Goal: Task Accomplishment & Management: Manage account settings

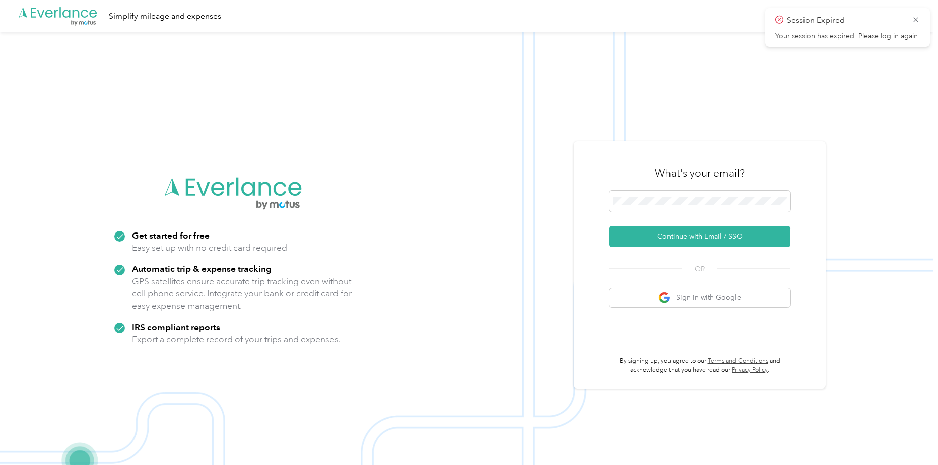
click at [615, 248] on div "What's your email? Continue with Email / SSO OR Sign in with Google By signing …" at bounding box center [699, 266] width 181 height 220
click at [633, 236] on button "Continue with Email / SSO" at bounding box center [699, 236] width 181 height 21
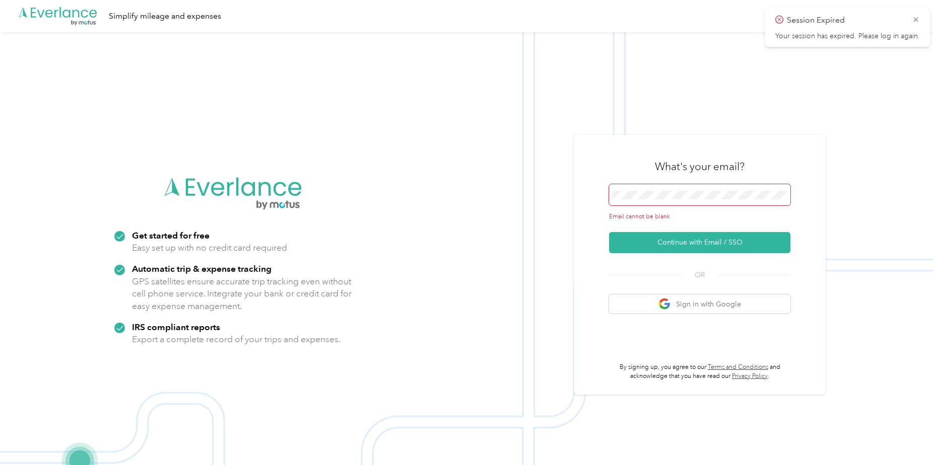
click at [638, 186] on span at bounding box center [699, 194] width 181 height 21
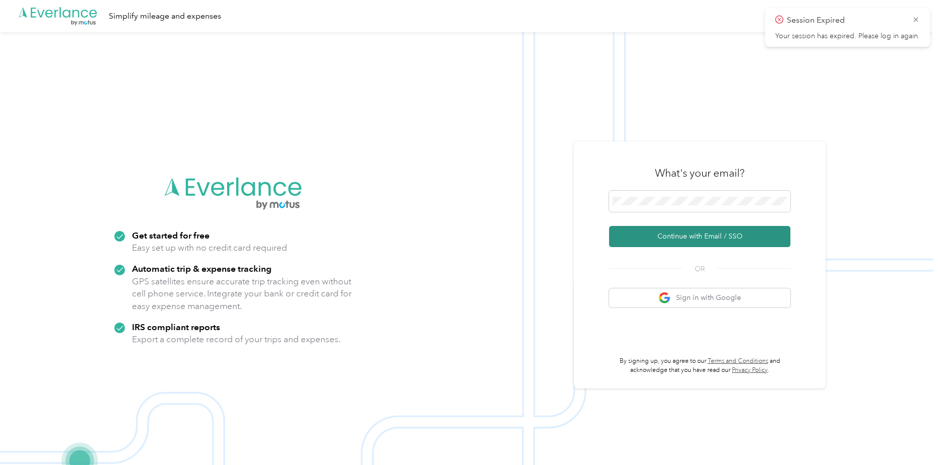
click at [667, 234] on button "Continue with Email / SSO" at bounding box center [699, 236] width 181 height 21
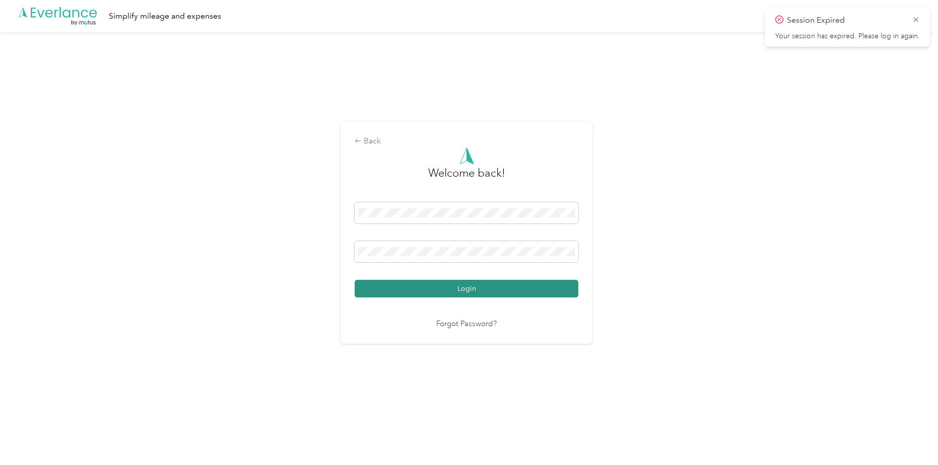
click at [458, 288] on button "Login" at bounding box center [467, 289] width 224 height 18
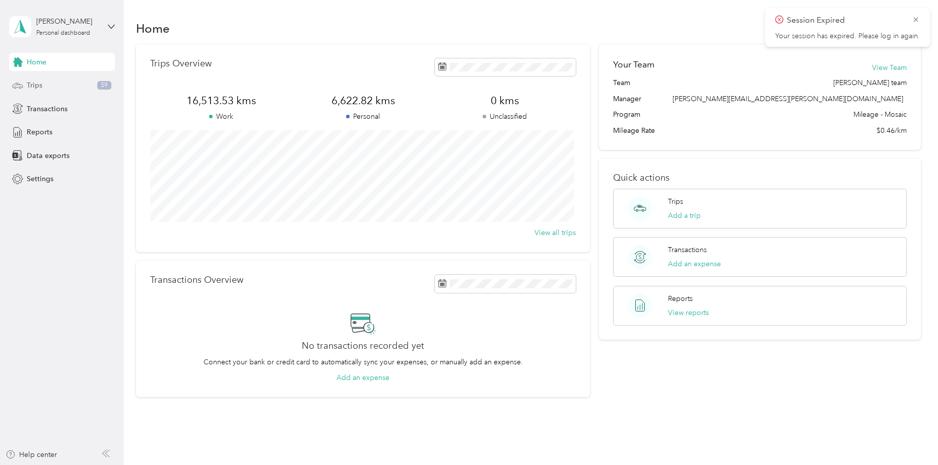
click at [53, 80] on div "Trips 59" at bounding box center [62, 86] width 106 height 18
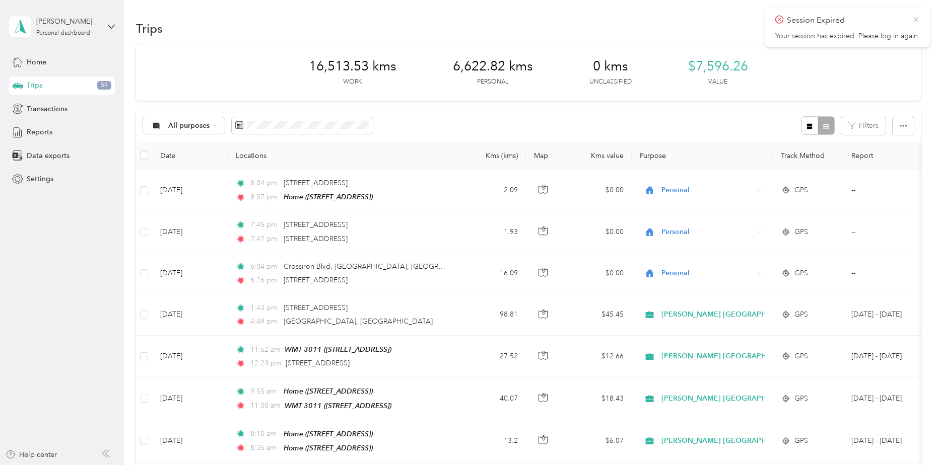
click at [919, 16] on icon at bounding box center [916, 19] width 8 height 9
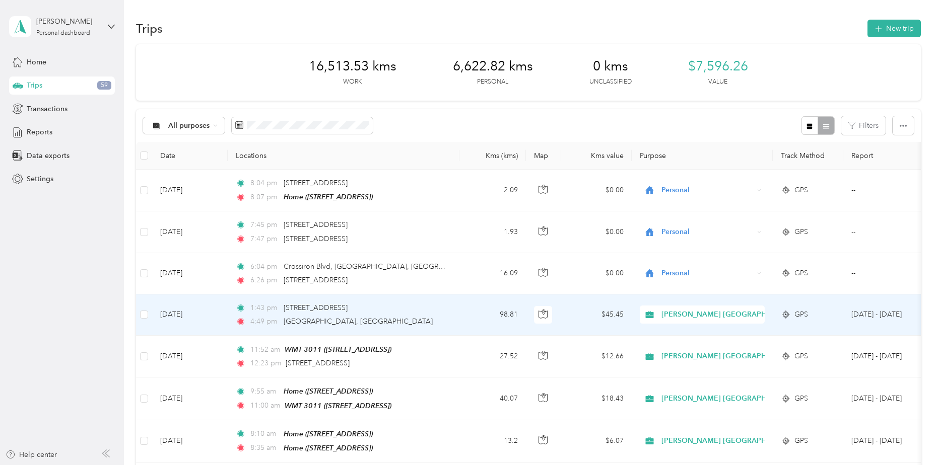
click at [360, 316] on div "4:49 pm [GEOGRAPHIC_DATA], [GEOGRAPHIC_DATA]" at bounding box center [342, 321] width 212 height 11
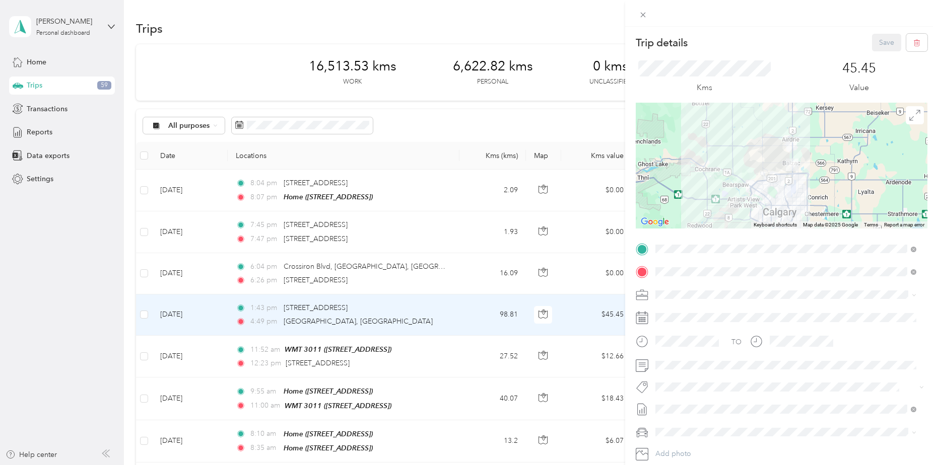
click at [729, 388] on div "Home [STREET_ADDRESS]" at bounding box center [706, 391] width 64 height 21
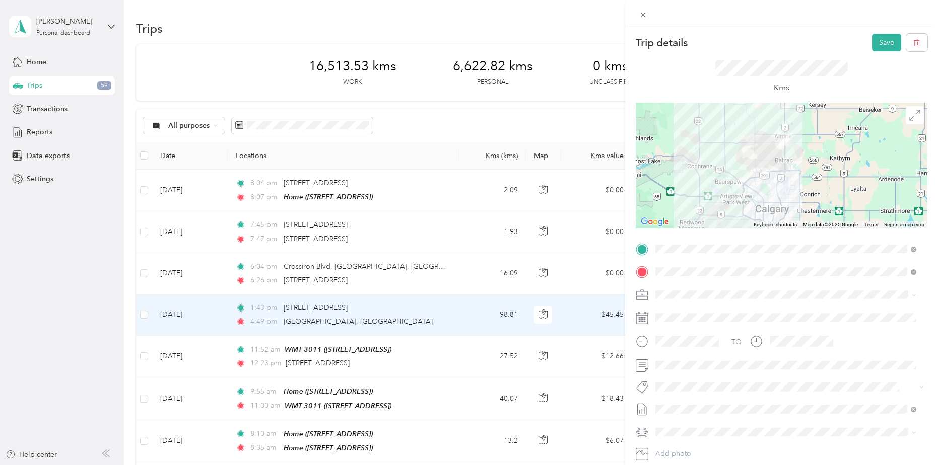
click at [697, 312] on span "Fab Beiersdorf" at bounding box center [686, 309] width 41 height 9
click at [875, 45] on button "Save" at bounding box center [886, 43] width 29 height 18
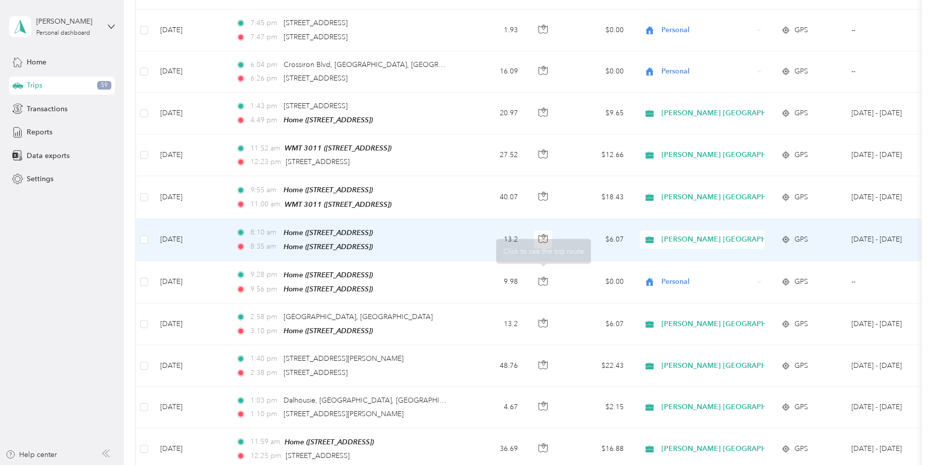
scroll to position [201, 0]
click at [717, 236] on span "[PERSON_NAME] [GEOGRAPHIC_DATA]" at bounding box center [729, 240] width 136 height 11
click at [697, 272] on span "Personal" at bounding box center [739, 273] width 149 height 11
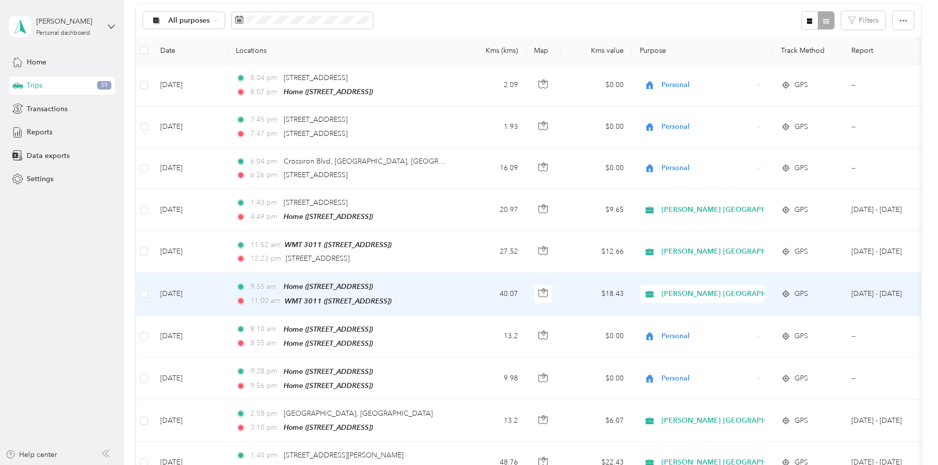
scroll to position [101, 0]
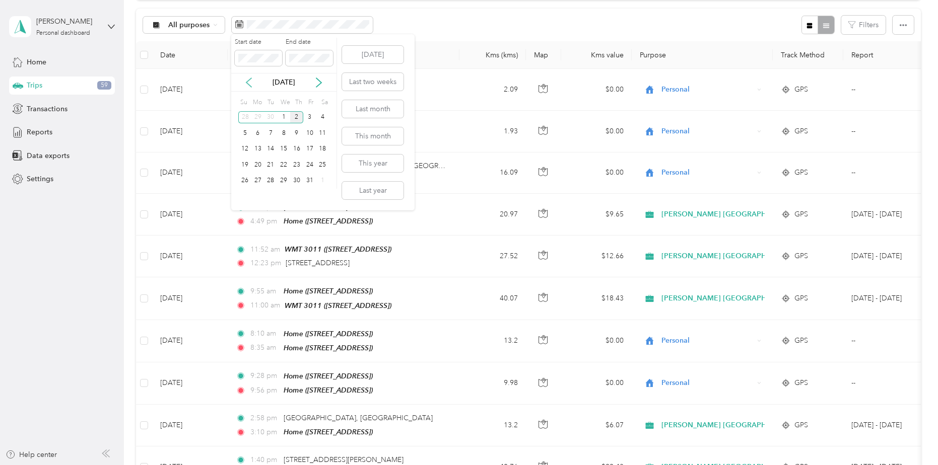
click at [247, 84] on icon at bounding box center [248, 82] width 5 height 9
click at [259, 116] on div "1" at bounding box center [257, 117] width 13 height 13
click at [269, 184] on div "30" at bounding box center [270, 181] width 13 height 13
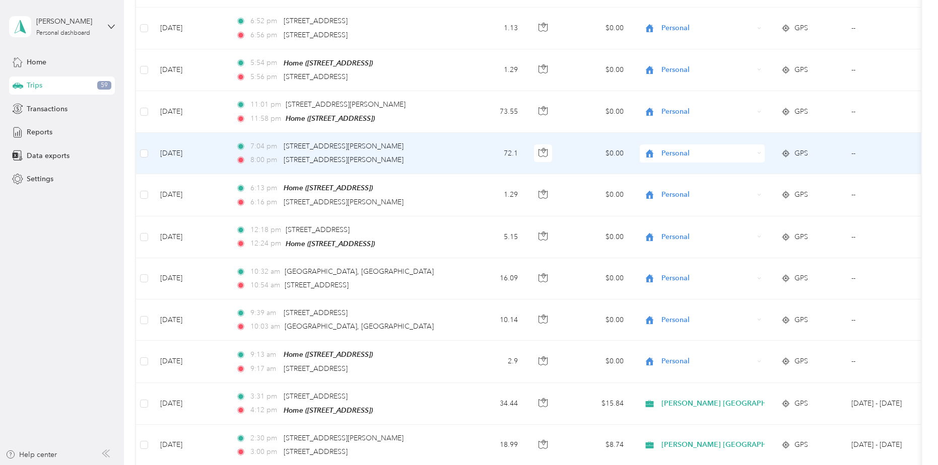
scroll to position [922, 0]
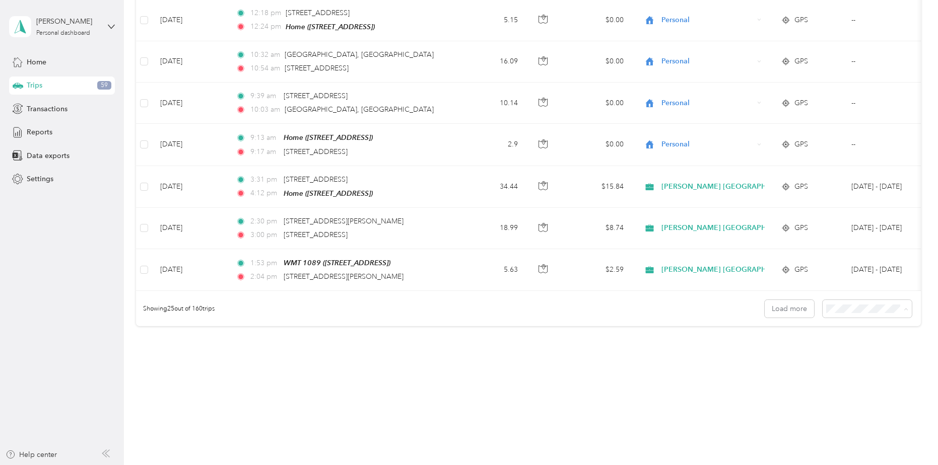
drag, startPoint x: 820, startPoint y: 308, endPoint x: 848, endPoint y: 364, distance: 62.6
click at [848, 364] on li "100 per load" at bounding box center [864, 363] width 89 height 18
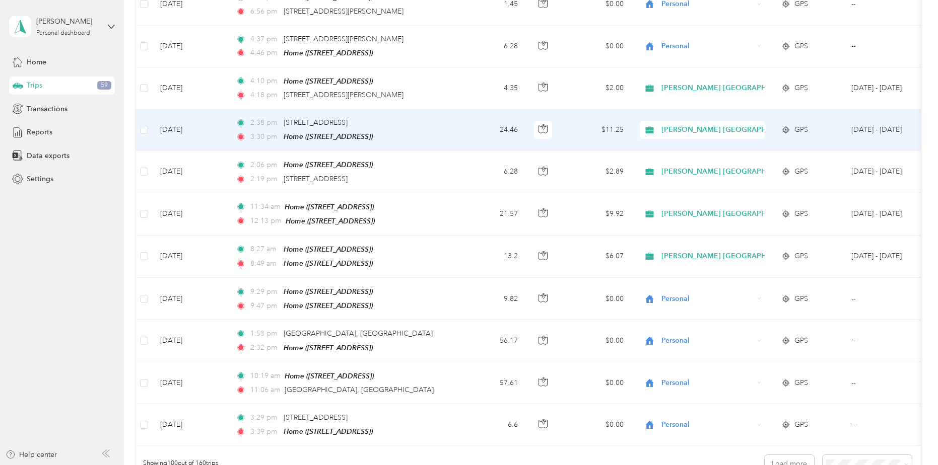
scroll to position [4029, 0]
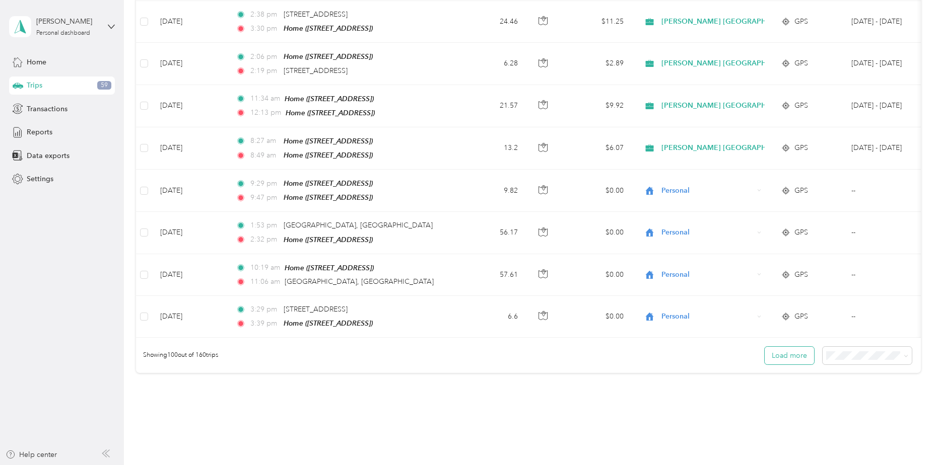
click at [797, 347] on button "Load more" at bounding box center [788, 356] width 49 height 18
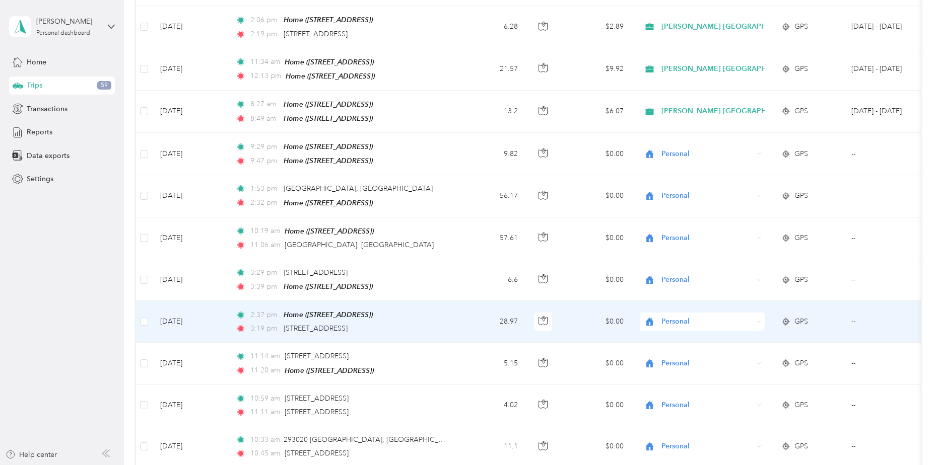
scroll to position [3978, 0]
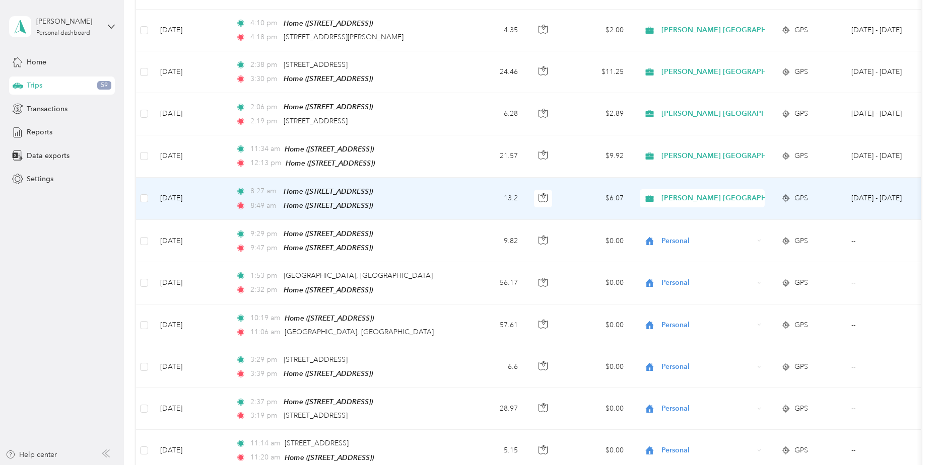
click at [716, 193] on span "[PERSON_NAME] [GEOGRAPHIC_DATA]" at bounding box center [729, 198] width 136 height 11
click at [697, 182] on span "Personal" at bounding box center [739, 181] width 149 height 11
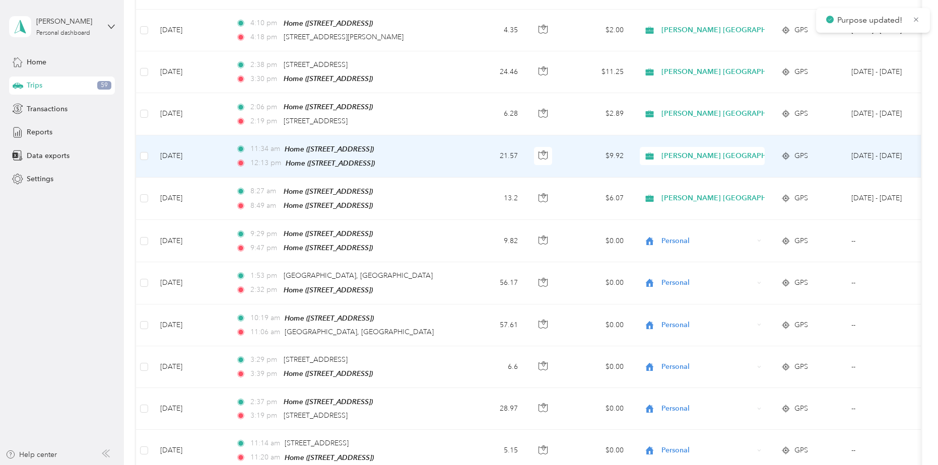
click at [695, 151] on span "[PERSON_NAME] [GEOGRAPHIC_DATA]" at bounding box center [729, 156] width 136 height 11
click at [693, 136] on li "Personal" at bounding box center [730, 142] width 181 height 18
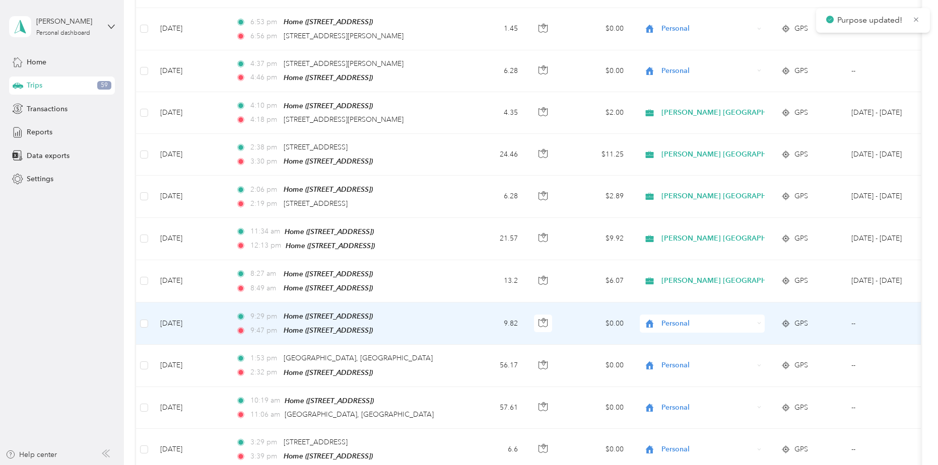
scroll to position [3878, 0]
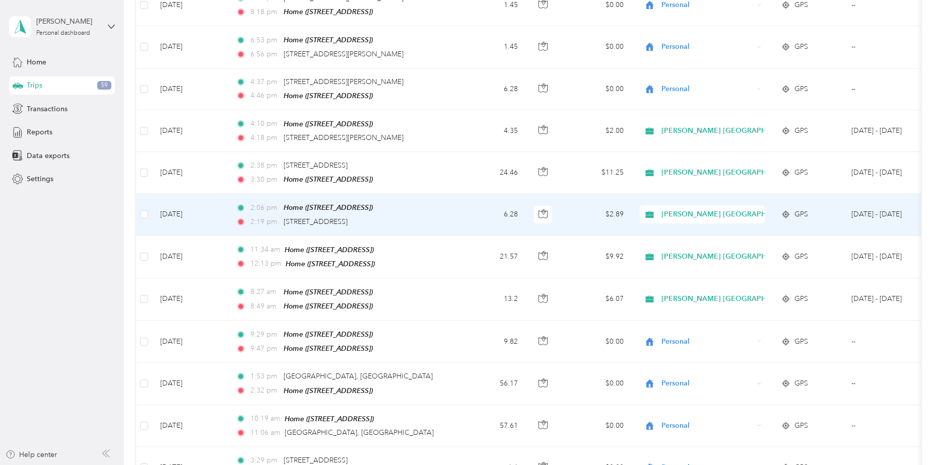
click at [701, 209] on span "[PERSON_NAME] [GEOGRAPHIC_DATA]" at bounding box center [729, 214] width 136 height 11
click at [704, 194] on li "Personal" at bounding box center [730, 201] width 181 height 18
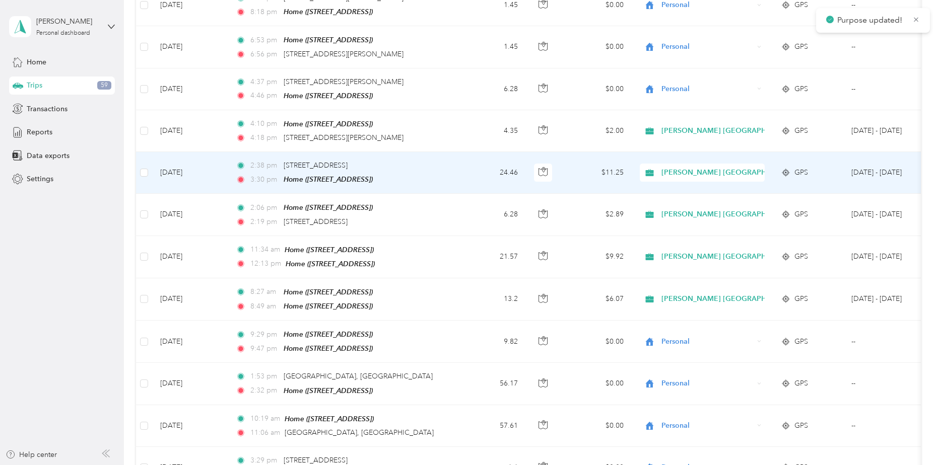
click at [694, 167] on span "[PERSON_NAME] [GEOGRAPHIC_DATA]" at bounding box center [729, 172] width 136 height 11
click at [698, 155] on span "Personal" at bounding box center [739, 157] width 149 height 11
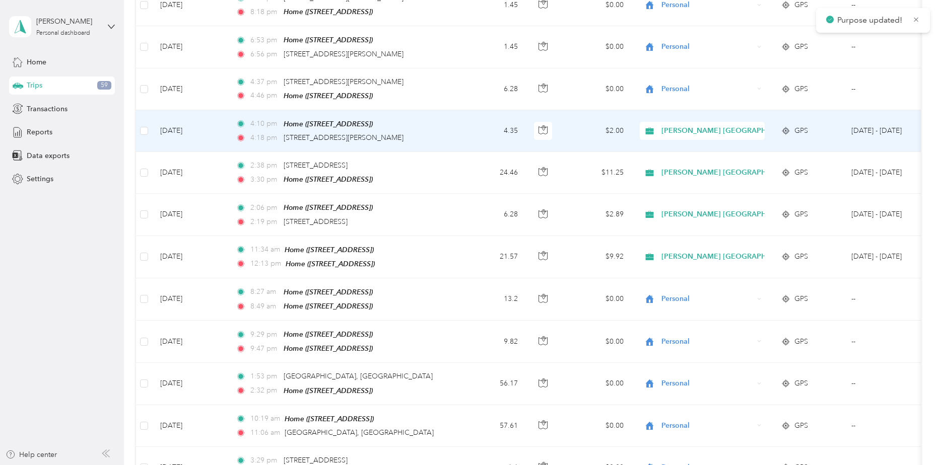
click at [689, 125] on span "[PERSON_NAME] [GEOGRAPHIC_DATA]" at bounding box center [729, 130] width 136 height 11
click at [694, 119] on span "Personal" at bounding box center [739, 118] width 149 height 11
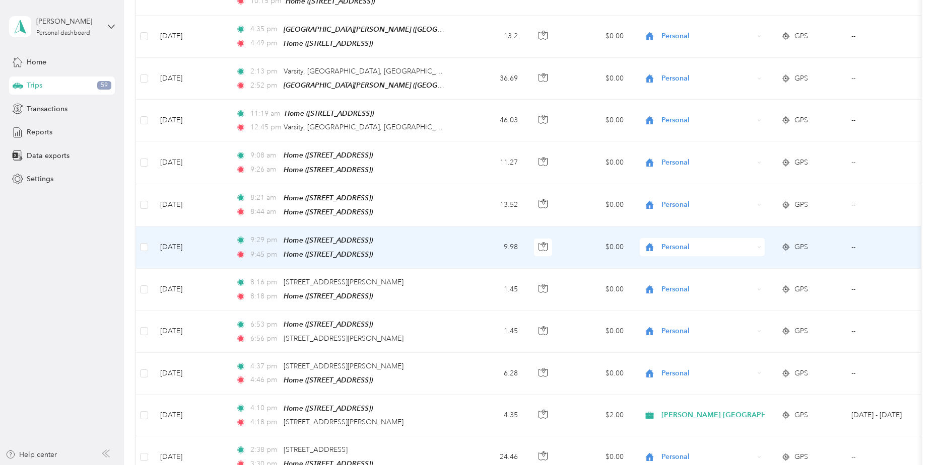
scroll to position [3576, 0]
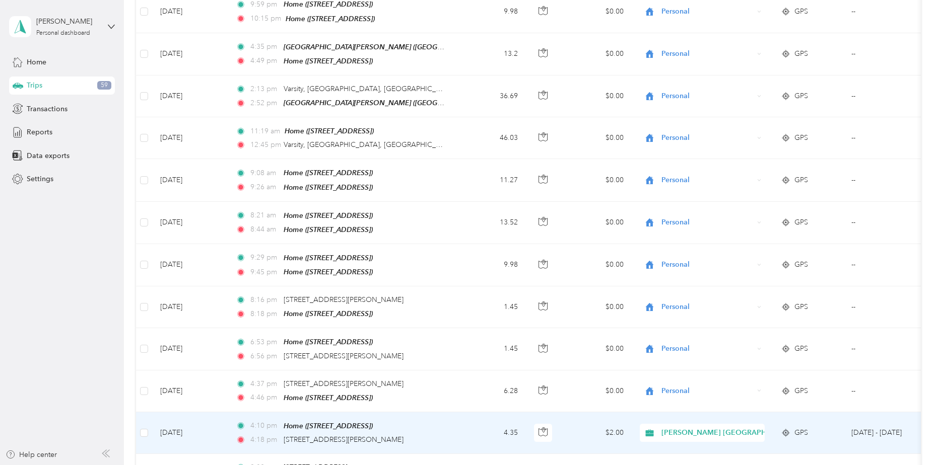
click at [692, 428] on span "[PERSON_NAME] [GEOGRAPHIC_DATA]" at bounding box center [729, 433] width 136 height 11
click at [679, 418] on span "Personal" at bounding box center [739, 420] width 149 height 11
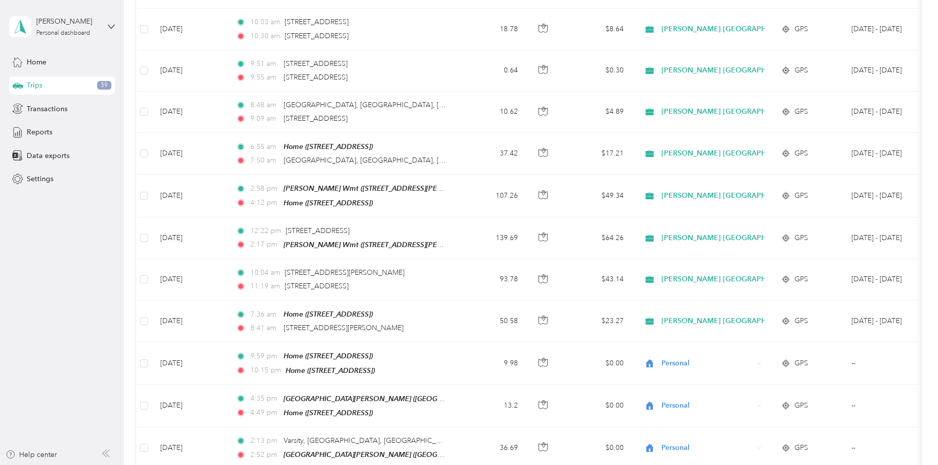
scroll to position [3223, 0]
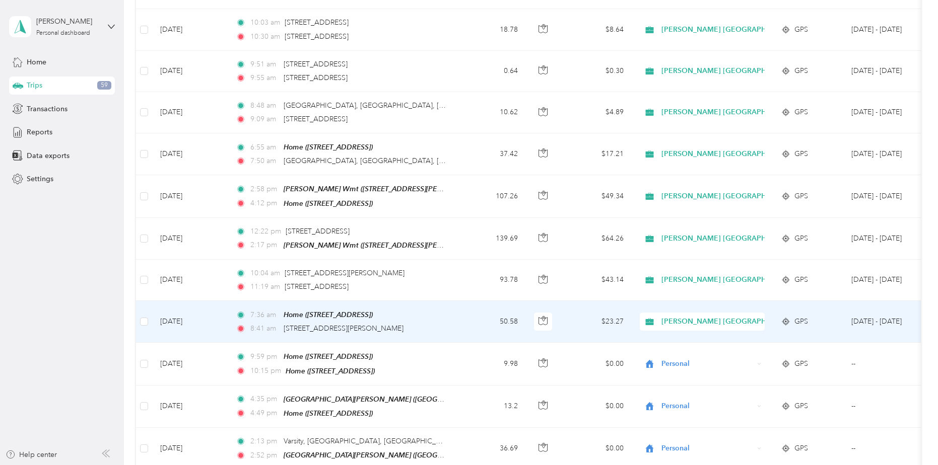
click at [473, 301] on td "50.58" at bounding box center [492, 322] width 66 height 42
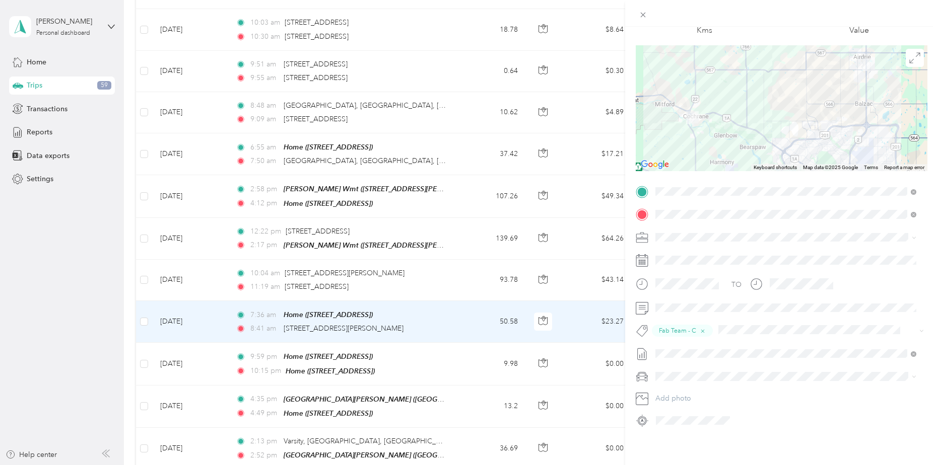
scroll to position [65, 0]
click at [641, 15] on icon at bounding box center [643, 15] width 9 height 9
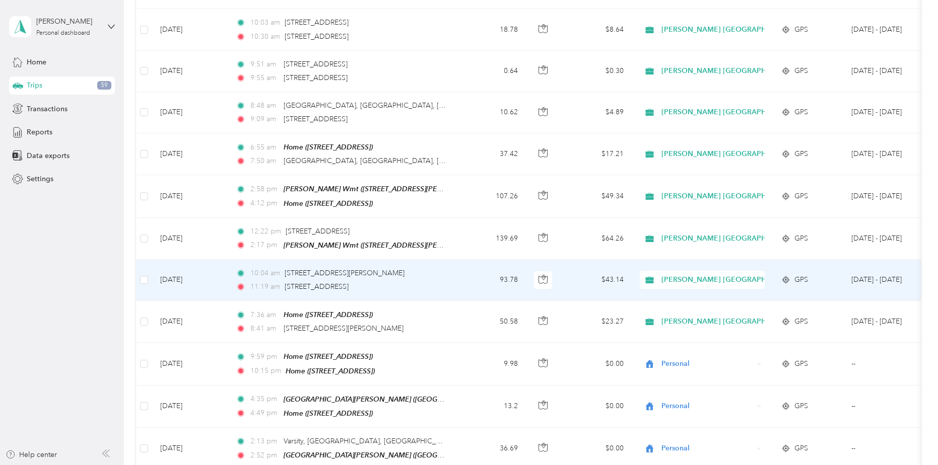
click at [462, 260] on td "93.78" at bounding box center [492, 280] width 66 height 41
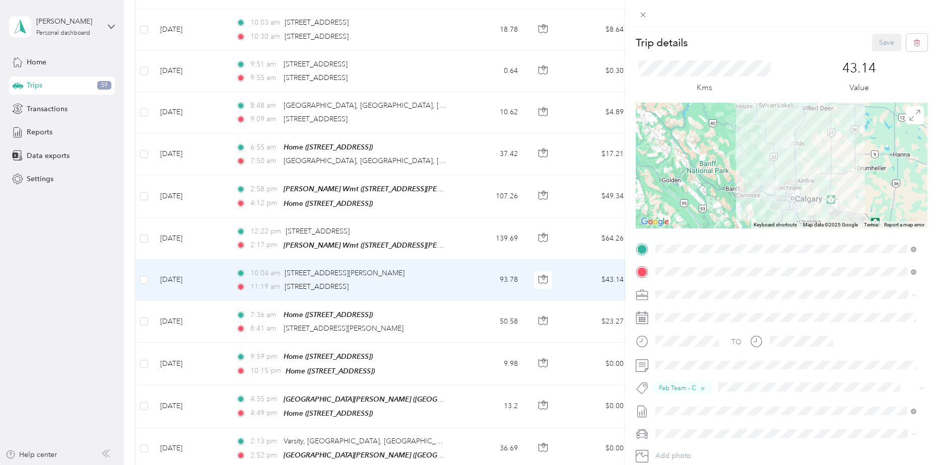
click at [467, 206] on div "Trip details Save This trip cannot be edited because it is either under review,…" at bounding box center [469, 232] width 938 height 465
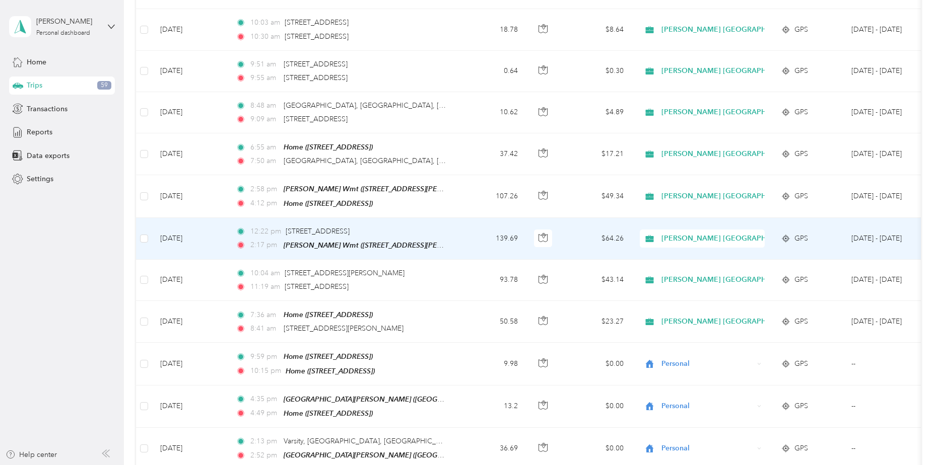
click at [465, 218] on td "139.69" at bounding box center [492, 239] width 66 height 42
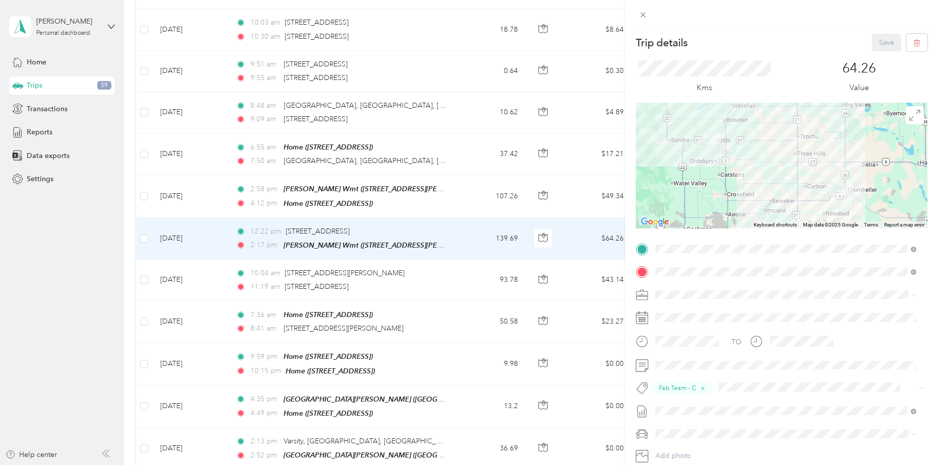
click at [445, 156] on div "Trip details Save This trip cannot be edited because it is either under review,…" at bounding box center [469, 232] width 938 height 465
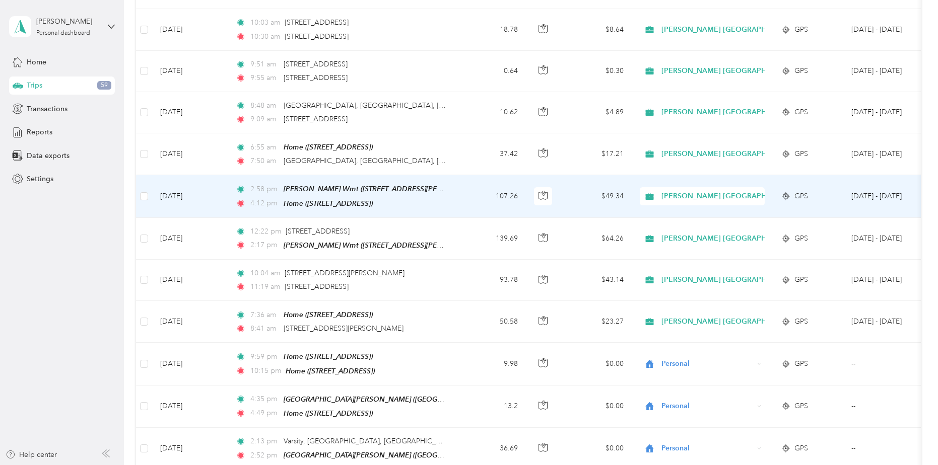
click at [448, 175] on td "2:58 pm [PERSON_NAME] Wmt ([STREET_ADDRESS][PERSON_NAME] , [GEOGRAPHIC_DATA][PE…" at bounding box center [344, 196] width 232 height 42
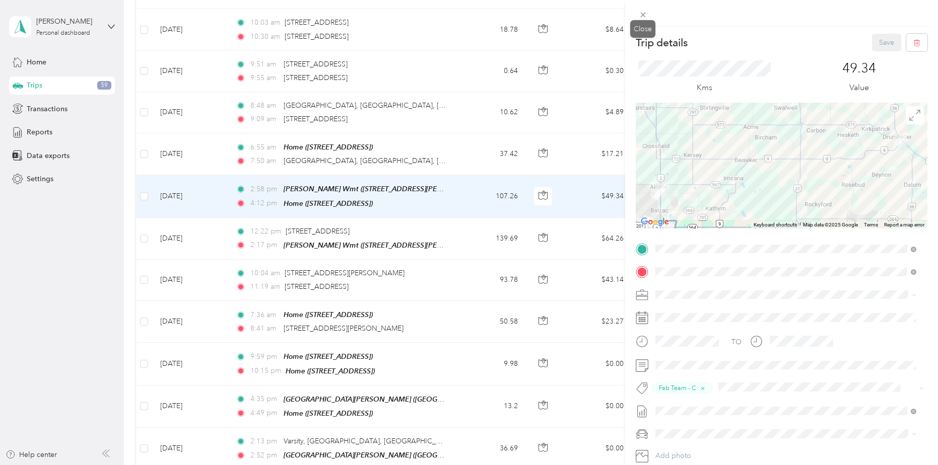
drag, startPoint x: 647, startPoint y: 21, endPoint x: 485, endPoint y: 204, distance: 244.4
click at [644, 16] on icon at bounding box center [643, 15] width 9 height 9
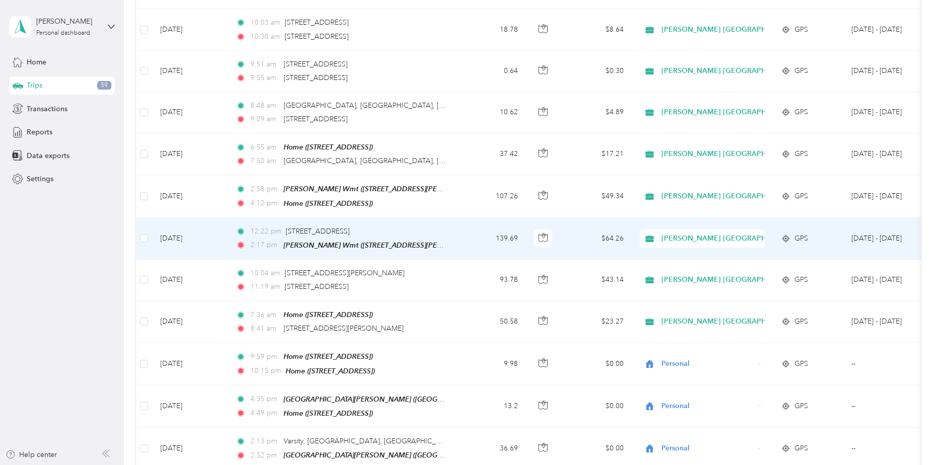
scroll to position [3173, 0]
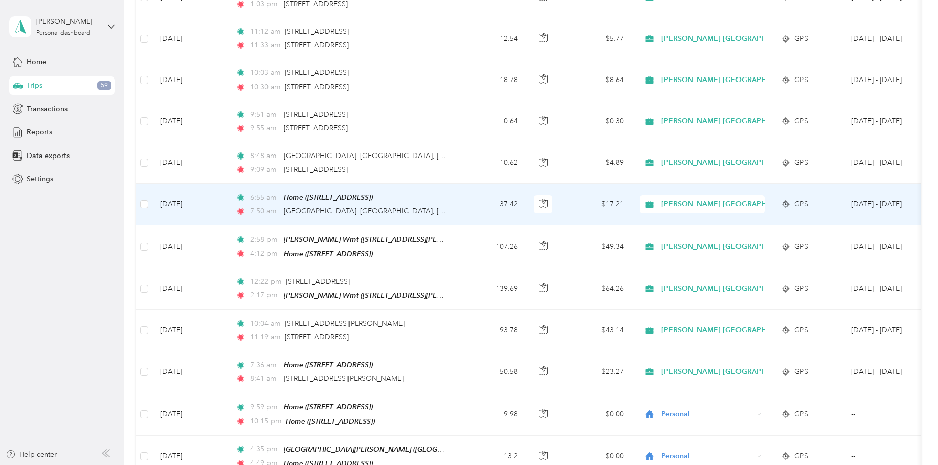
click at [471, 184] on td "37.42" at bounding box center [492, 205] width 66 height 42
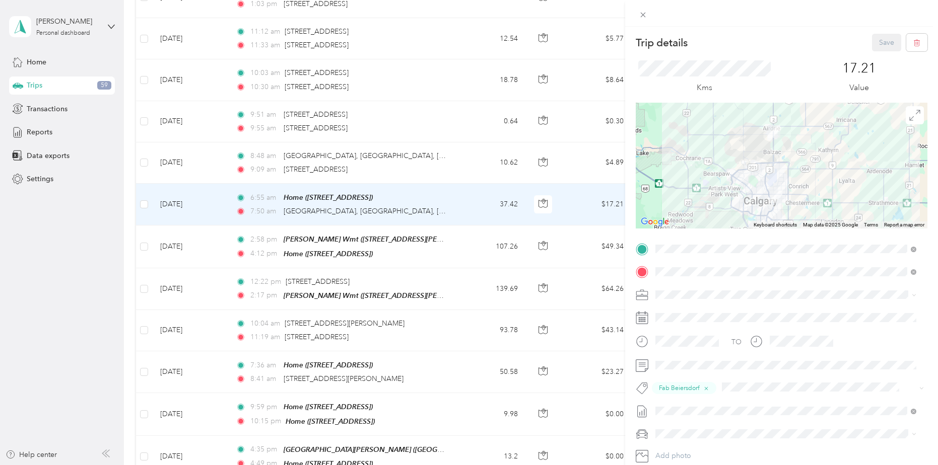
click at [412, 167] on div "Trip details Save This trip cannot be edited because it is either under review,…" at bounding box center [469, 232] width 938 height 465
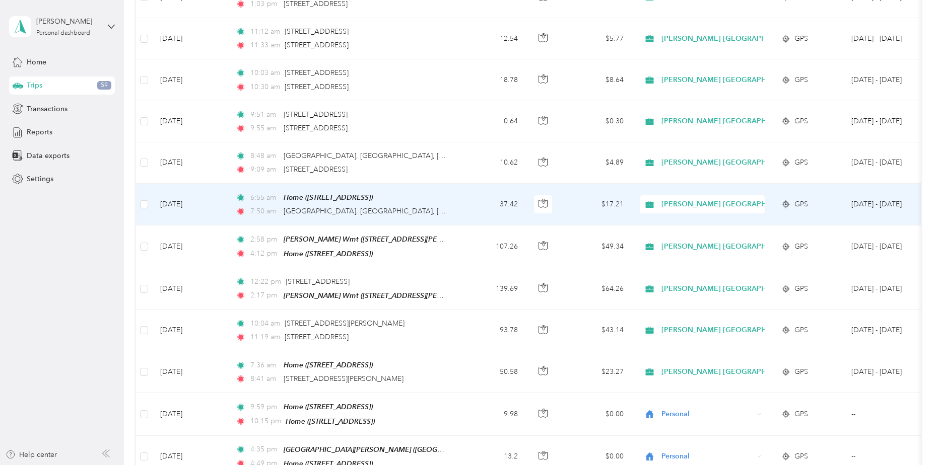
click at [452, 184] on td "6:55 am Home ([STREET_ADDRESS] , [GEOGRAPHIC_DATA], [GEOGRAPHIC_DATA]) 7:50 am …" at bounding box center [344, 205] width 232 height 42
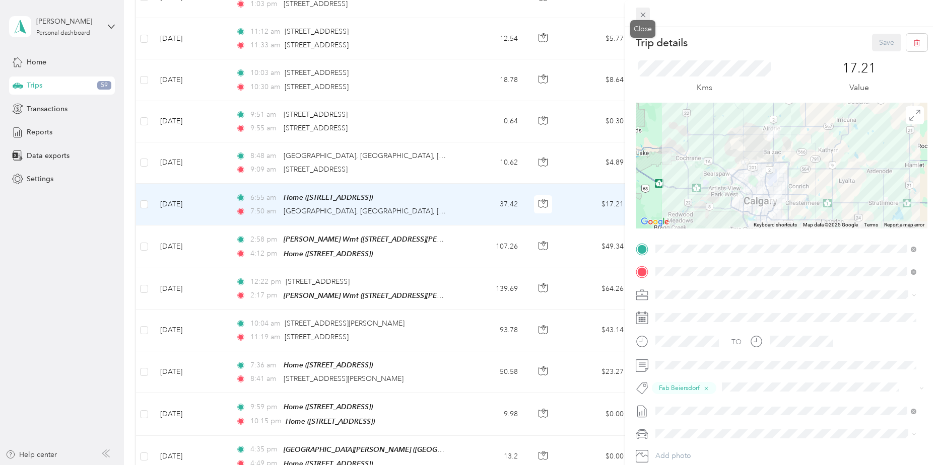
click at [645, 13] on icon at bounding box center [642, 15] width 5 height 5
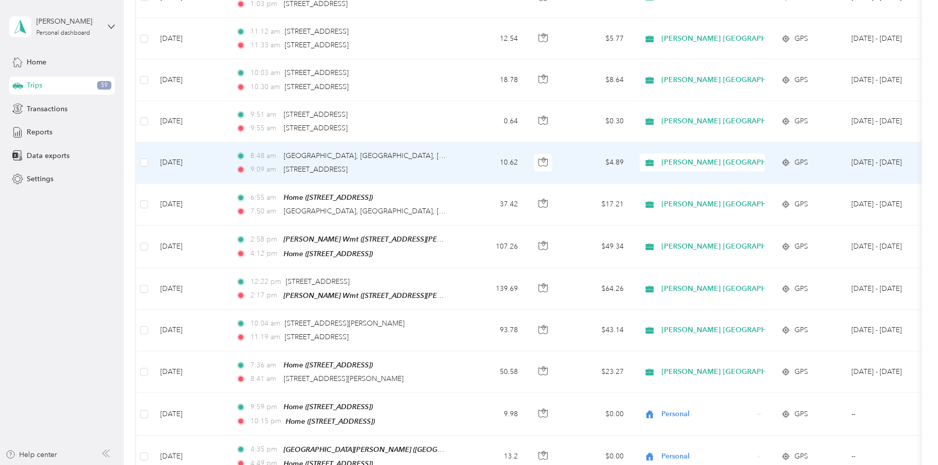
click at [436, 151] on div "8:[GEOGRAPHIC_DATA], [GEOGRAPHIC_DATA], [GEOGRAPHIC_DATA] 9:09 am [STREET_ADDRE…" at bounding box center [342, 163] width 212 height 25
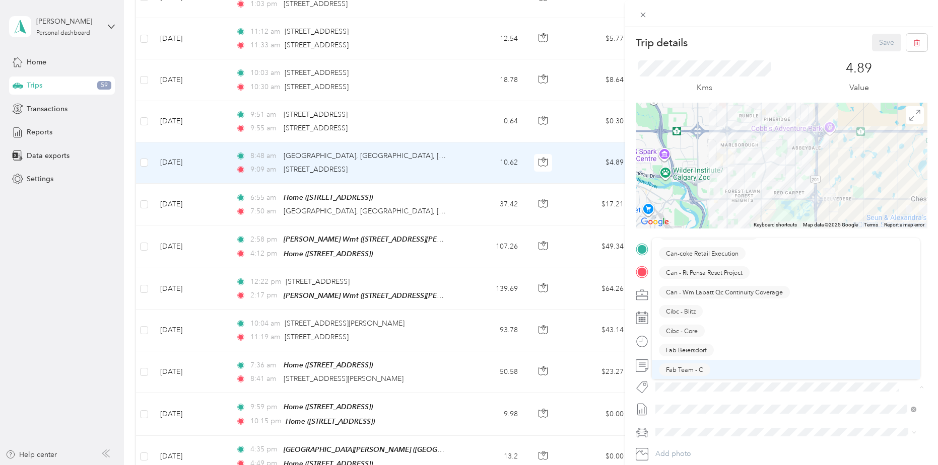
scroll to position [101, 0]
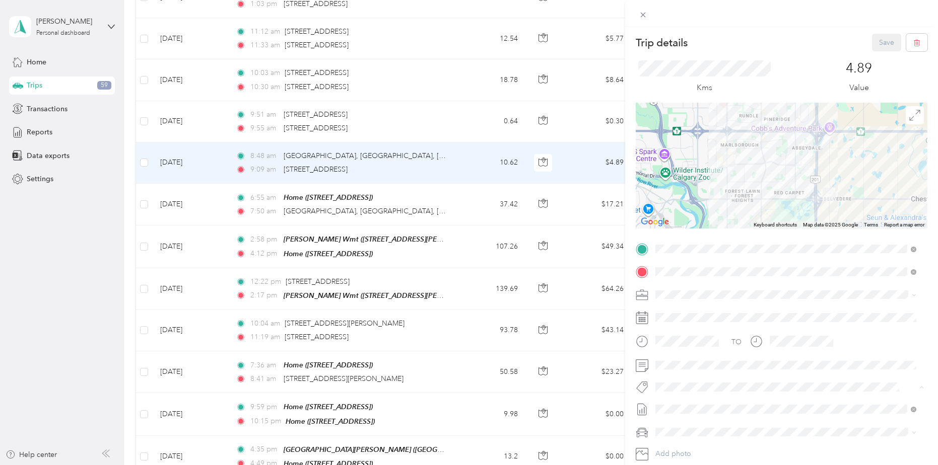
click at [690, 338] on span "Fab Beiersdorf" at bounding box center [686, 341] width 41 height 9
click at [879, 43] on button "Save" at bounding box center [886, 43] width 29 height 18
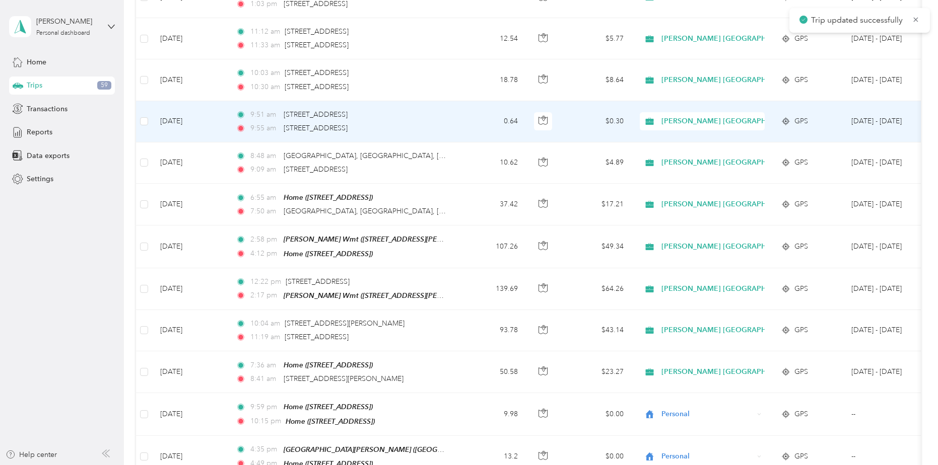
click at [457, 101] on td "9:51 am [STREET_ADDRESS][GEOGRAPHIC_DATA] 9:55 am [STREET_ADDRESS]" at bounding box center [344, 121] width 232 height 41
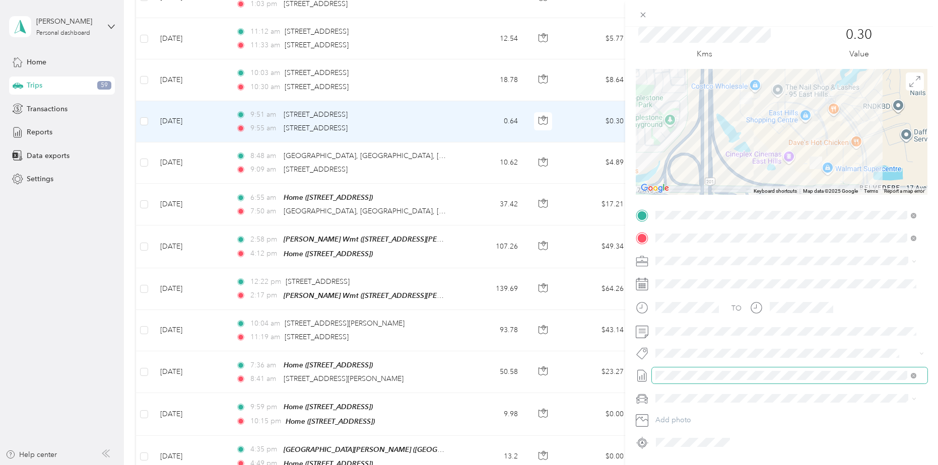
scroll to position [50, 0]
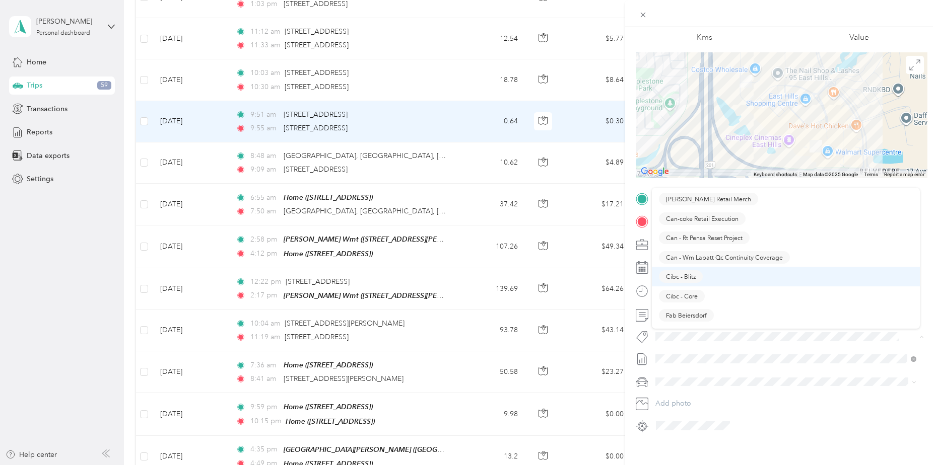
scroll to position [101, 0]
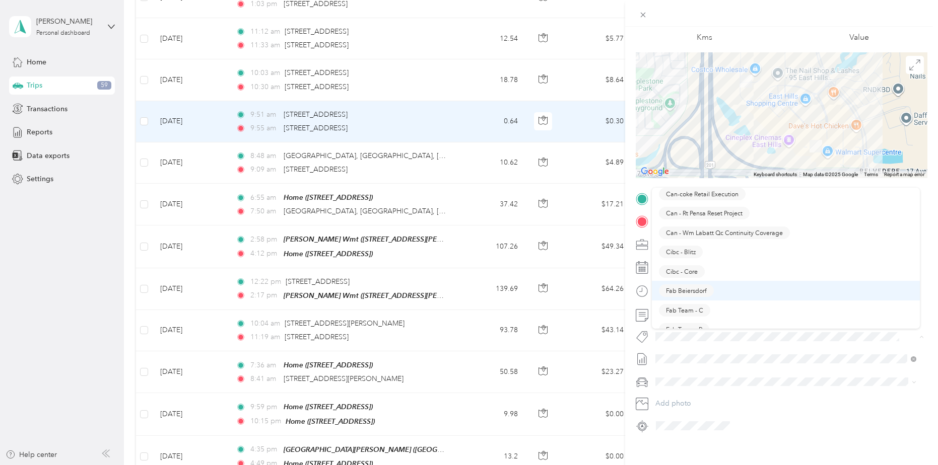
click at [694, 292] on span "Fab Beiersdorf" at bounding box center [686, 291] width 41 height 9
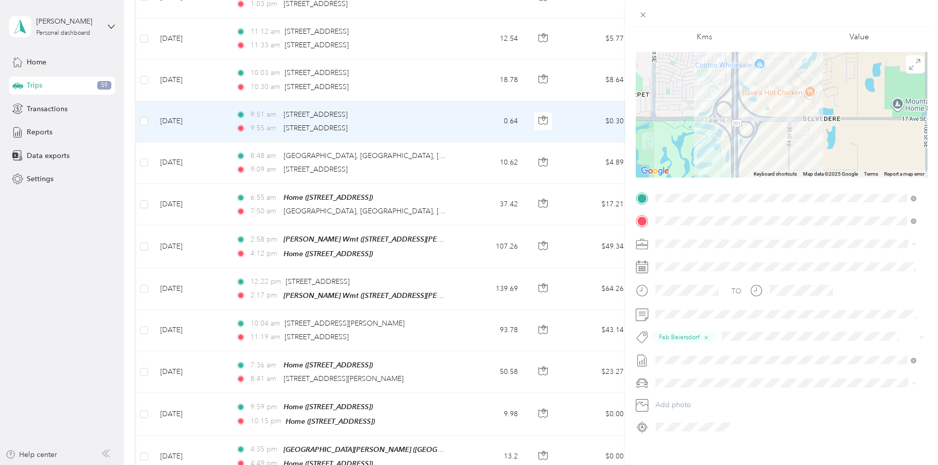
scroll to position [0, 0]
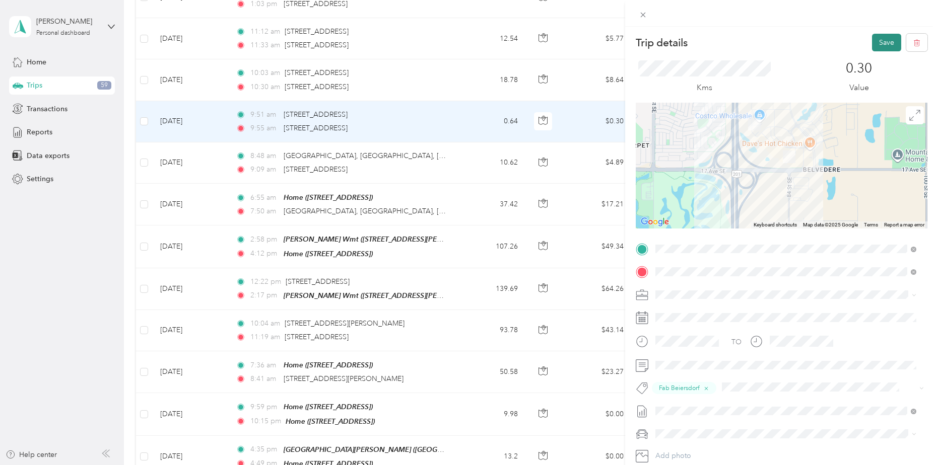
click at [882, 38] on button "Save" at bounding box center [886, 43] width 29 height 18
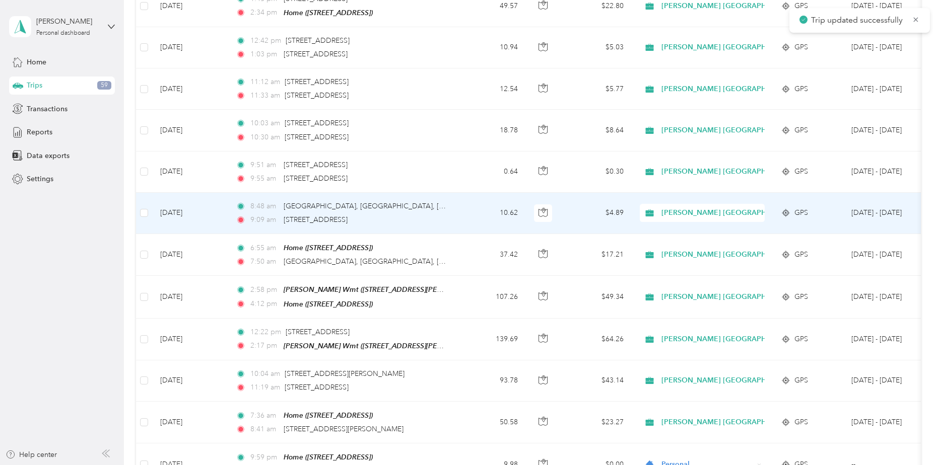
scroll to position [3072, 0]
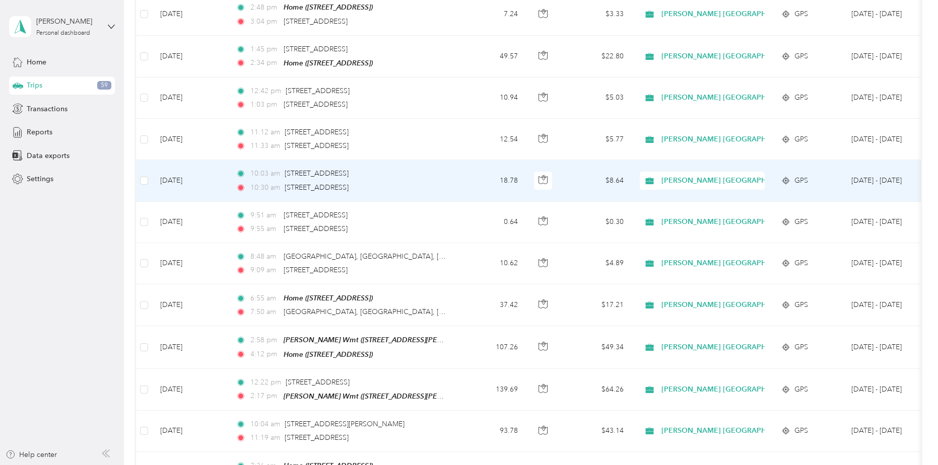
click at [471, 160] on td "18.78" at bounding box center [492, 180] width 66 height 41
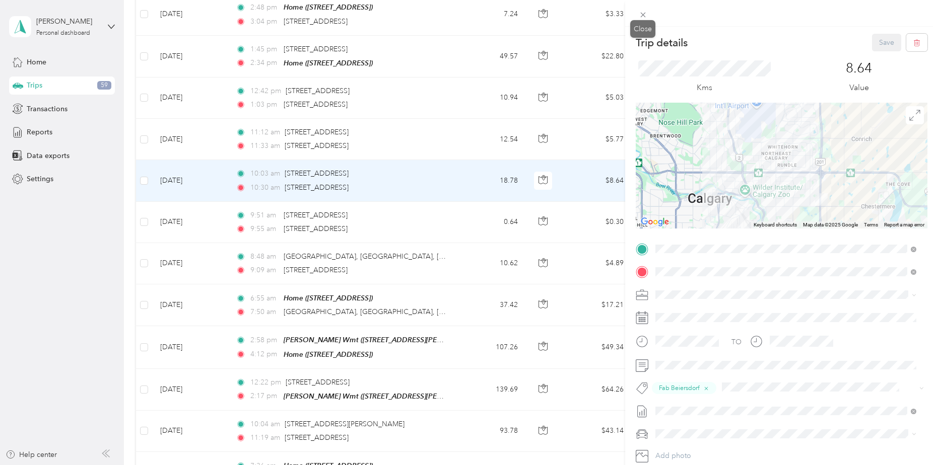
drag, startPoint x: 643, startPoint y: 11, endPoint x: 523, endPoint y: 100, distance: 149.4
click at [643, 11] on icon at bounding box center [643, 15] width 9 height 9
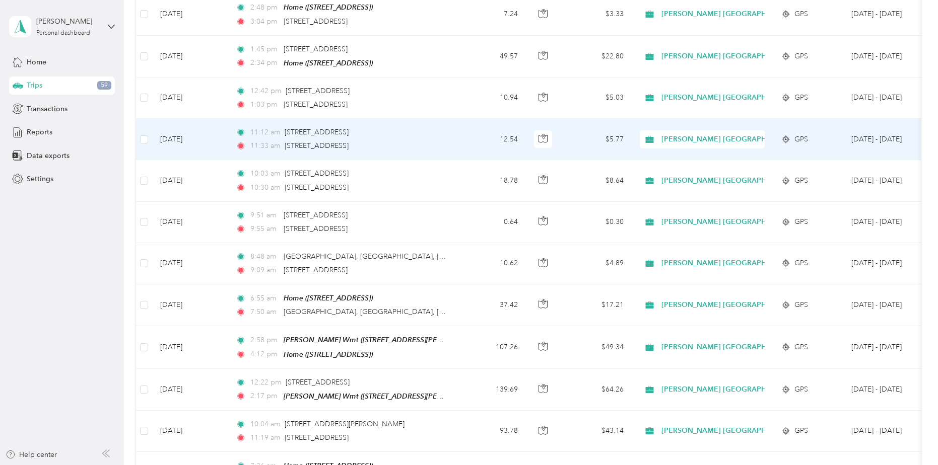
click at [465, 119] on td "12.54" at bounding box center [492, 139] width 66 height 41
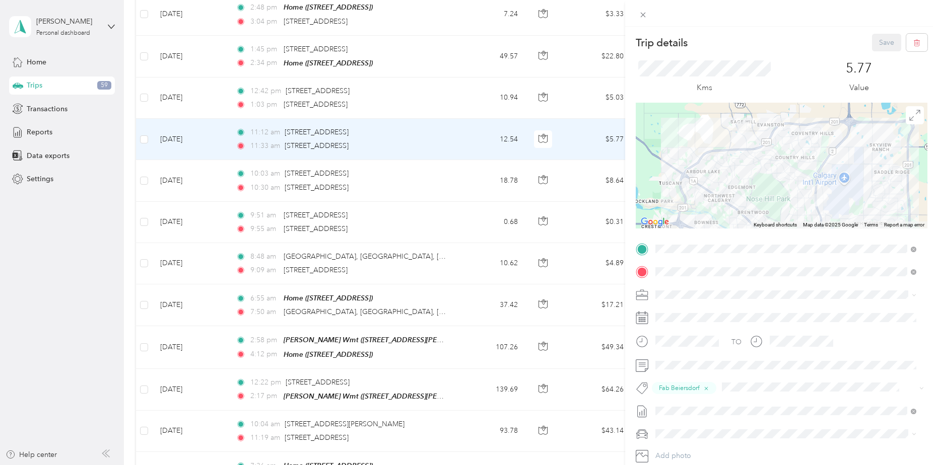
drag, startPoint x: 455, startPoint y: 67, endPoint x: 463, endPoint y: 61, distance: 9.4
click at [456, 67] on div "Trip details Save This trip cannot be edited because it is either under review,…" at bounding box center [469, 232] width 938 height 465
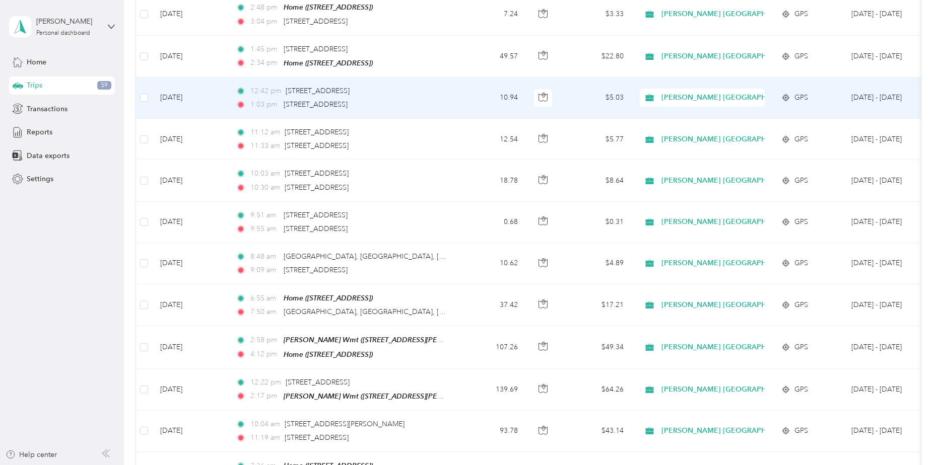
click at [463, 78] on td "10.94" at bounding box center [492, 98] width 66 height 41
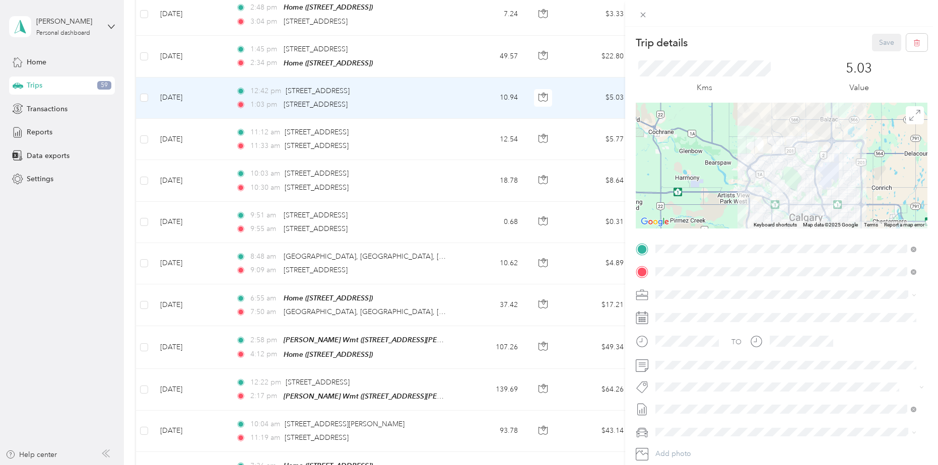
click at [466, 105] on div "Trip details Save This trip cannot be edited because it is either under review,…" at bounding box center [469, 232] width 938 height 465
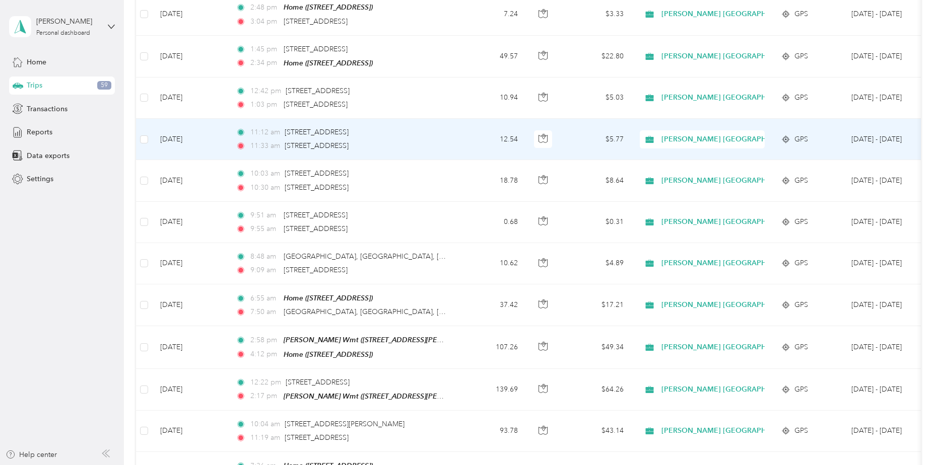
click at [462, 119] on td "12.54" at bounding box center [492, 139] width 66 height 41
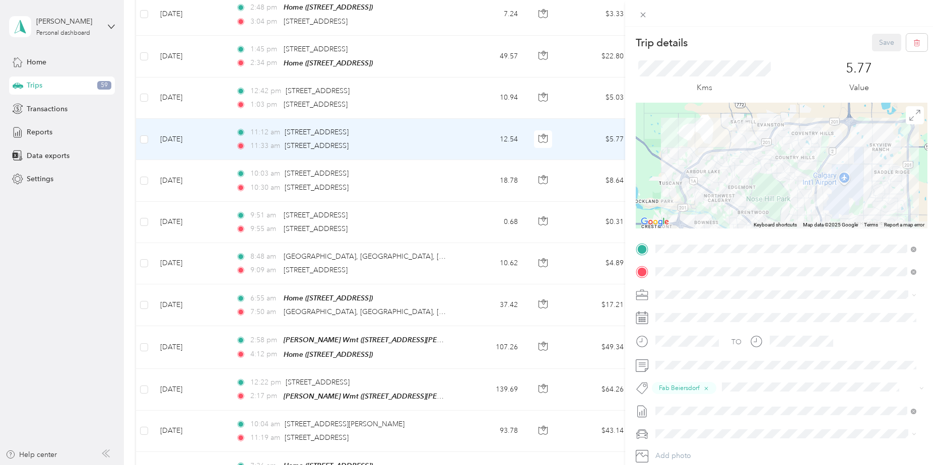
click at [456, 62] on div "Trip details Save This trip cannot be edited because it is either under review,…" at bounding box center [469, 232] width 938 height 465
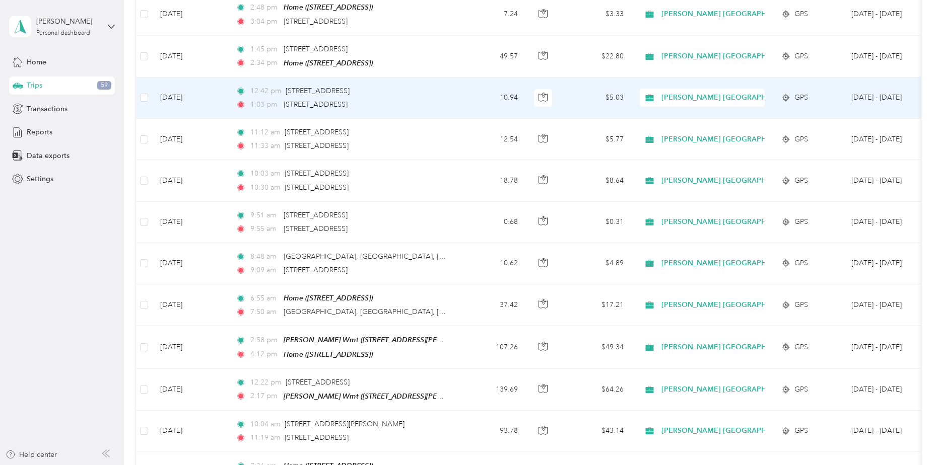
click at [467, 78] on td "10.94" at bounding box center [492, 98] width 66 height 41
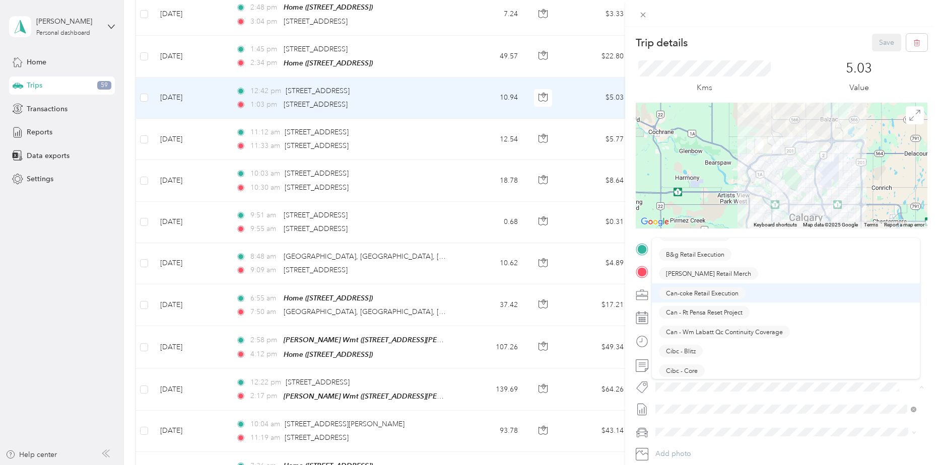
scroll to position [101, 0]
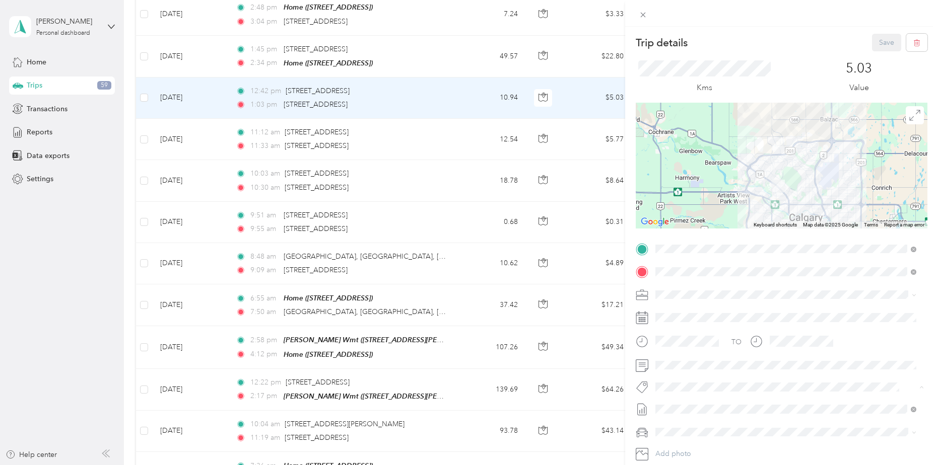
click at [685, 342] on button "Fab Beiersdorf" at bounding box center [686, 341] width 55 height 13
click at [877, 47] on button "Save" at bounding box center [886, 43] width 29 height 18
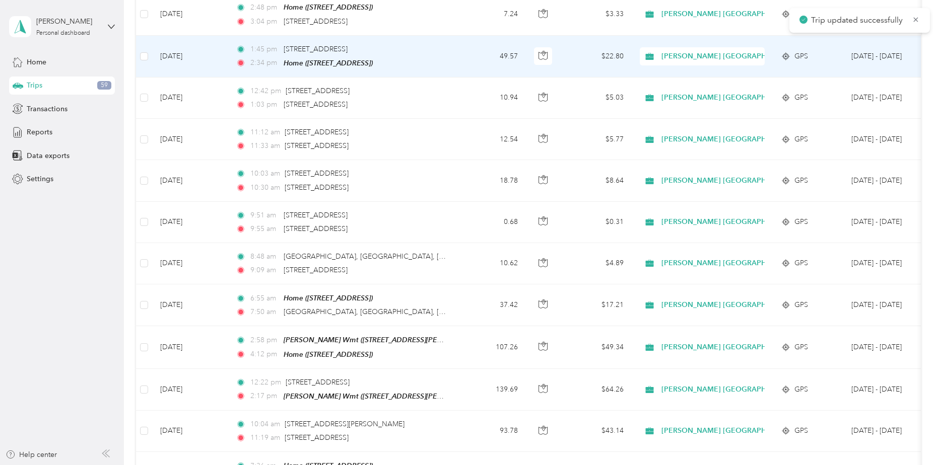
click at [458, 36] on td "1:45 pm [STREET_ADDRESS] 2:34 pm Home ([STREET_ADDRESS])" at bounding box center [344, 57] width 232 height 42
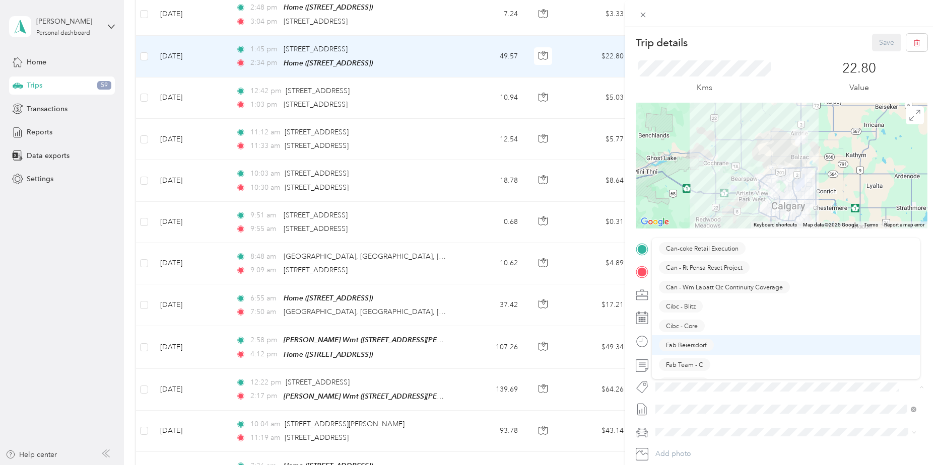
scroll to position [101, 0]
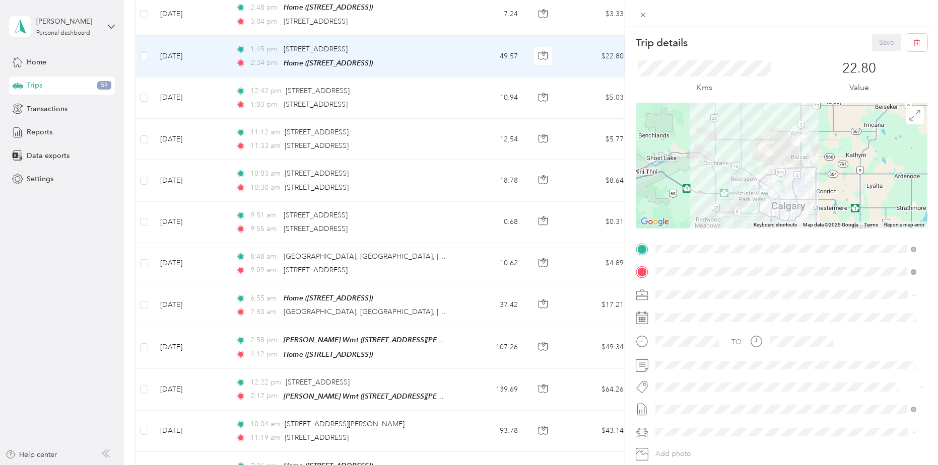
drag, startPoint x: 693, startPoint y: 344, endPoint x: 701, endPoint y: 330, distance: 16.2
click at [693, 344] on li "Fab Beiersdorf" at bounding box center [786, 339] width 268 height 20
click at [880, 39] on button "Save" at bounding box center [886, 43] width 29 height 18
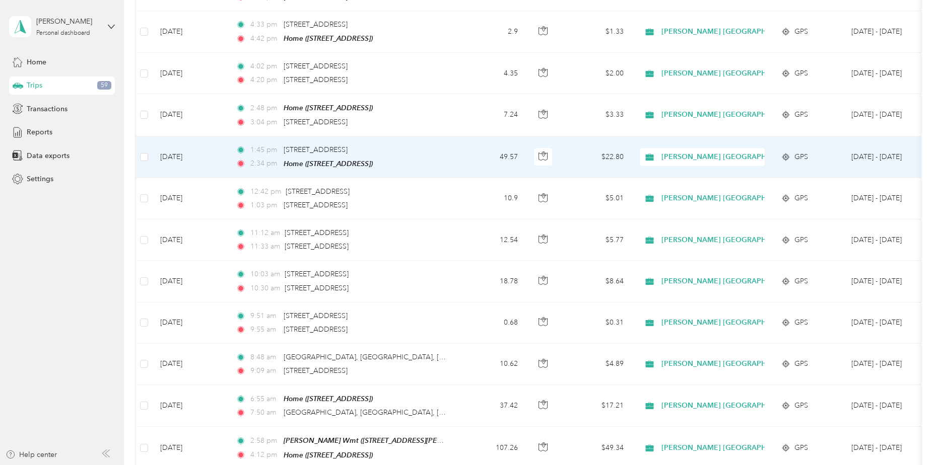
scroll to position [2921, 0]
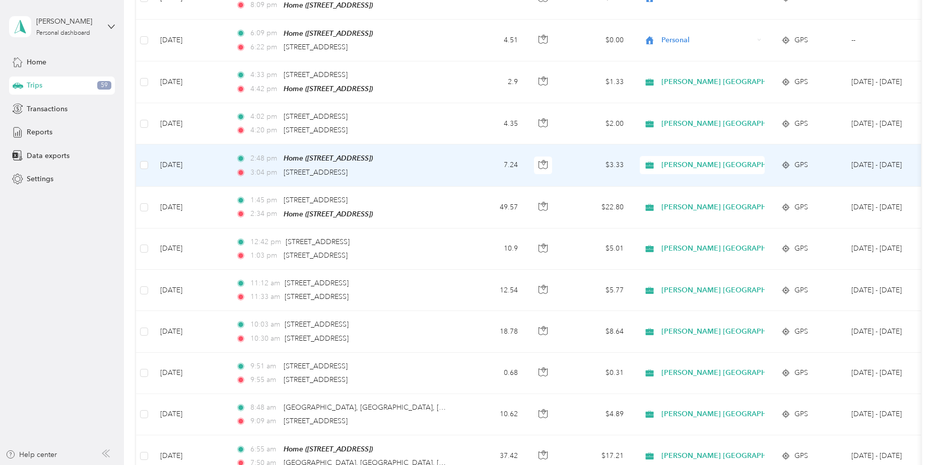
drag, startPoint x: 675, startPoint y: 124, endPoint x: 678, endPoint y: 133, distance: 10.0
click at [676, 160] on span "[PERSON_NAME] [GEOGRAPHIC_DATA]" at bounding box center [729, 165] width 136 height 11
click at [685, 164] on span "Personal" at bounding box center [739, 159] width 149 height 11
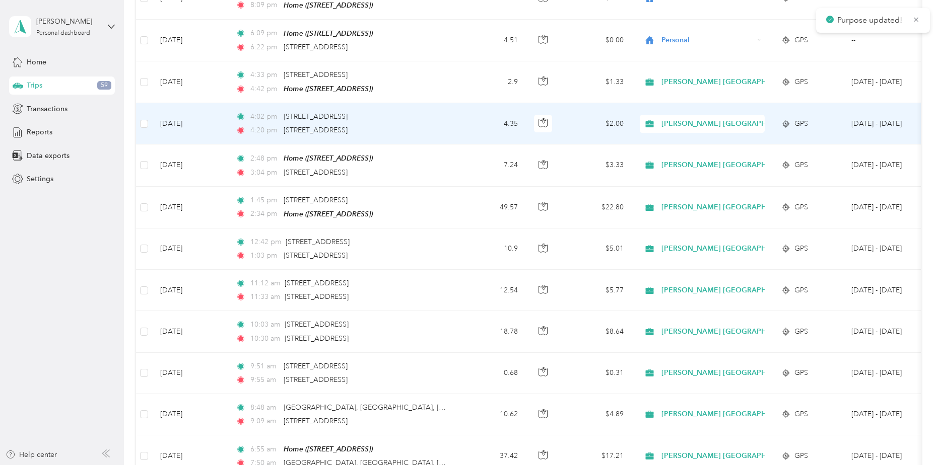
click at [670, 118] on span "[PERSON_NAME] [GEOGRAPHIC_DATA]" at bounding box center [729, 123] width 136 height 11
click at [678, 123] on span "Personal" at bounding box center [739, 122] width 149 height 11
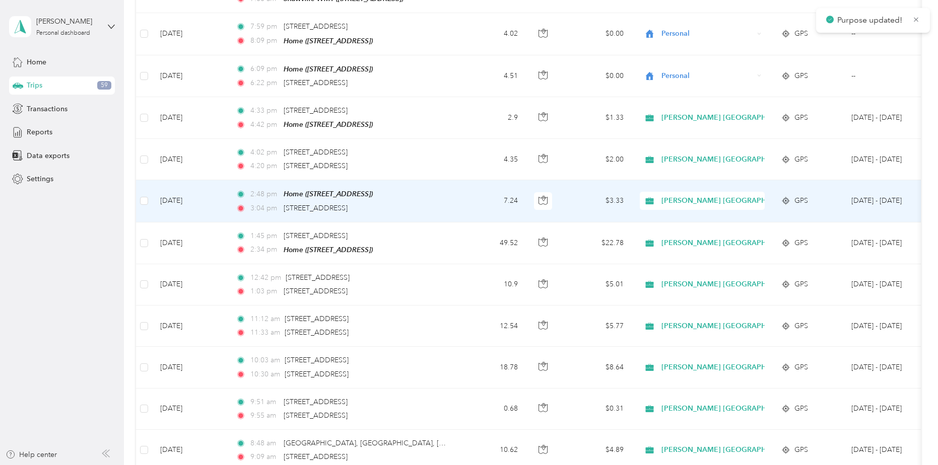
scroll to position [2871, 0]
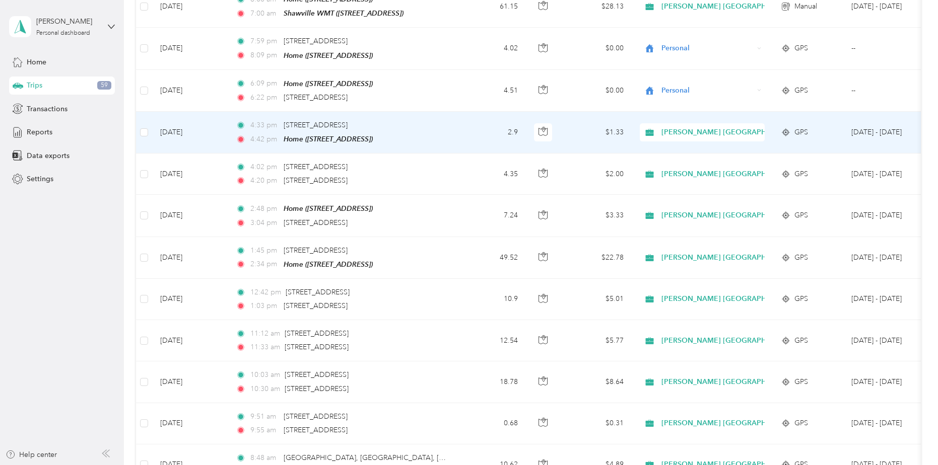
click at [691, 127] on span "[PERSON_NAME] [GEOGRAPHIC_DATA]" at bounding box center [729, 132] width 136 height 11
click at [693, 126] on li "Personal" at bounding box center [730, 130] width 181 height 18
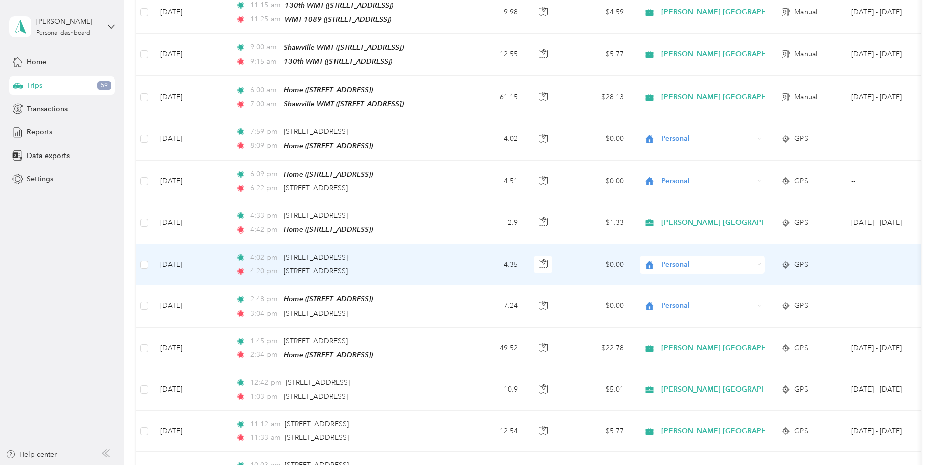
scroll to position [2770, 0]
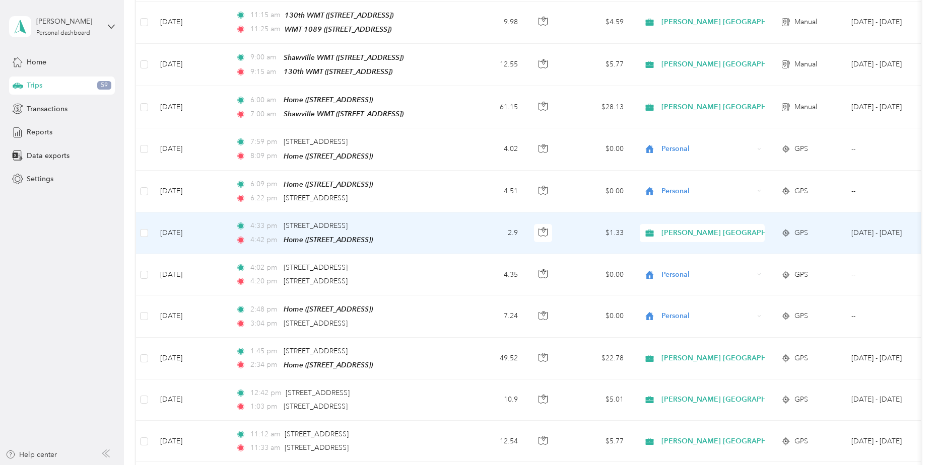
click at [716, 228] on span "[PERSON_NAME] [GEOGRAPHIC_DATA]" at bounding box center [729, 233] width 136 height 11
click at [697, 229] on span "Personal" at bounding box center [739, 232] width 149 height 11
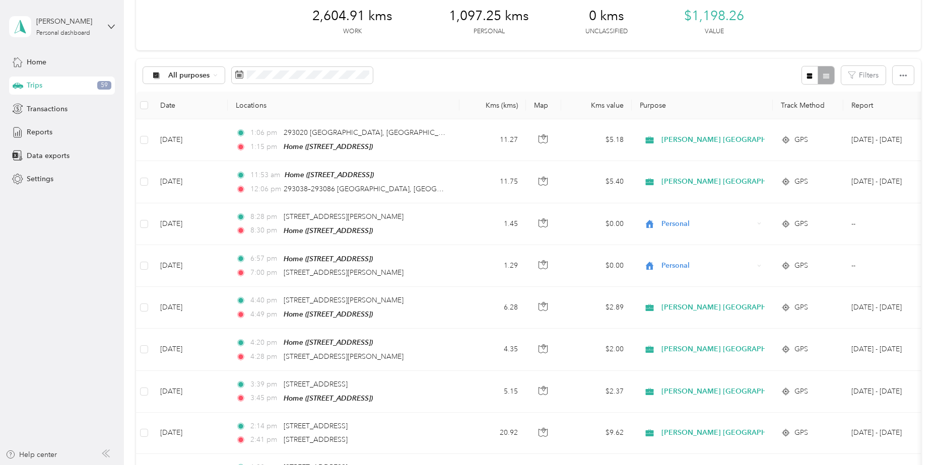
scroll to position [0, 0]
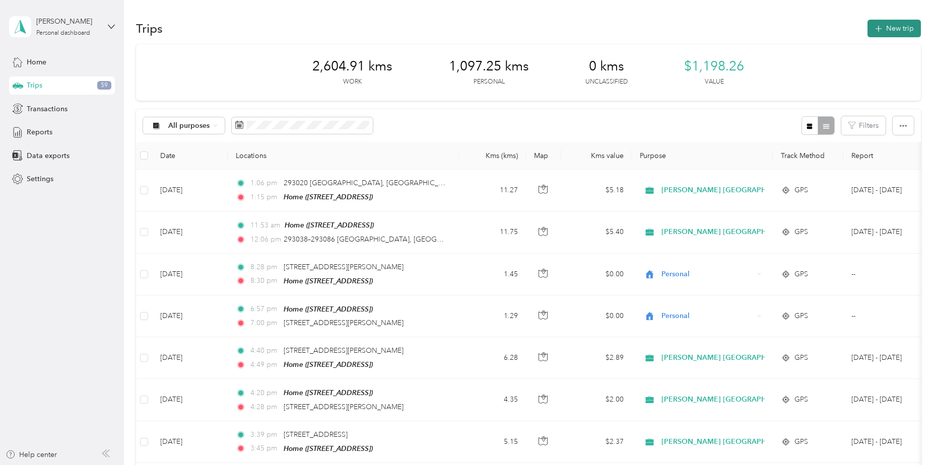
click at [895, 31] on button "New trip" at bounding box center [893, 29] width 53 height 18
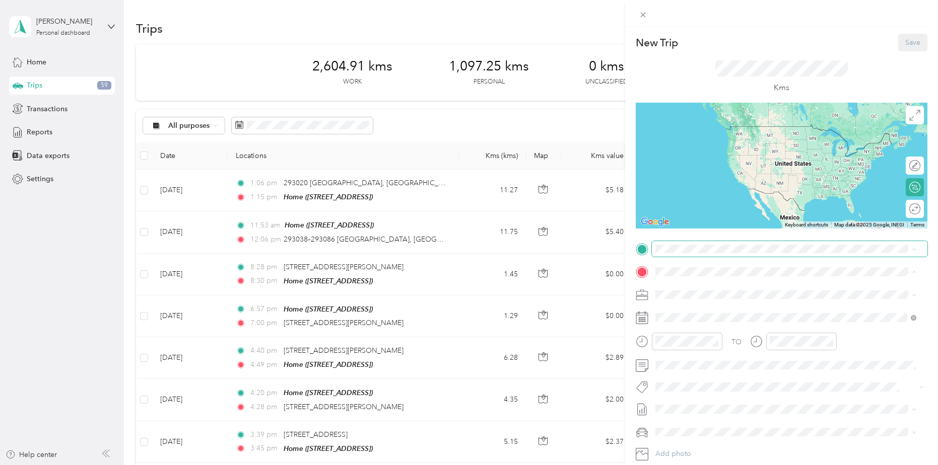
click at [703, 255] on span at bounding box center [789, 249] width 275 height 16
click at [742, 293] on div "[STREET_ADDRESS][PERSON_NAME]" at bounding box center [786, 286] width 254 height 14
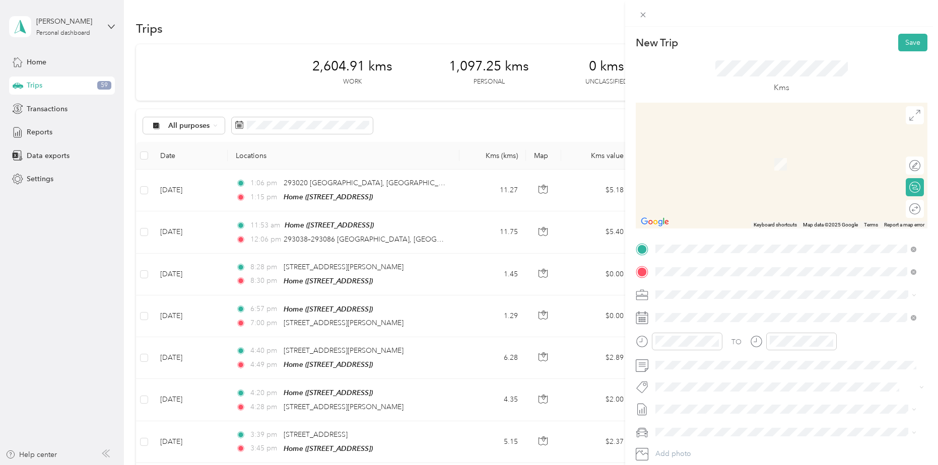
click at [743, 326] on div "WMT 3009 [STREET_ADDRESS]" at bounding box center [786, 318] width 254 height 25
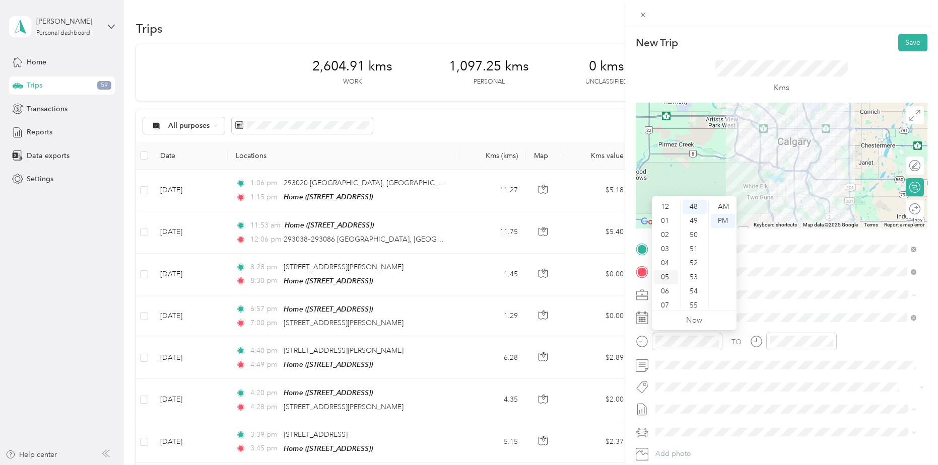
click at [668, 248] on div "03" at bounding box center [666, 249] width 24 height 14
click at [693, 206] on div "00" at bounding box center [694, 207] width 24 height 14
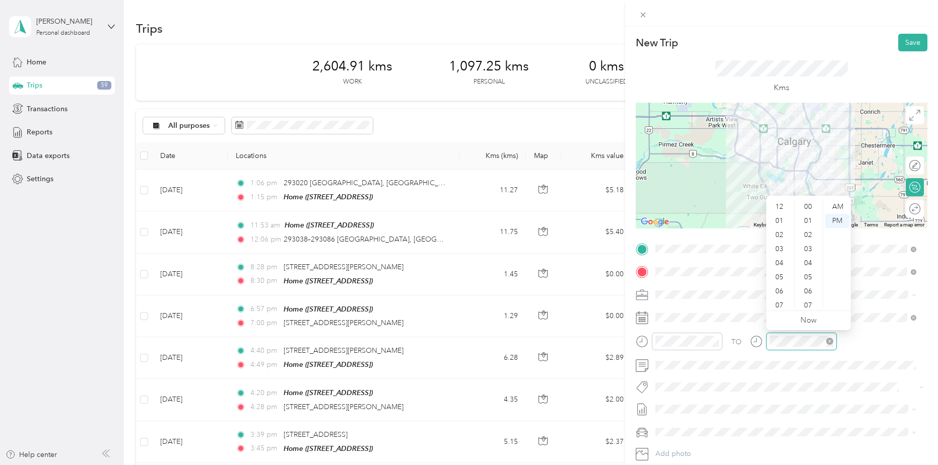
scroll to position [60, 0]
click at [741, 347] on div "TO" at bounding box center [782, 345] width 292 height 25
click at [782, 249] on div "03" at bounding box center [780, 249] width 24 height 14
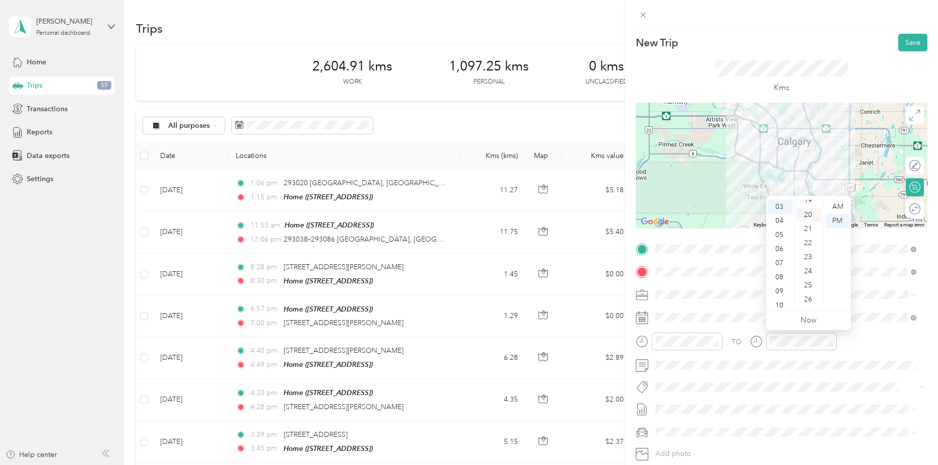
click at [811, 216] on div "20" at bounding box center [809, 215] width 24 height 14
click at [904, 44] on button "Save" at bounding box center [912, 43] width 29 height 18
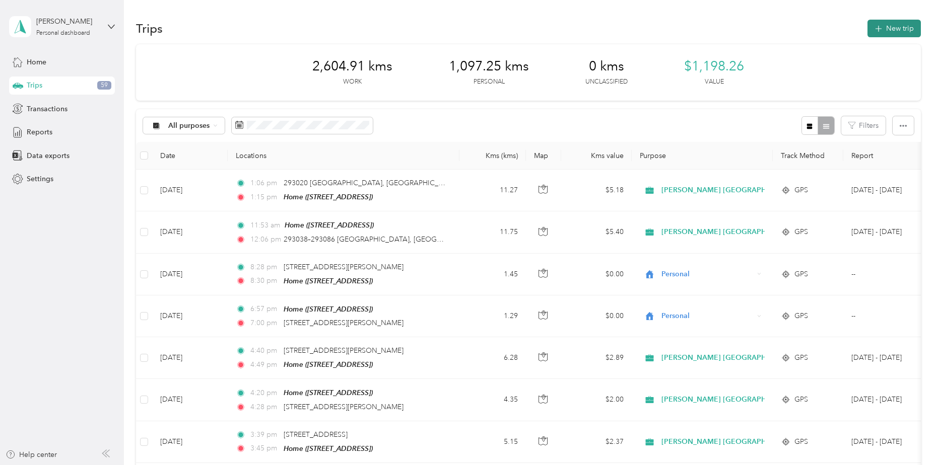
click at [891, 30] on button "New trip" at bounding box center [893, 29] width 53 height 18
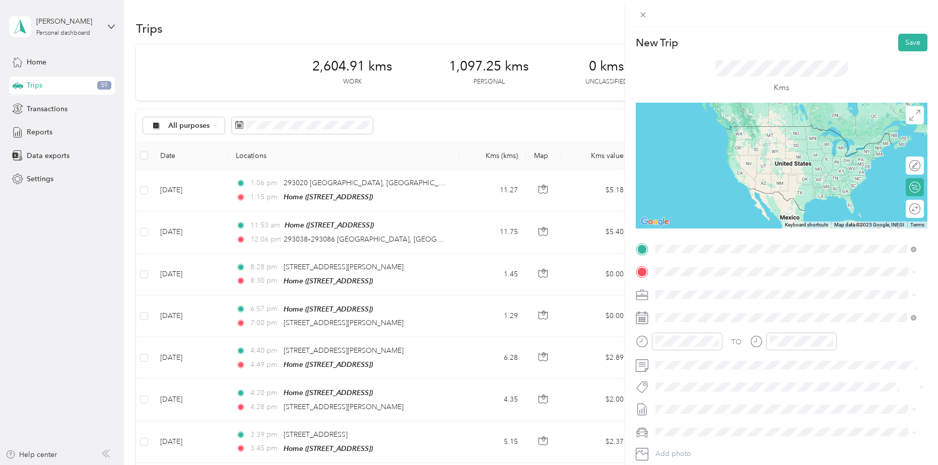
click at [752, 296] on span "[STREET_ADDRESS][DEMOGRAPHIC_DATA]" at bounding box center [745, 300] width 143 height 9
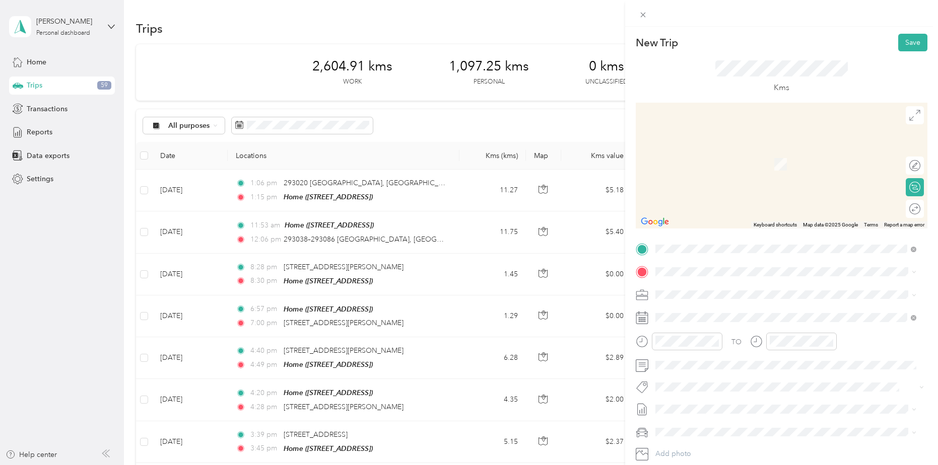
click at [713, 330] on span "[STREET_ADDRESS]" at bounding box center [706, 325] width 64 height 9
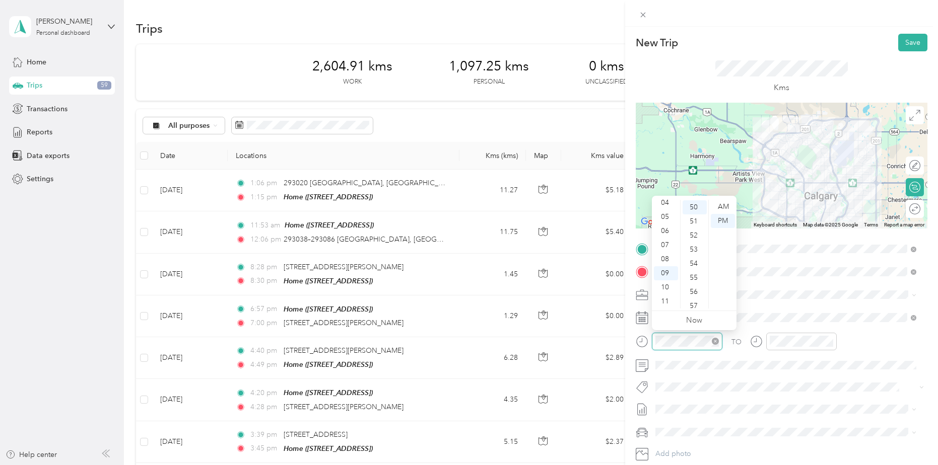
scroll to position [705, 0]
click at [669, 218] on div "05" at bounding box center [666, 217] width 24 height 14
click at [695, 208] on div "00" at bounding box center [694, 207] width 24 height 14
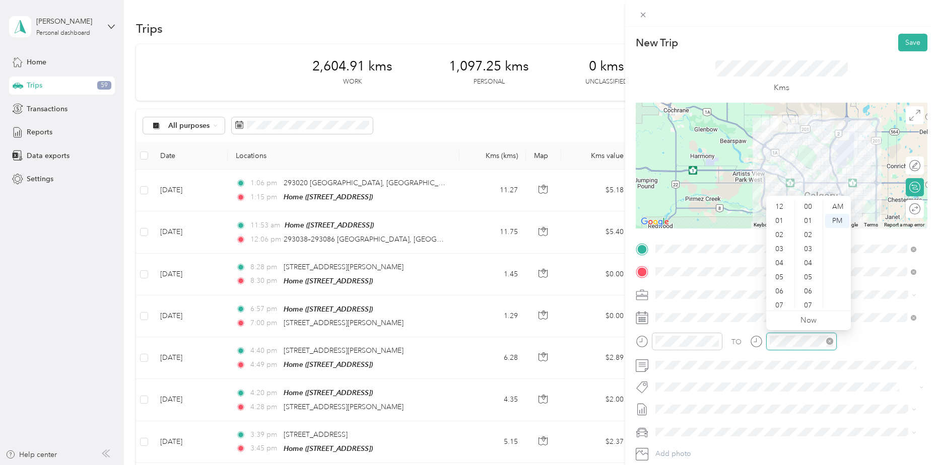
scroll to position [60, 0]
click at [752, 345] on div at bounding box center [793, 342] width 87 height 18
click at [779, 215] on div "05" at bounding box center [780, 217] width 24 height 14
click at [808, 219] on div "15" at bounding box center [809, 217] width 24 height 14
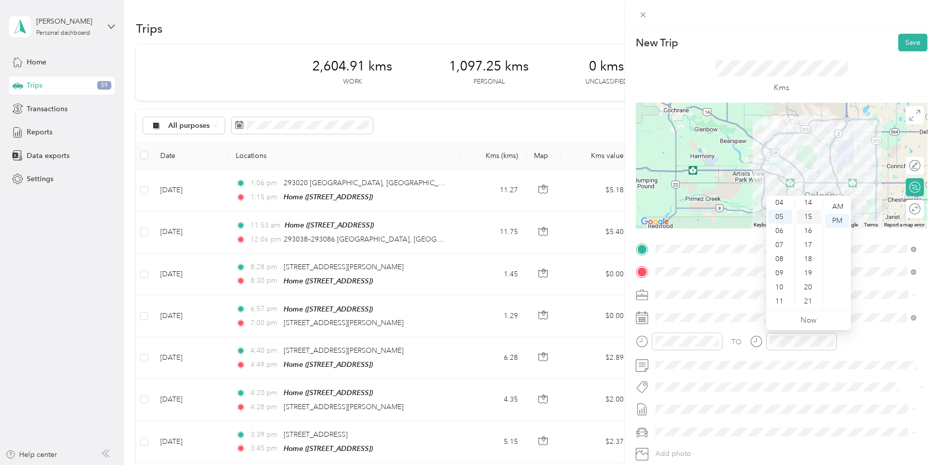
scroll to position [212, 0]
click at [767, 382] on span at bounding box center [781, 387] width 258 height 11
click at [689, 465] on div "New Trip Save This trip cannot be edited because it is either under review, app…" at bounding box center [466, 465] width 933 height 0
click at [899, 44] on button "Save" at bounding box center [912, 43] width 29 height 18
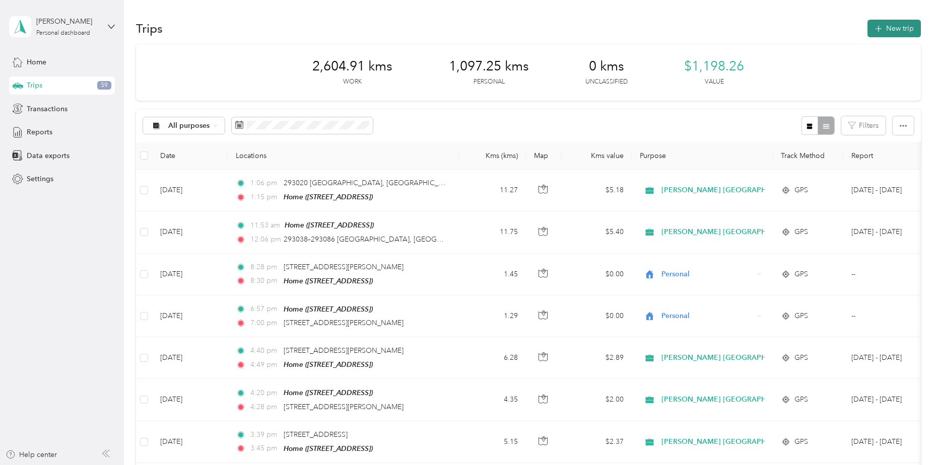
click at [884, 36] on button "New trip" at bounding box center [893, 29] width 53 height 18
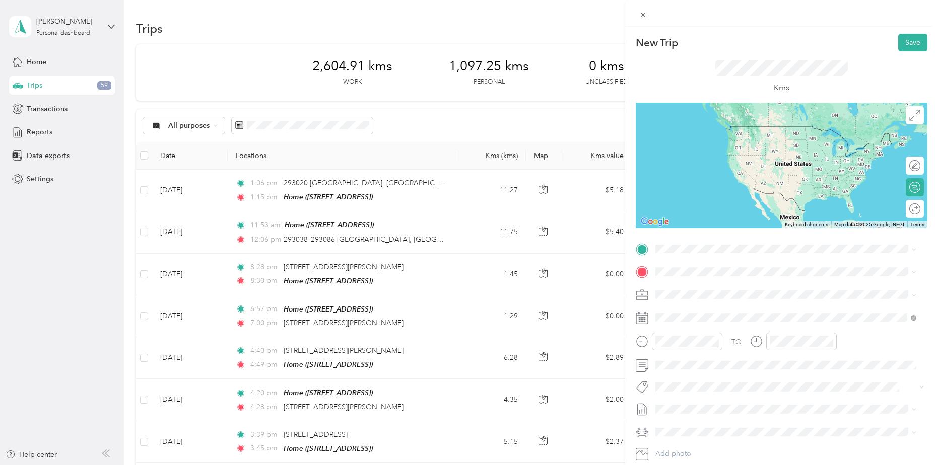
click at [725, 308] on span "[STREET_ADDRESS]" at bounding box center [706, 303] width 64 height 9
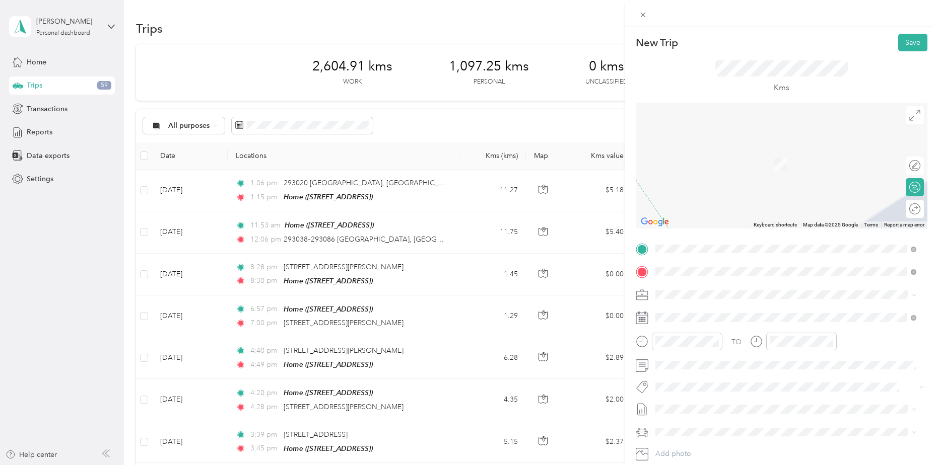
click at [729, 321] on span "[STREET_ADDRESS]" at bounding box center [706, 323] width 64 height 9
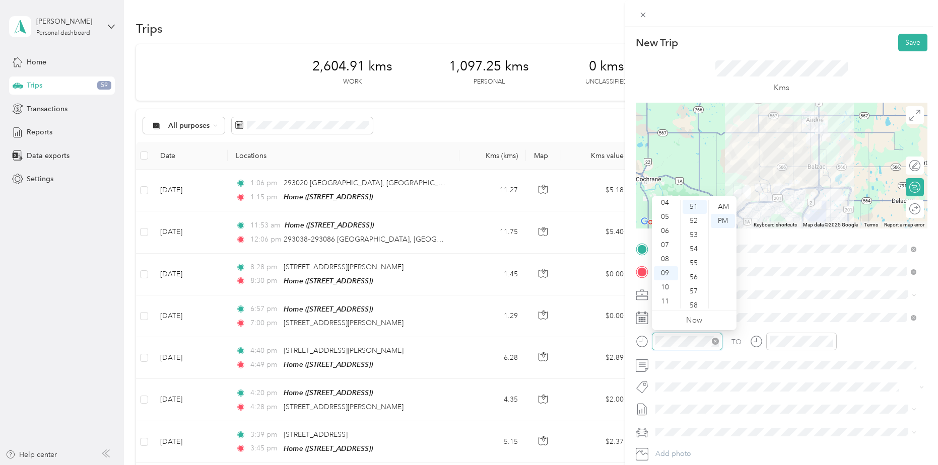
scroll to position [719, 0]
click at [668, 217] on div "05" at bounding box center [666, 217] width 24 height 14
click at [698, 243] on div "30" at bounding box center [694, 245] width 24 height 14
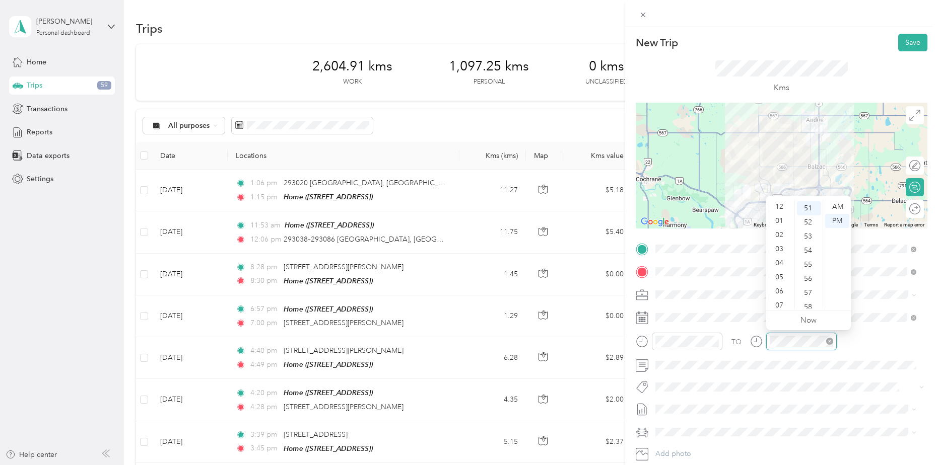
scroll to position [60, 0]
click at [781, 230] on div "06" at bounding box center [780, 231] width 24 height 14
click at [808, 207] on div "00" at bounding box center [809, 207] width 24 height 14
click at [911, 43] on button "Save" at bounding box center [912, 43] width 29 height 18
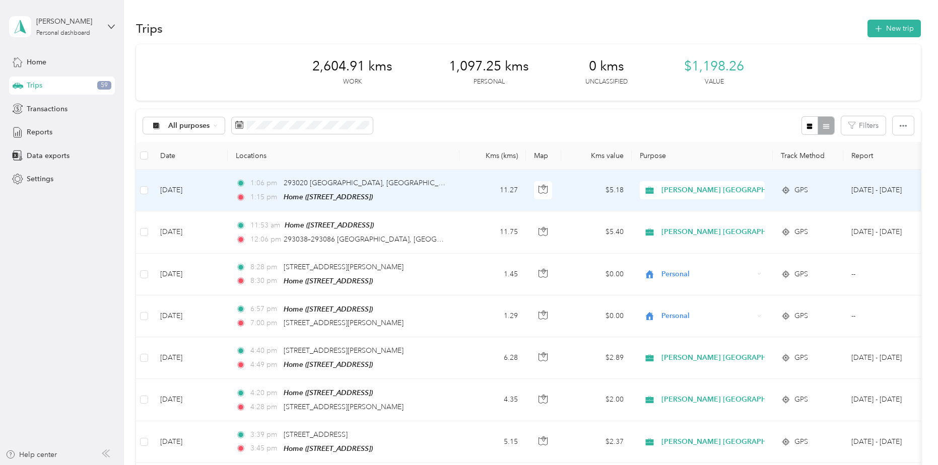
click at [813, 194] on div "GPS" at bounding box center [808, 190] width 54 height 11
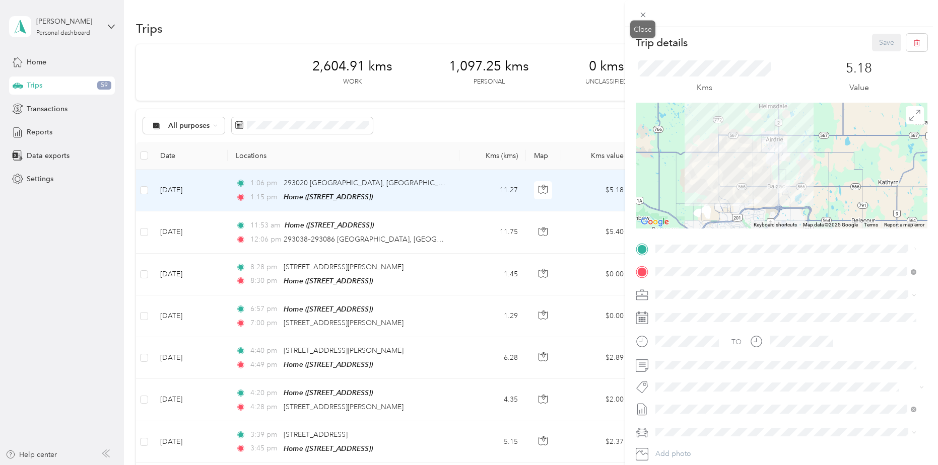
drag, startPoint x: 646, startPoint y: 14, endPoint x: 845, endPoint y: 112, distance: 222.3
click at [646, 14] on icon at bounding box center [643, 15] width 9 height 9
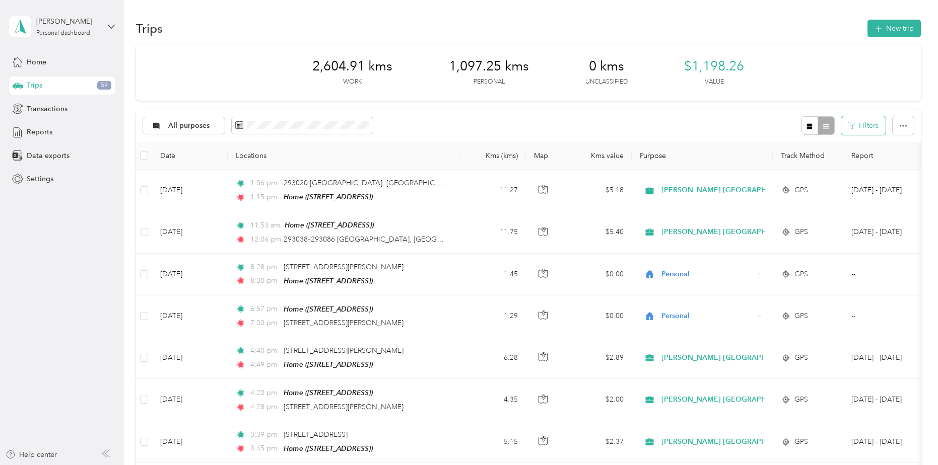
click at [865, 131] on button "Filters" at bounding box center [863, 125] width 44 height 19
click at [721, 125] on div "All purposes Filters" at bounding box center [528, 125] width 784 height 33
click at [910, 127] on button "button" at bounding box center [902, 125] width 21 height 19
click at [682, 125] on div "All purposes Filters" at bounding box center [528, 125] width 784 height 33
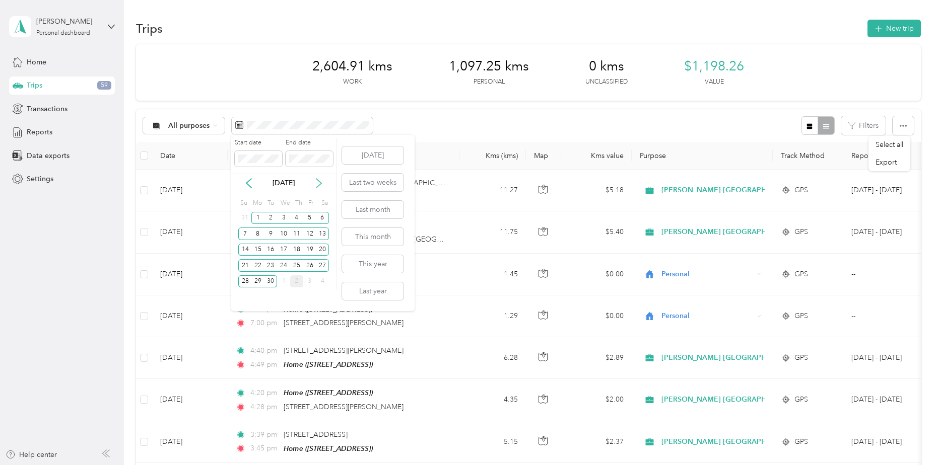
click at [318, 184] on icon at bounding box center [319, 183] width 10 height 10
click at [379, 159] on button "[DATE]" at bounding box center [372, 156] width 61 height 18
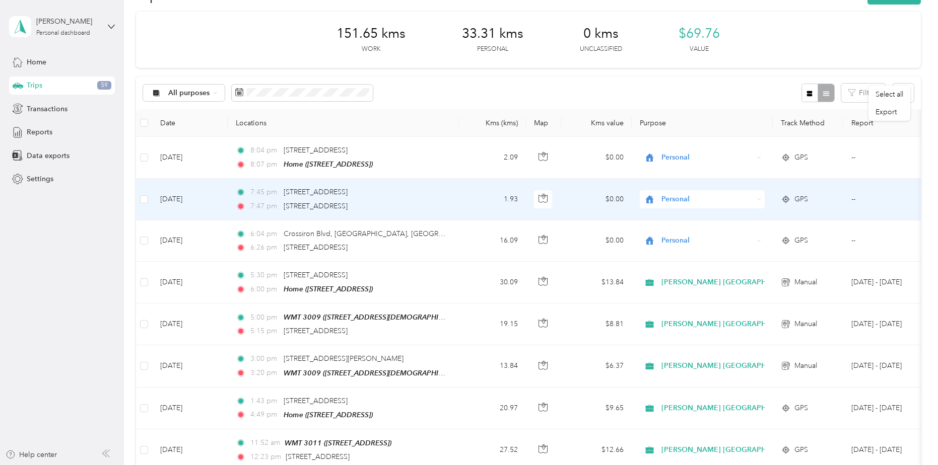
scroll to position [50, 0]
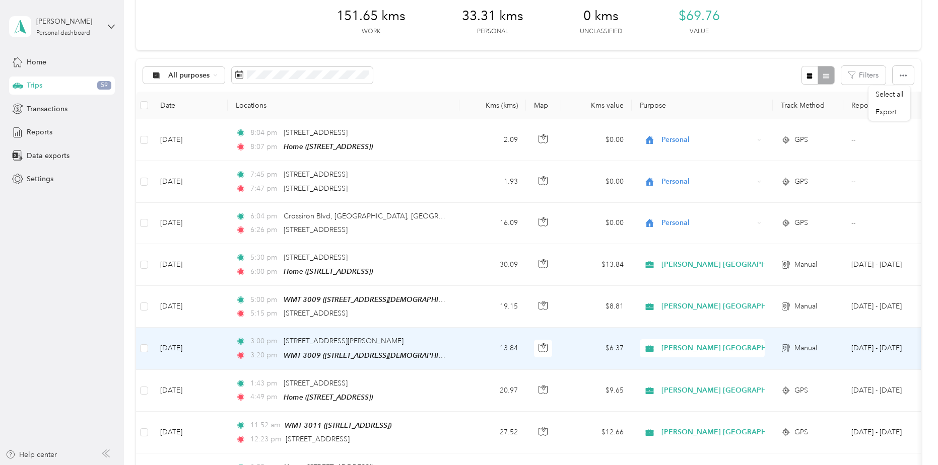
click at [474, 339] on td "13.84" at bounding box center [492, 349] width 66 height 42
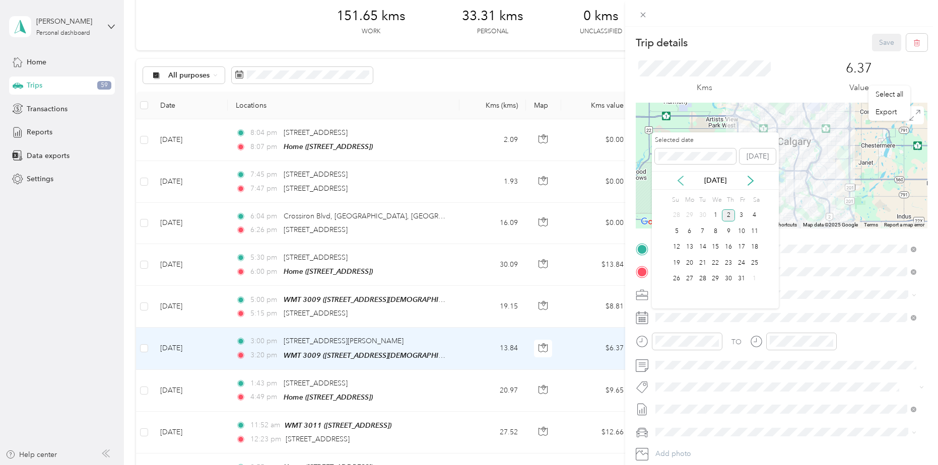
click at [678, 180] on icon at bounding box center [680, 180] width 5 height 9
click at [744, 249] on div "19" at bounding box center [741, 247] width 13 height 13
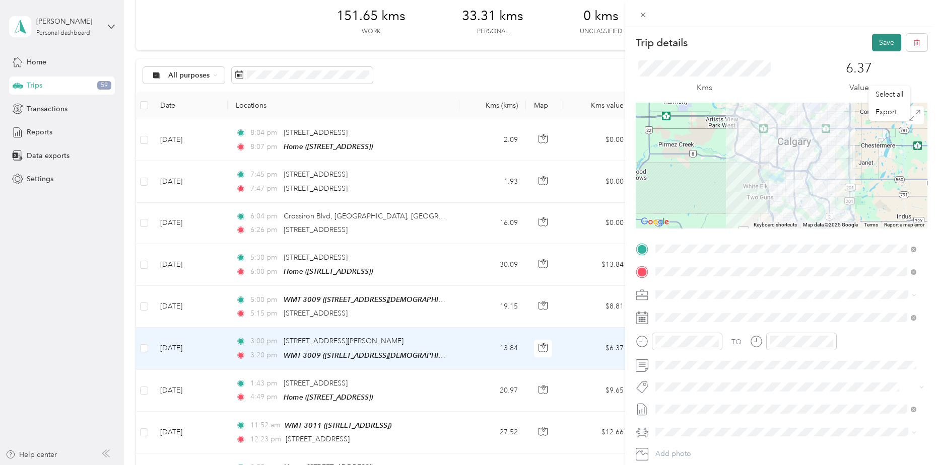
click at [886, 39] on button "Save" at bounding box center [886, 43] width 29 height 18
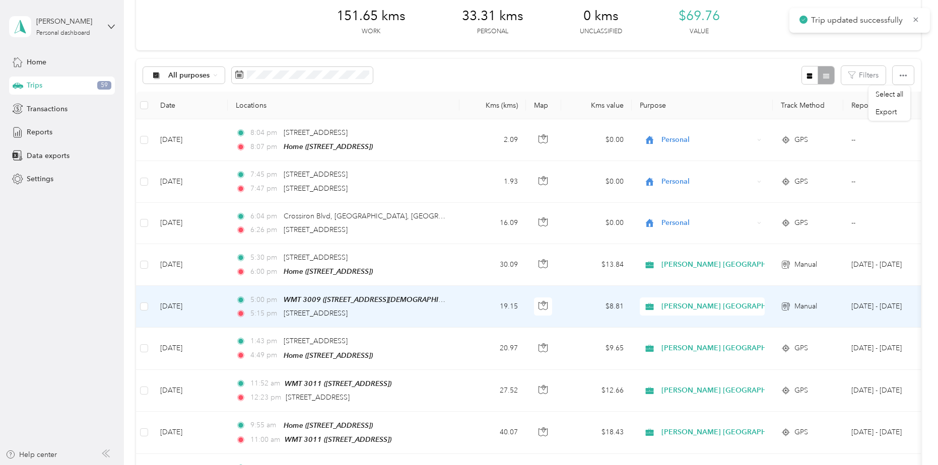
click at [466, 304] on td "19.15" at bounding box center [492, 307] width 66 height 42
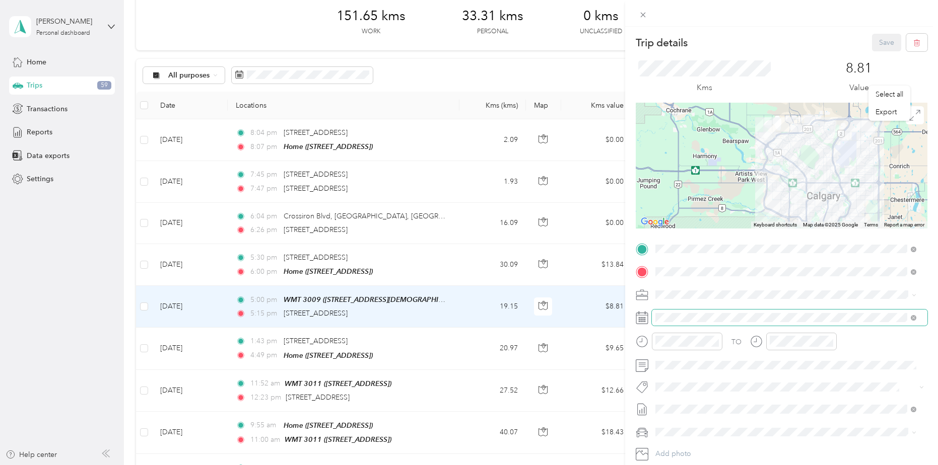
click at [695, 312] on span at bounding box center [789, 318] width 275 height 16
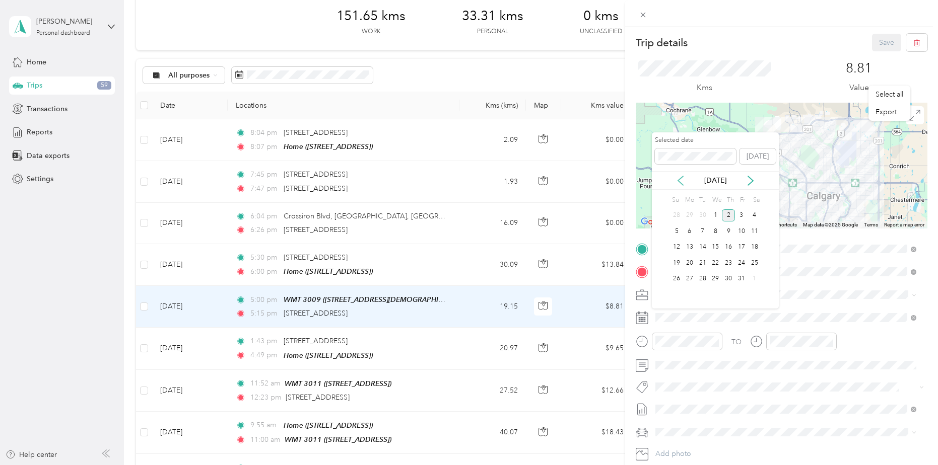
click at [682, 182] on icon at bounding box center [680, 181] width 10 height 10
click at [741, 247] on div "19" at bounding box center [741, 247] width 13 height 13
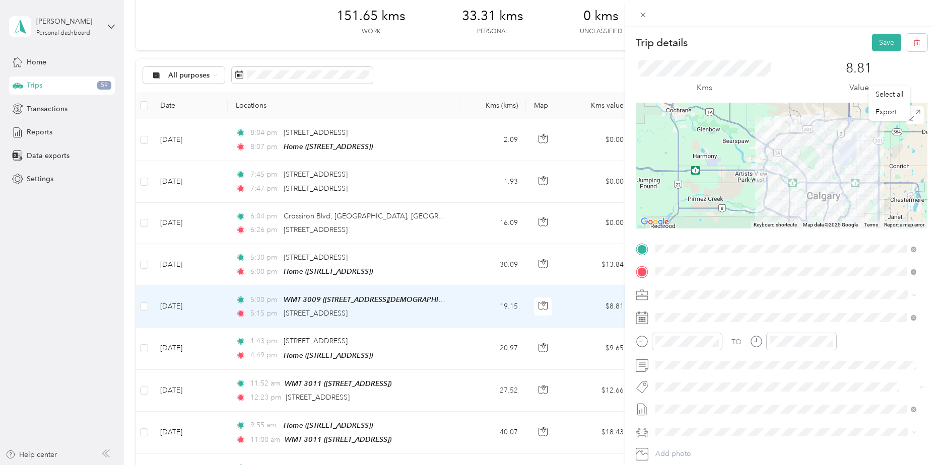
click at [696, 403] on span "Fab Beiersdorf" at bounding box center [686, 404] width 41 height 9
click at [875, 43] on button "Save" at bounding box center [886, 43] width 29 height 18
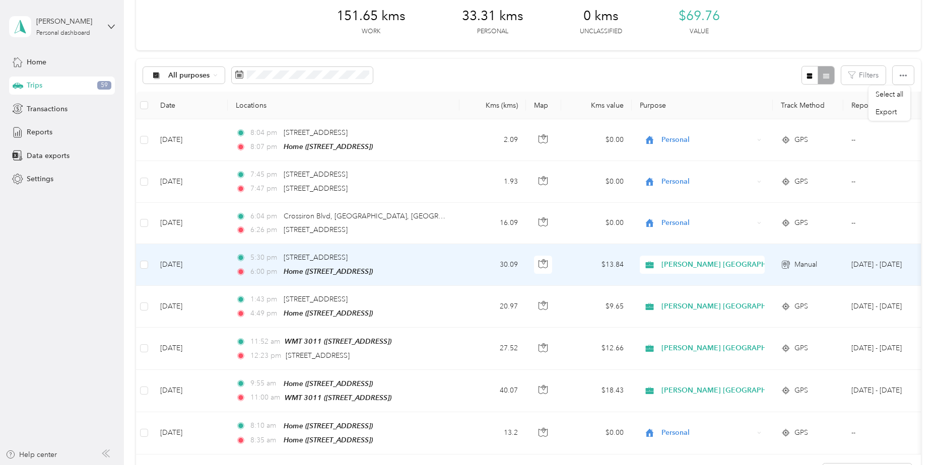
click at [461, 266] on td "30.09" at bounding box center [492, 265] width 66 height 42
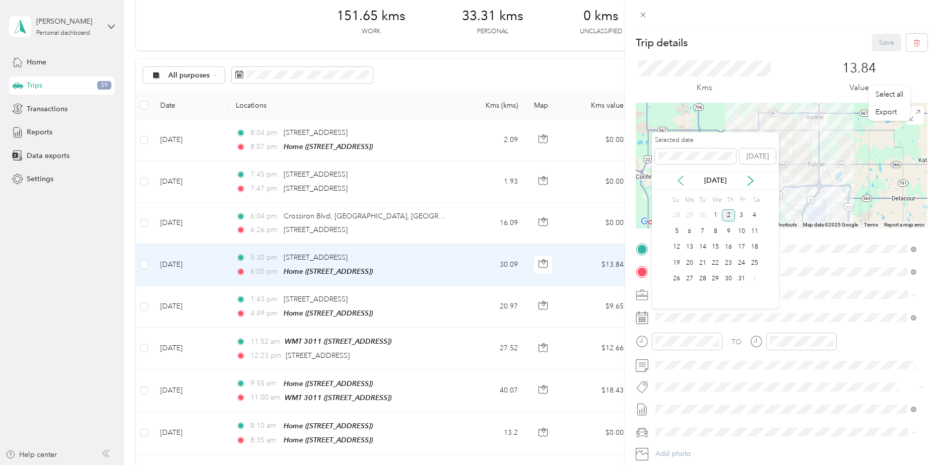
click at [682, 182] on icon at bounding box center [680, 181] width 10 height 10
click at [740, 249] on div "19" at bounding box center [741, 247] width 13 height 13
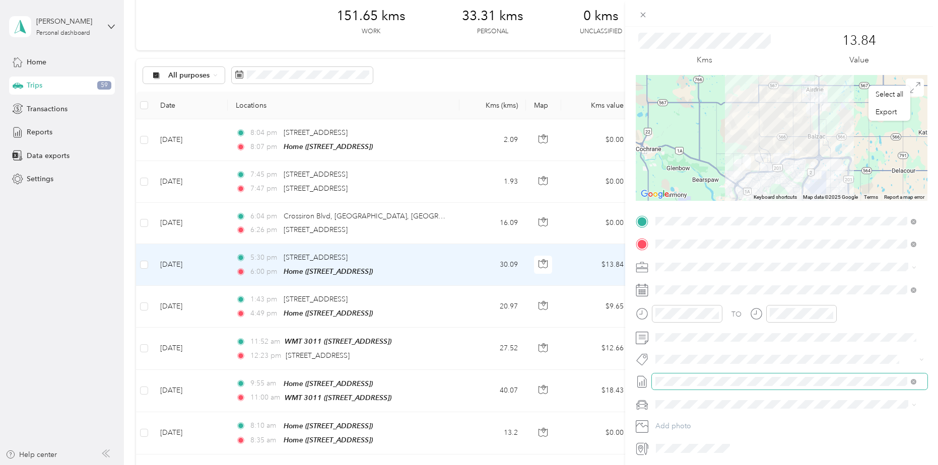
scroll to position [50, 0]
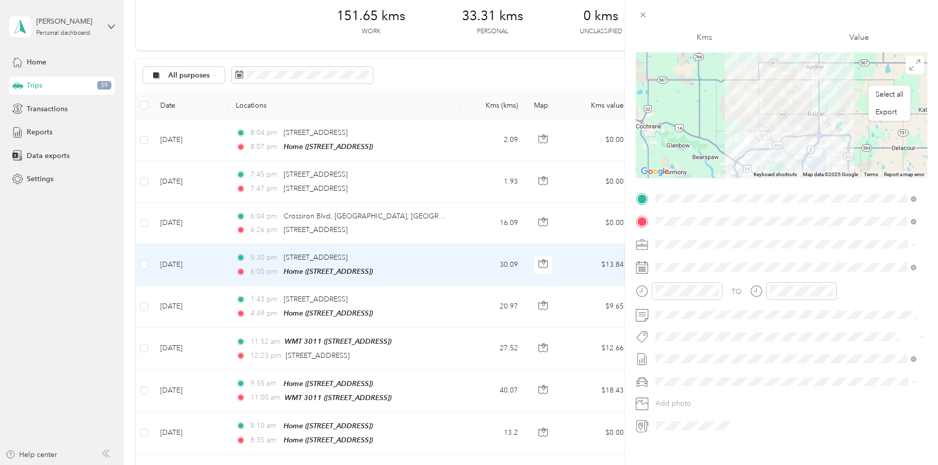
click at [693, 353] on span "Fab Beiersdorf" at bounding box center [686, 355] width 41 height 9
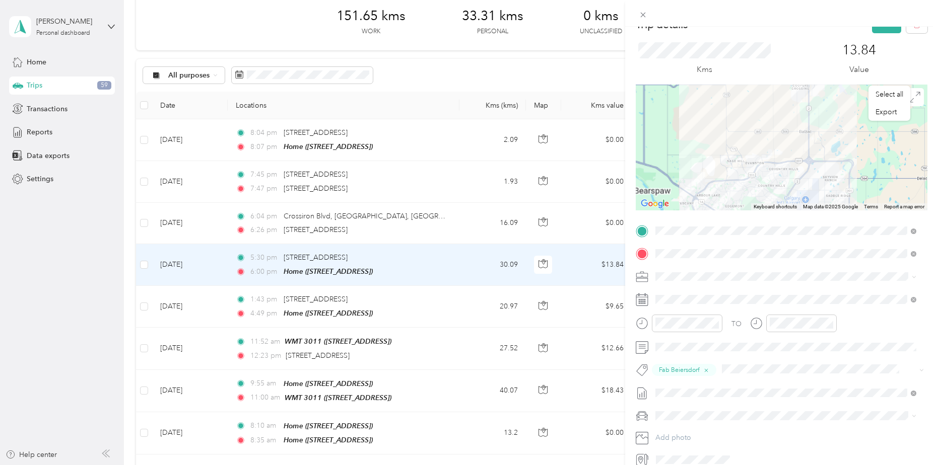
scroll to position [0, 0]
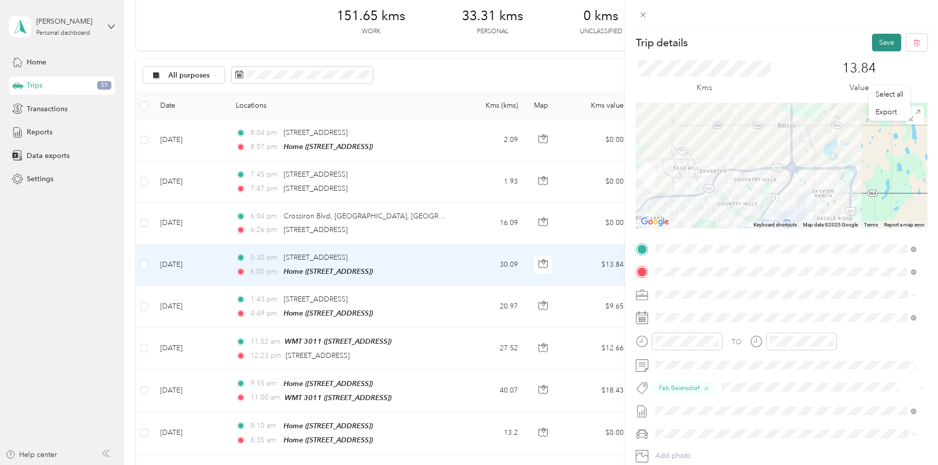
click at [874, 38] on button "Save" at bounding box center [886, 43] width 29 height 18
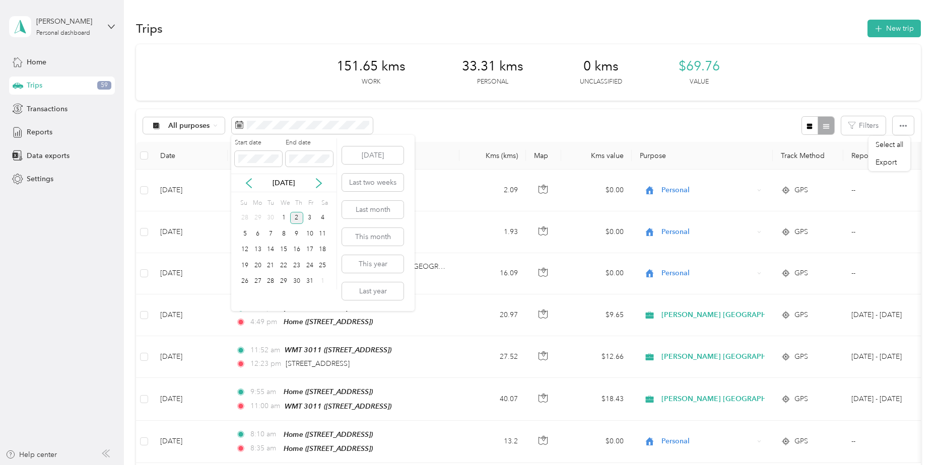
drag, startPoint x: 249, startPoint y: 186, endPoint x: 255, endPoint y: 196, distance: 12.4
click at [248, 186] on icon at bounding box center [249, 183] width 10 height 10
click at [256, 223] on div "1" at bounding box center [257, 218] width 13 height 13
click at [271, 286] on div "30" at bounding box center [270, 281] width 13 height 13
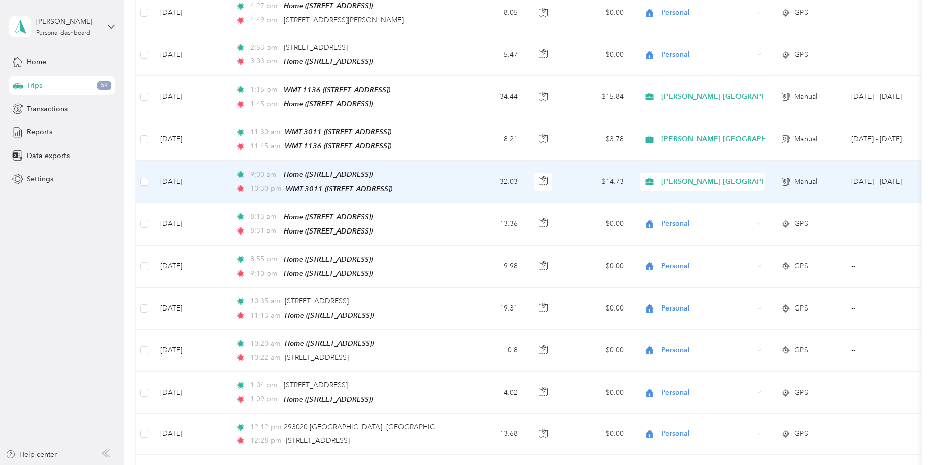
scroll to position [2216, 0]
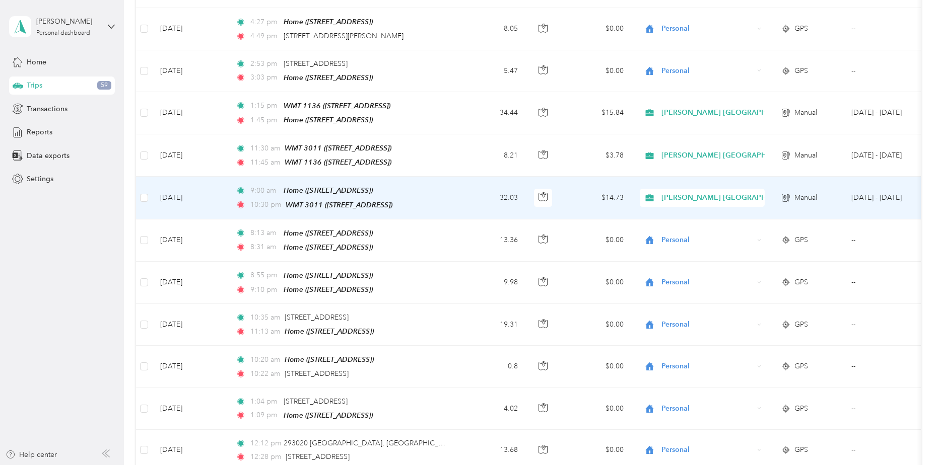
click at [461, 177] on td "32.03" at bounding box center [492, 198] width 66 height 42
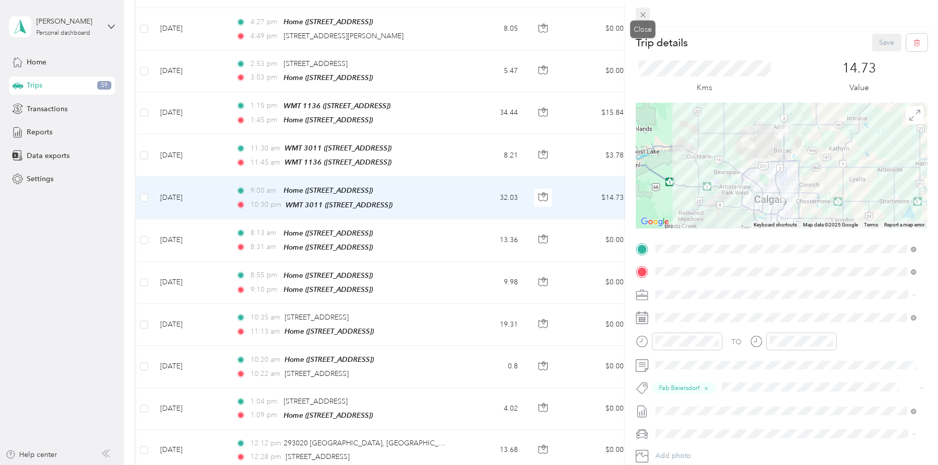
click at [644, 18] on icon at bounding box center [643, 15] width 9 height 9
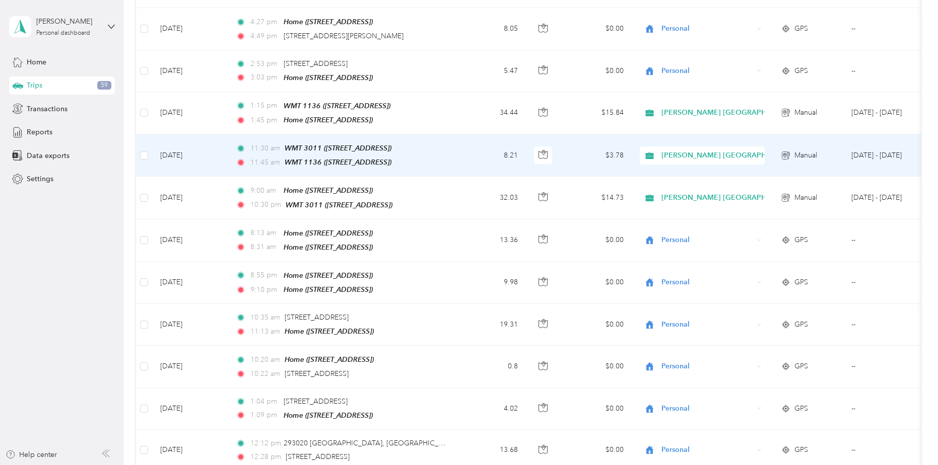
click at [462, 134] on td "8.21" at bounding box center [492, 155] width 66 height 42
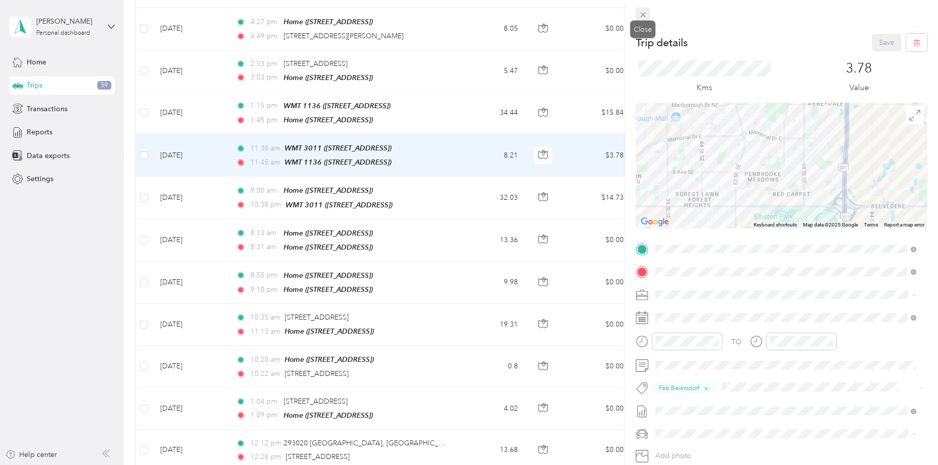
click at [645, 15] on icon at bounding box center [643, 15] width 9 height 9
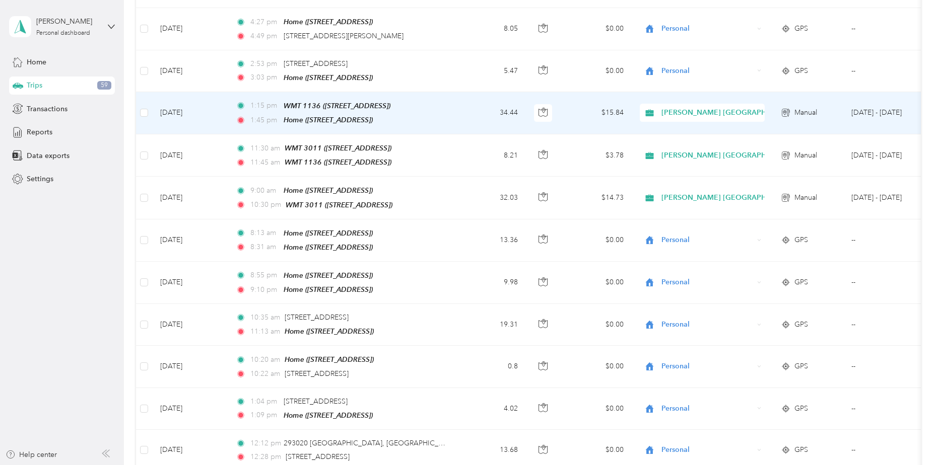
click at [457, 95] on td "1:15 pm WMT 1136 ([STREET_ADDRESS]) 1:45 pm Home ([STREET_ADDRESS])" at bounding box center [344, 113] width 232 height 42
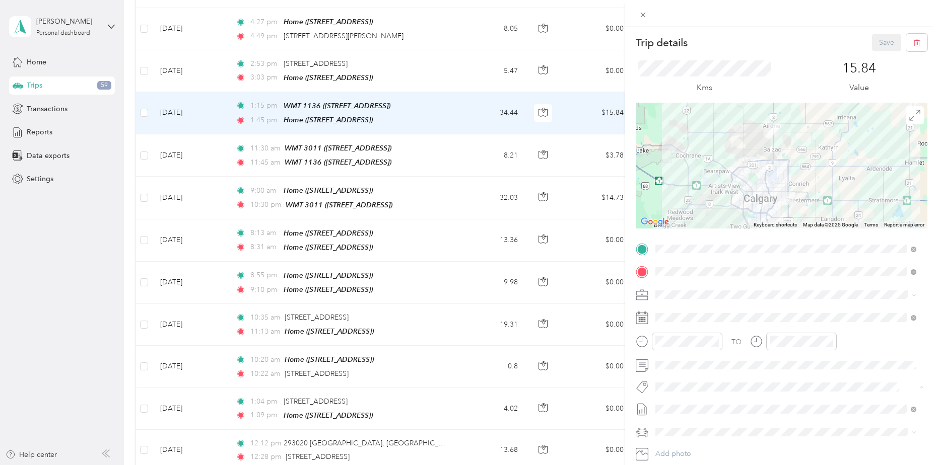
click at [689, 402] on span "Fab Beiersdorf" at bounding box center [686, 405] width 41 height 9
click at [884, 42] on button "Save" at bounding box center [886, 43] width 29 height 18
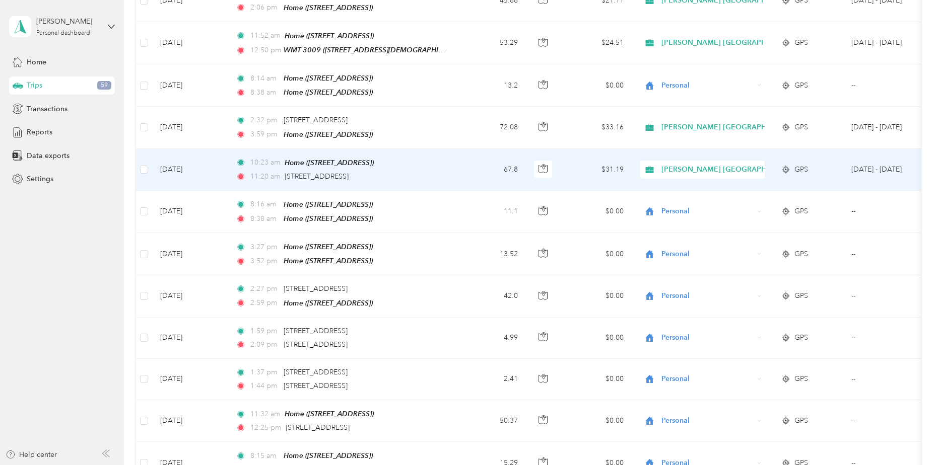
scroll to position [1612, 0]
click at [474, 161] on td "67.8" at bounding box center [492, 172] width 66 height 42
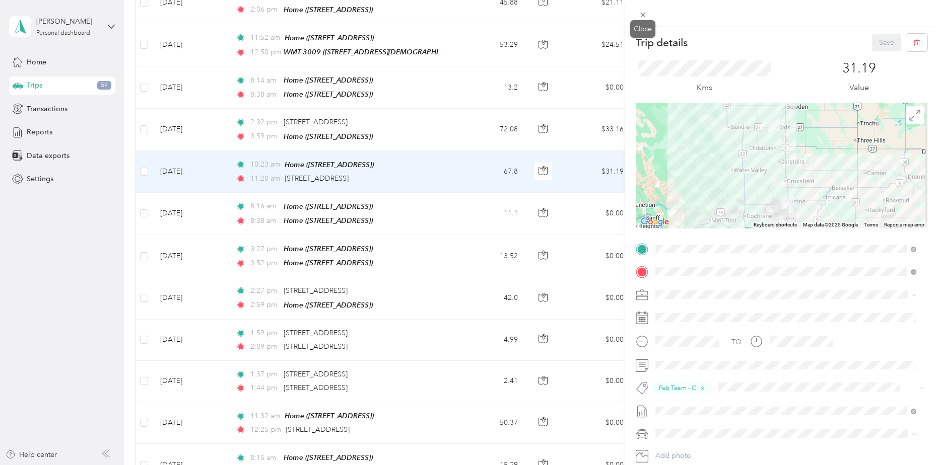
click at [643, 13] on icon at bounding box center [643, 15] width 9 height 9
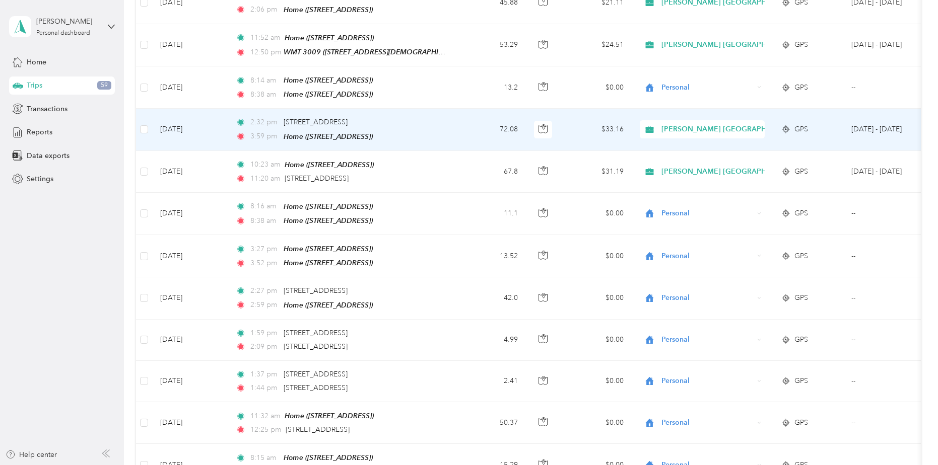
click at [449, 115] on td "2:32 pm [STREET_ADDRESS] 3:59 pm Home ([STREET_ADDRESS])" at bounding box center [344, 130] width 232 height 42
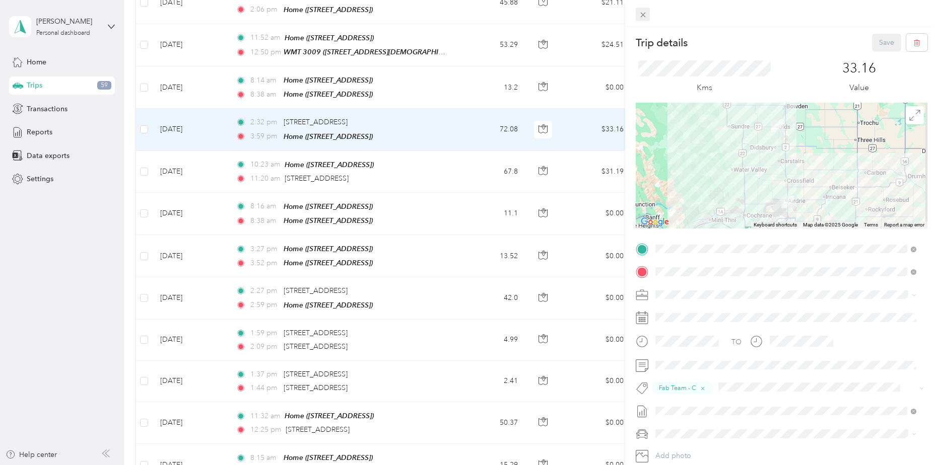
click at [640, 14] on icon at bounding box center [643, 15] width 9 height 9
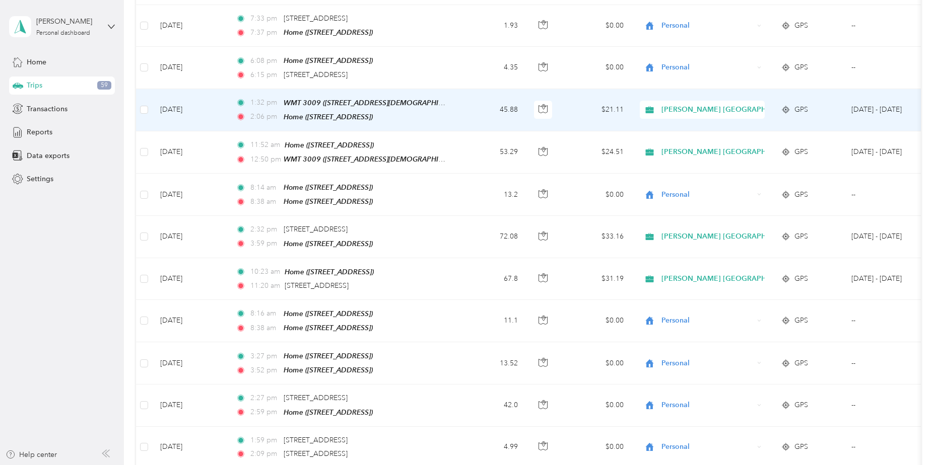
scroll to position [1460, 0]
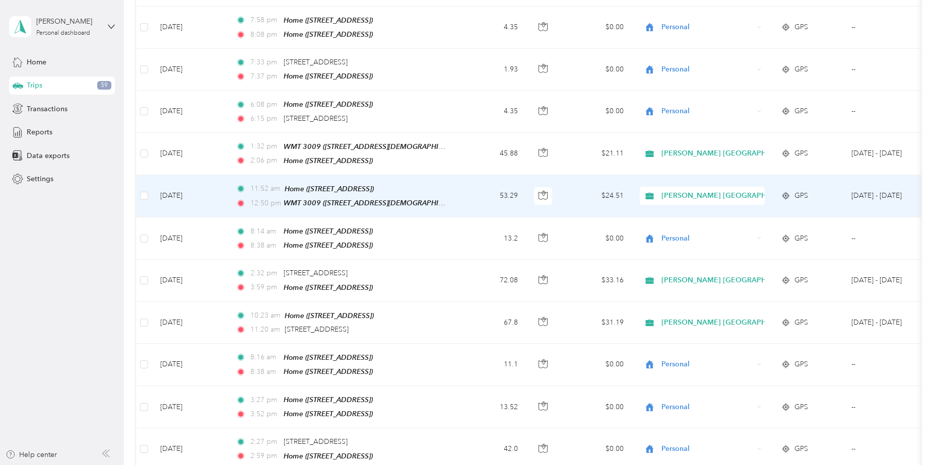
click at [476, 175] on td "53.29" at bounding box center [492, 196] width 66 height 42
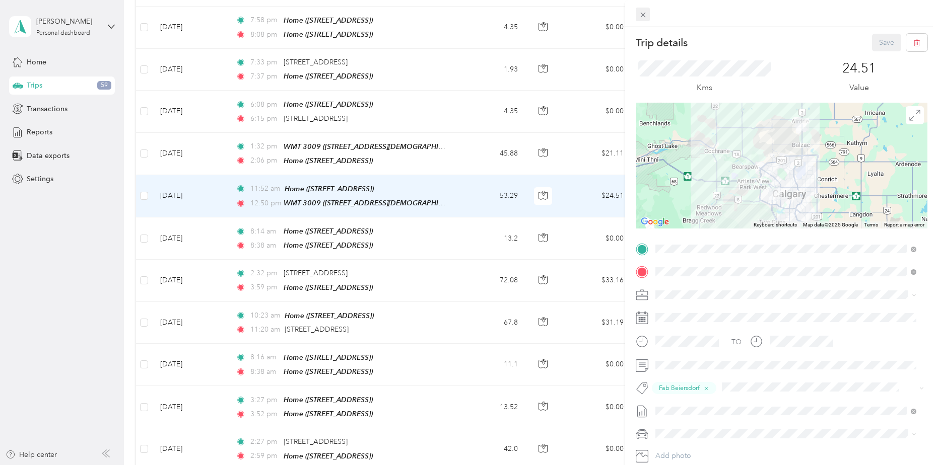
click at [645, 17] on icon at bounding box center [642, 15] width 5 height 5
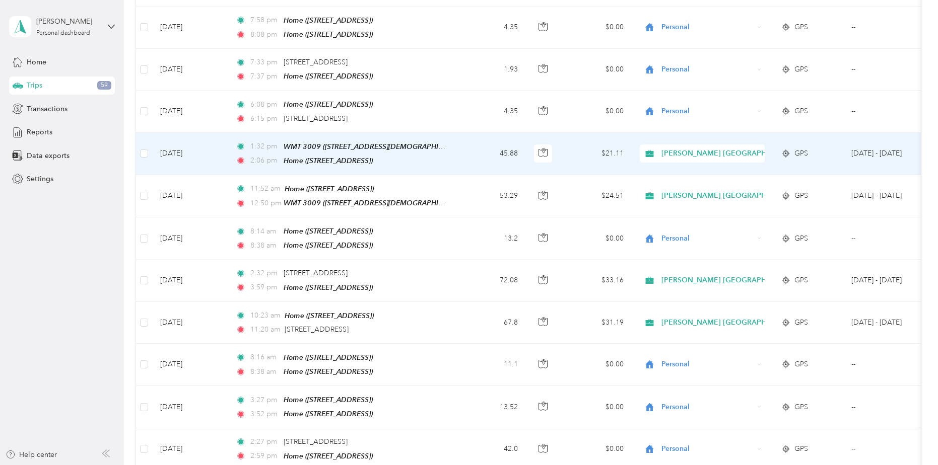
click at [462, 136] on td "45.88" at bounding box center [492, 154] width 66 height 42
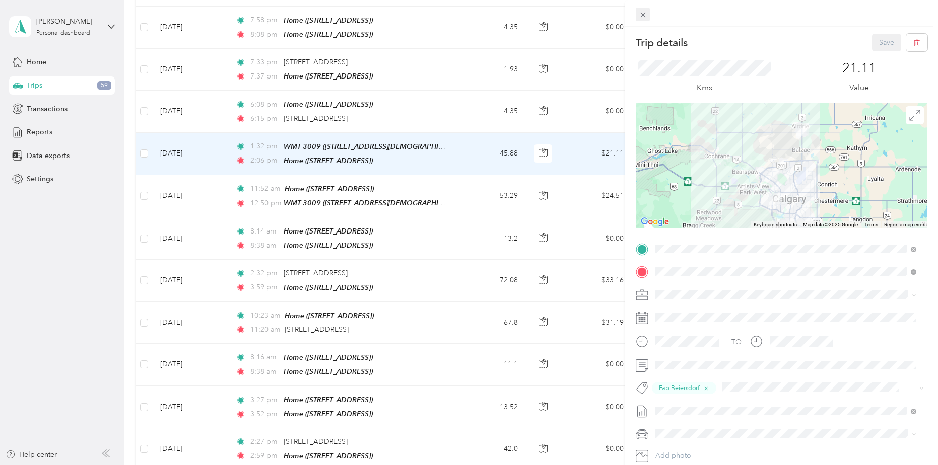
click at [641, 14] on icon at bounding box center [643, 15] width 9 height 9
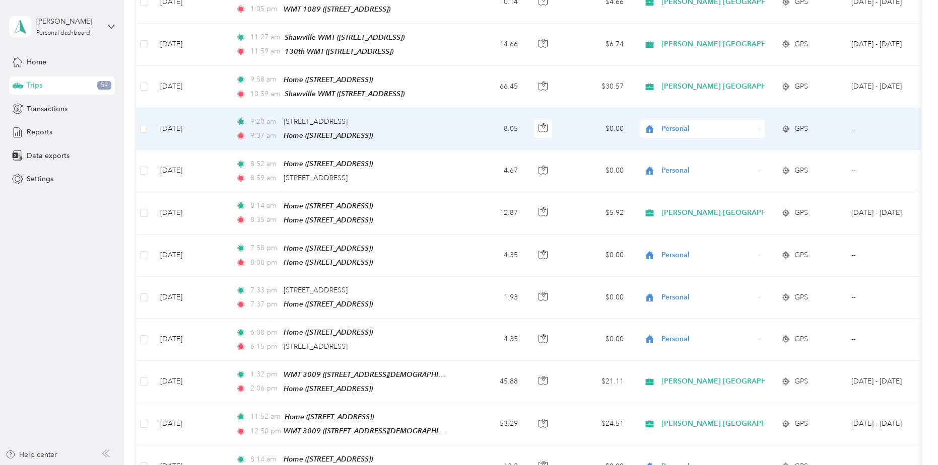
scroll to position [1209, 0]
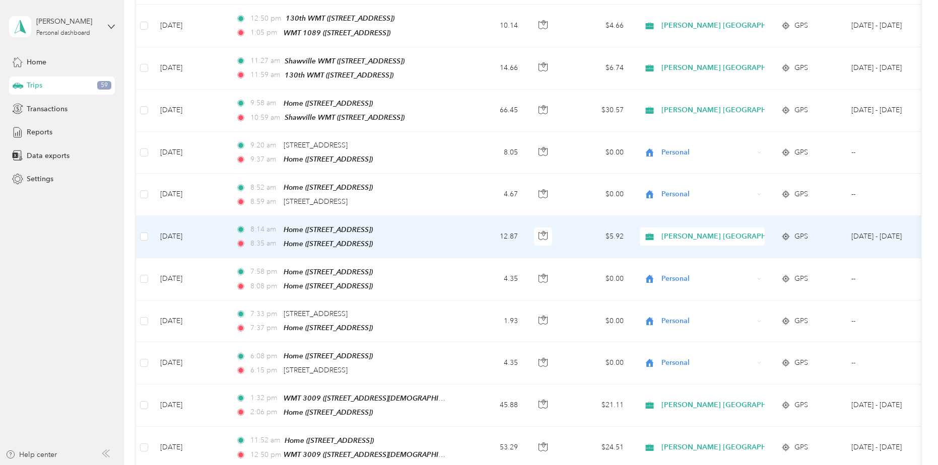
click at [667, 231] on span "[PERSON_NAME] [GEOGRAPHIC_DATA]" at bounding box center [729, 236] width 136 height 11
click at [669, 256] on span "Personal" at bounding box center [739, 260] width 149 height 11
click at [677, 231] on span "[PERSON_NAME] [GEOGRAPHIC_DATA]" at bounding box center [729, 236] width 136 height 11
click at [671, 258] on span "Personal" at bounding box center [739, 260] width 149 height 11
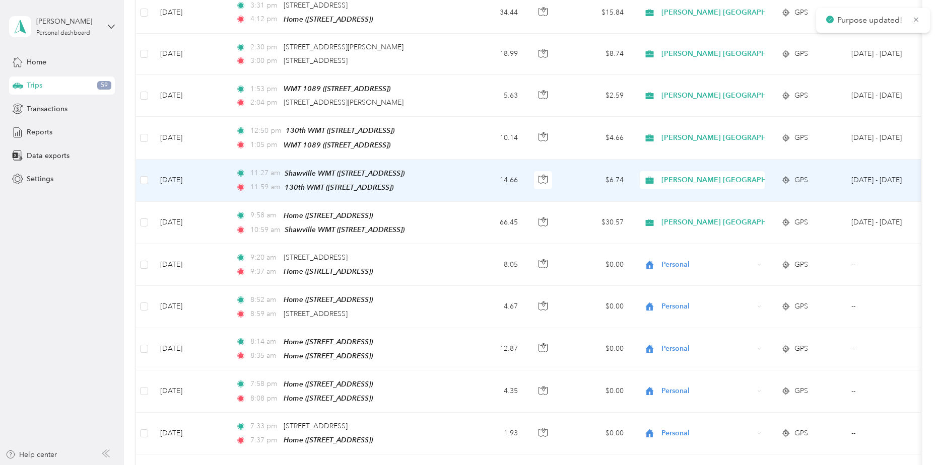
scroll to position [1058, 0]
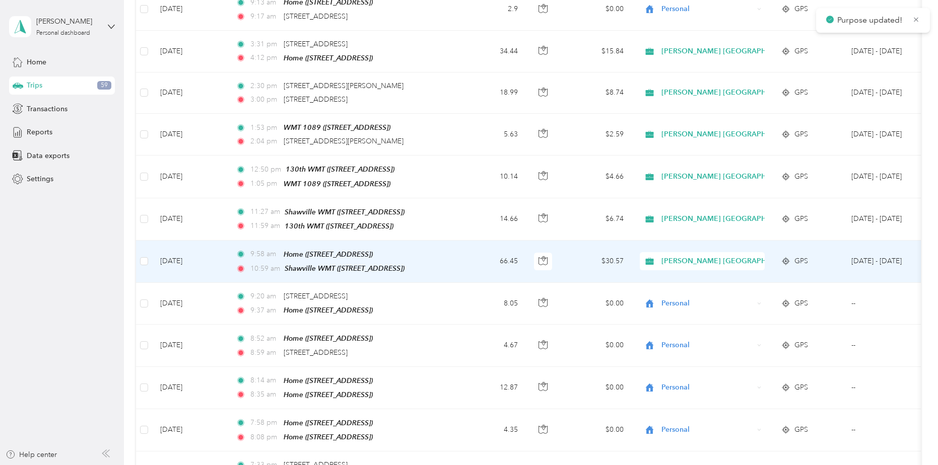
click at [469, 260] on td "66.45" at bounding box center [492, 262] width 66 height 42
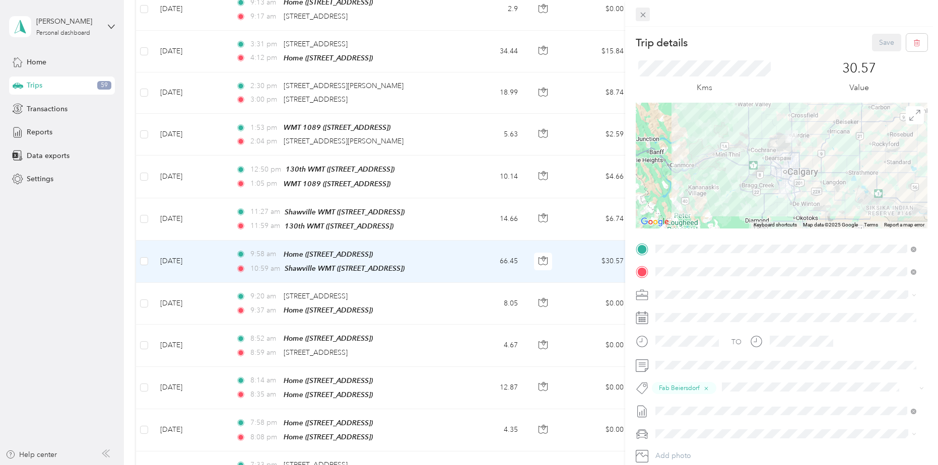
click at [645, 16] on icon at bounding box center [643, 15] width 9 height 9
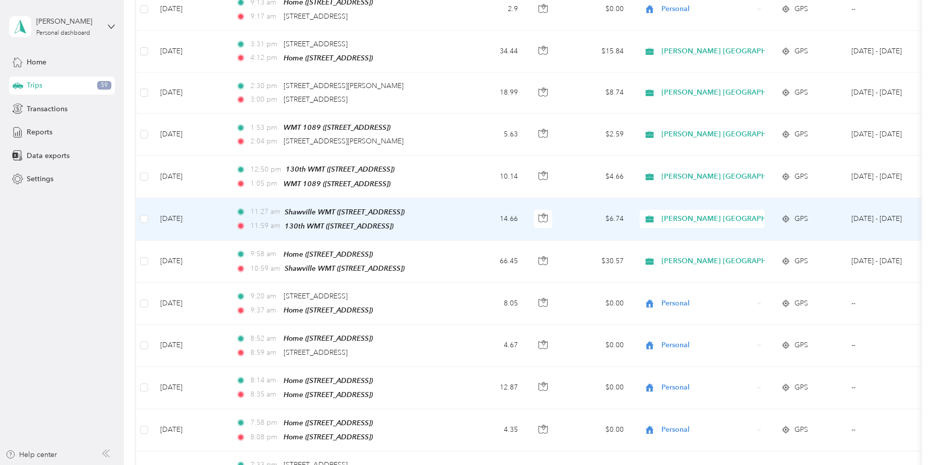
click at [483, 219] on td "14.66" at bounding box center [492, 219] width 66 height 42
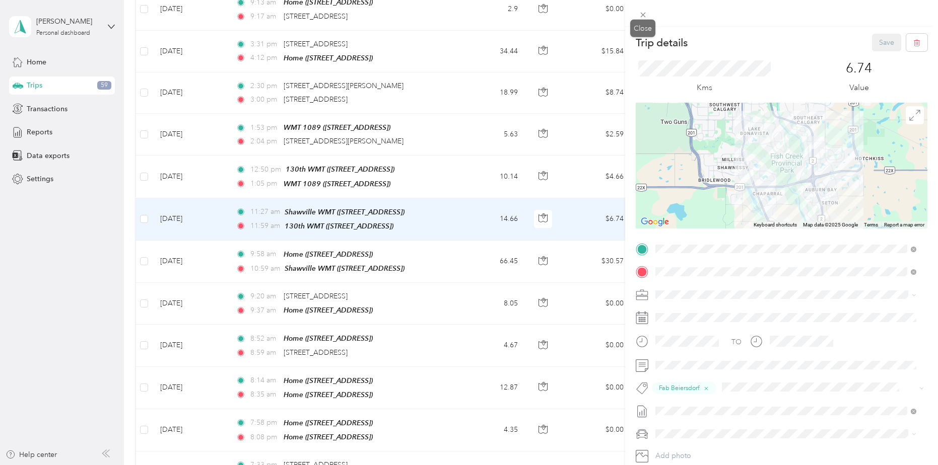
drag, startPoint x: 640, startPoint y: 15, endPoint x: 513, endPoint y: 139, distance: 178.1
click at [641, 15] on icon at bounding box center [643, 15] width 9 height 9
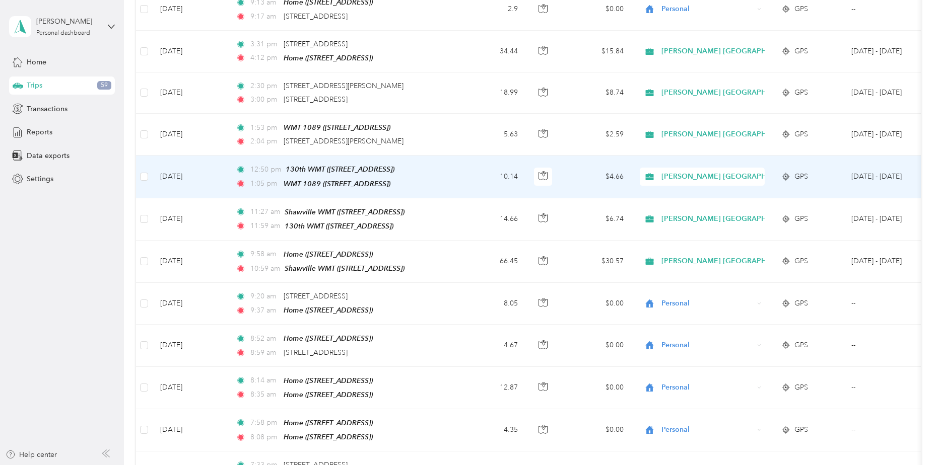
click at [484, 167] on td "10.14" at bounding box center [492, 177] width 66 height 42
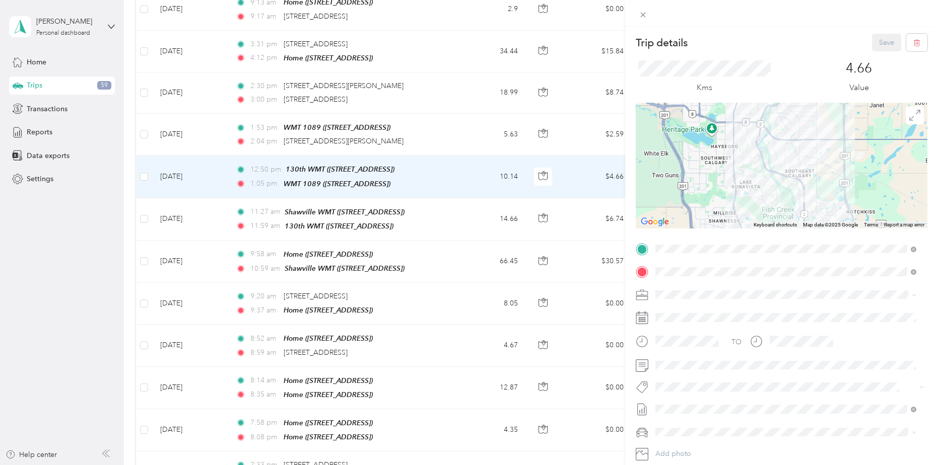
click at [698, 405] on span "Fab Beiersdorf" at bounding box center [686, 405] width 41 height 9
click at [873, 40] on button "Save" at bounding box center [886, 43] width 29 height 18
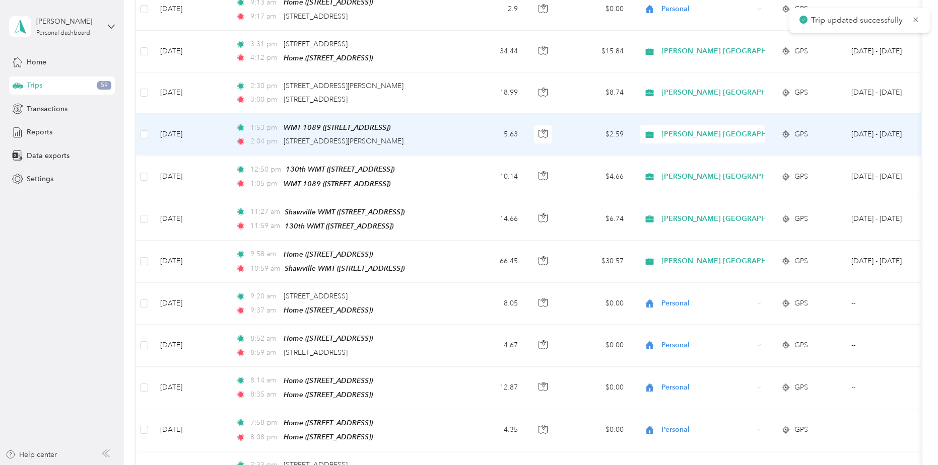
click at [460, 135] on td "5.63" at bounding box center [492, 135] width 66 height 42
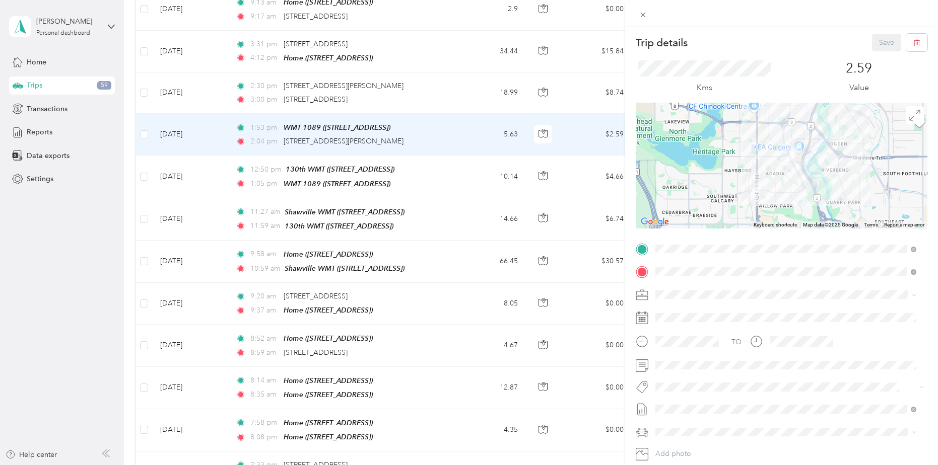
click at [674, 404] on span "Fab Beiersdorf" at bounding box center [686, 405] width 41 height 9
click at [880, 42] on button "Save" at bounding box center [886, 43] width 29 height 18
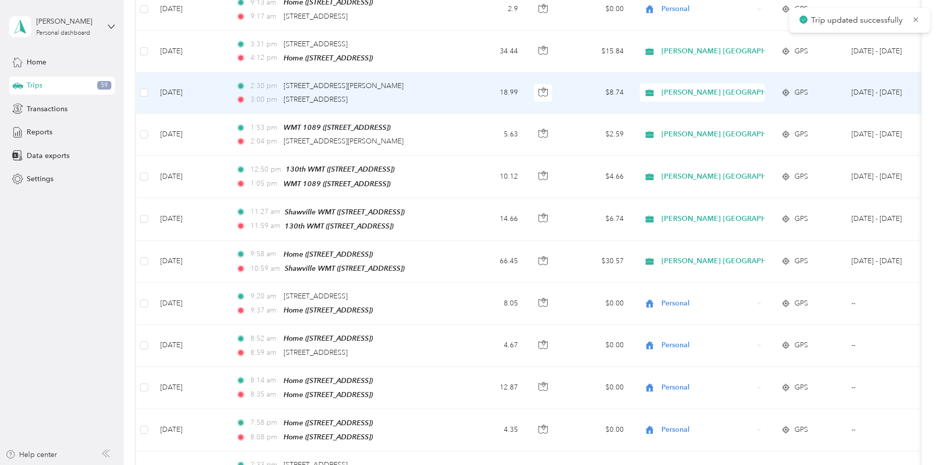
click at [461, 90] on td "18.99" at bounding box center [492, 93] width 66 height 41
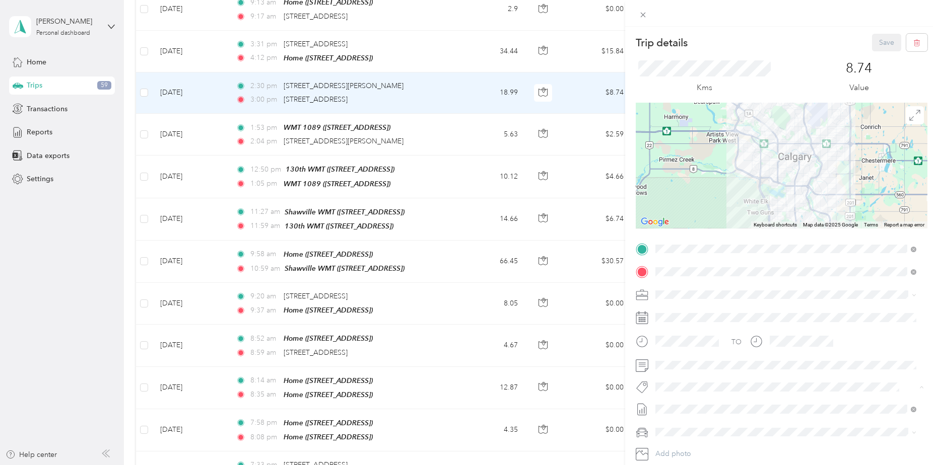
click at [683, 405] on button "Fab Beiersdorf" at bounding box center [686, 405] width 55 height 13
click at [877, 40] on button "Save" at bounding box center [886, 43] width 29 height 18
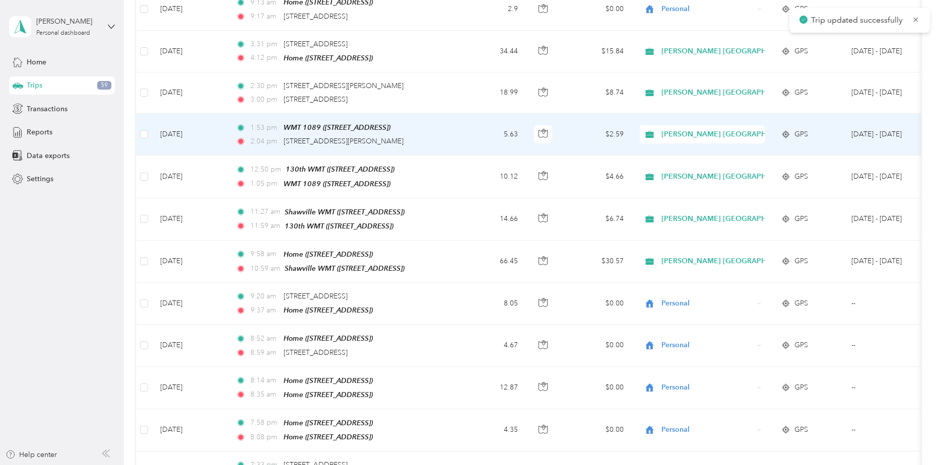
scroll to position [1007, 0]
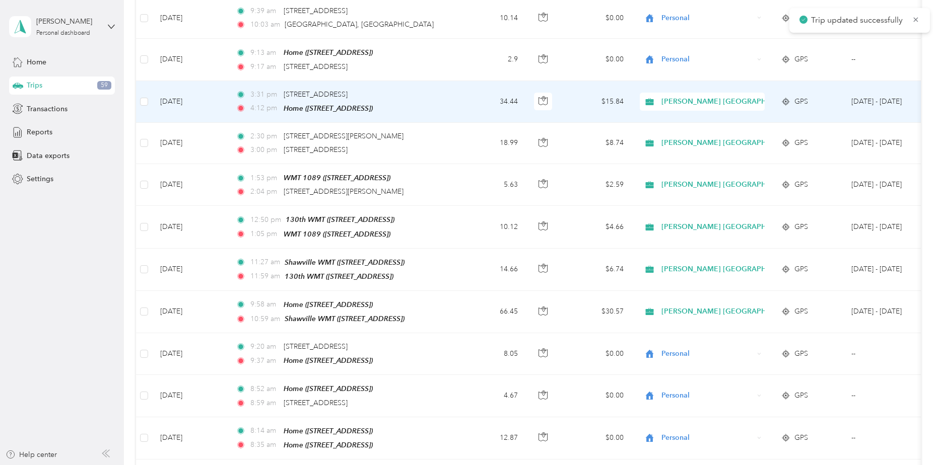
click at [457, 105] on td "3:31 pm [STREET_ADDRESS] 4:12 pm Home ([STREET_ADDRESS])" at bounding box center [344, 102] width 232 height 42
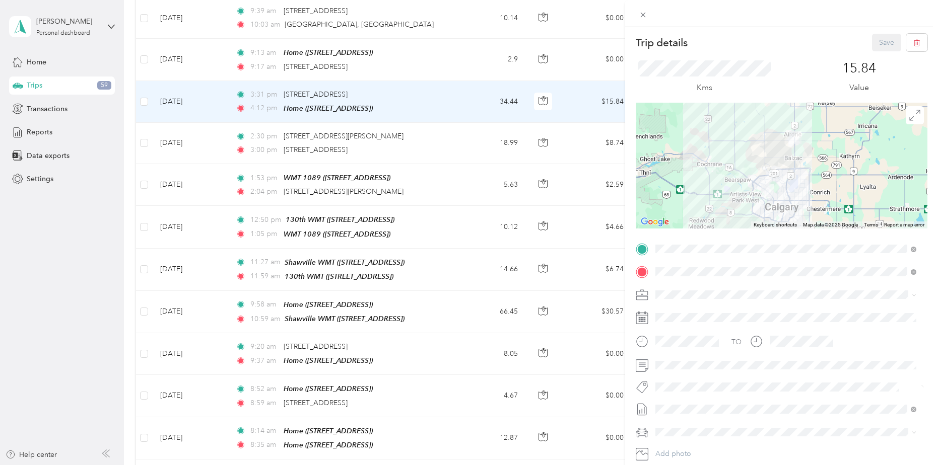
click at [692, 402] on span "Fab Beiersdorf" at bounding box center [686, 405] width 41 height 9
click at [879, 45] on button "Save" at bounding box center [886, 43] width 29 height 18
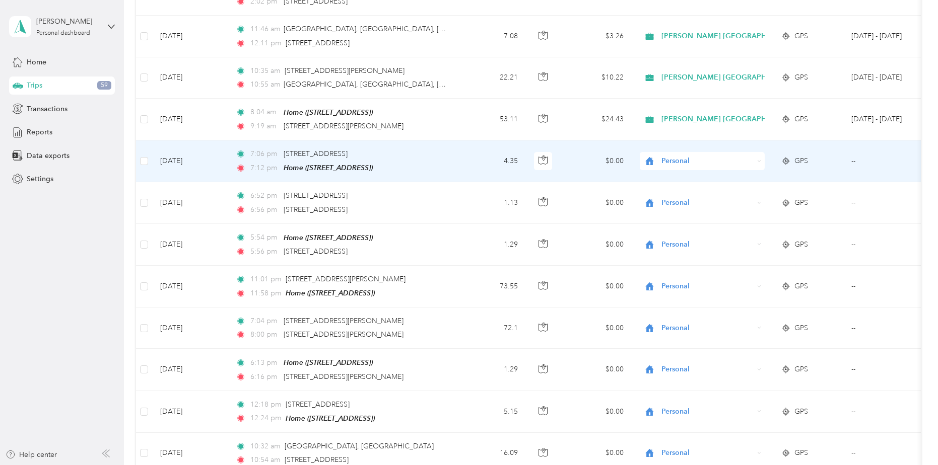
scroll to position [504, 0]
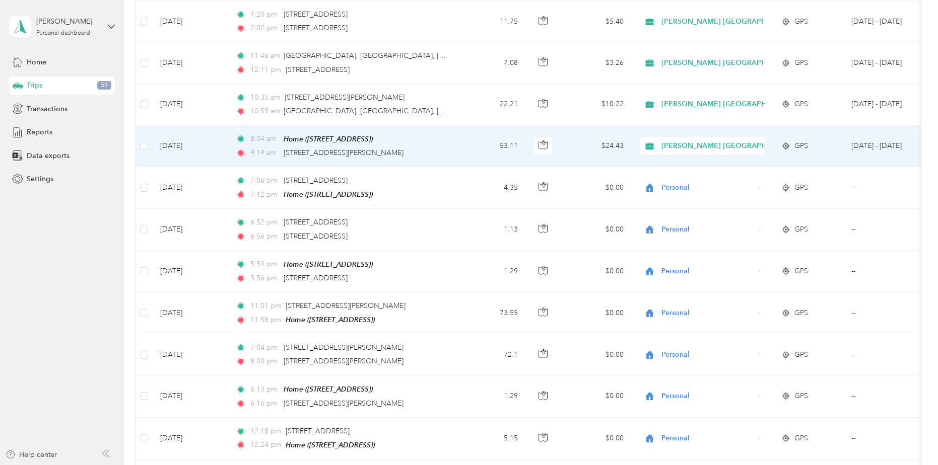
click at [459, 143] on tr "[DATE] 8:04 am Home ([STREET_ADDRESS] , [GEOGRAPHIC_DATA], [GEOGRAPHIC_DATA]) 9…" at bounding box center [553, 146] width 834 height 42
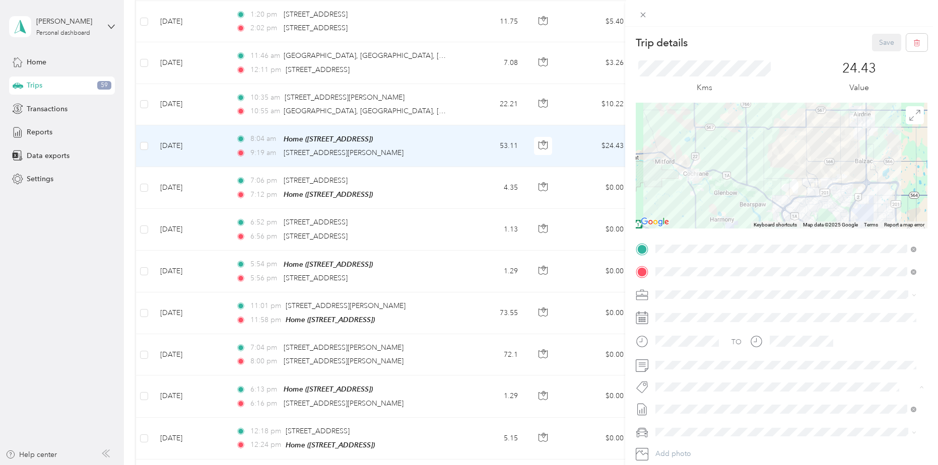
click at [699, 427] on li "Fab Team - C" at bounding box center [786, 425] width 268 height 20
click at [879, 42] on button "Save" at bounding box center [886, 43] width 29 height 18
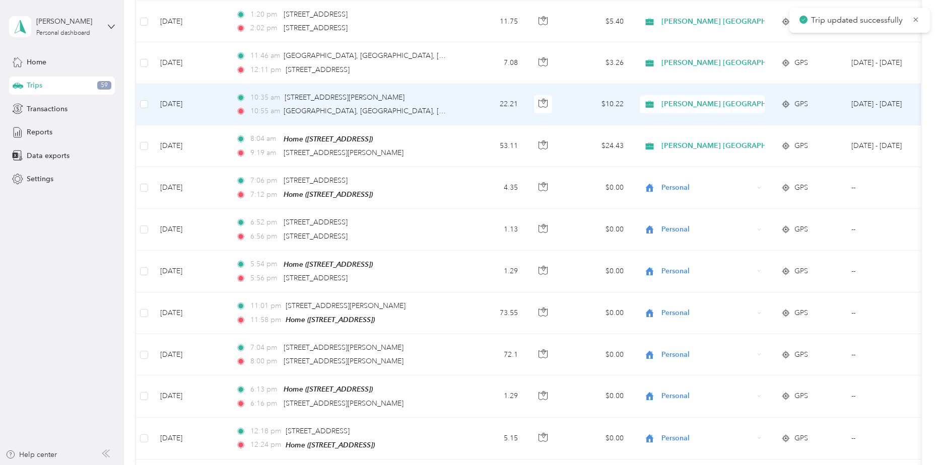
click at [416, 109] on div "10:55 am [GEOGRAPHIC_DATA], [GEOGRAPHIC_DATA], [GEOGRAPHIC_DATA]" at bounding box center [342, 111] width 212 height 11
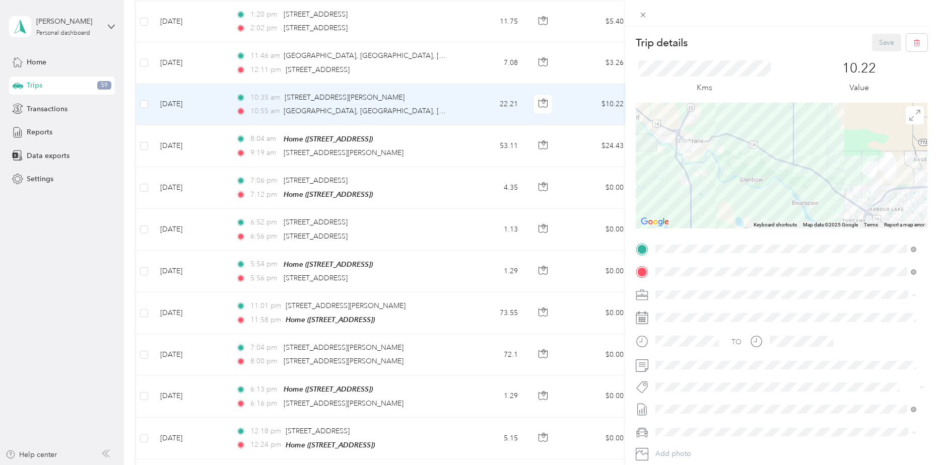
click at [698, 403] on span "Fab Beiersdorf" at bounding box center [686, 405] width 41 height 9
click at [877, 41] on button "Save" at bounding box center [886, 43] width 29 height 18
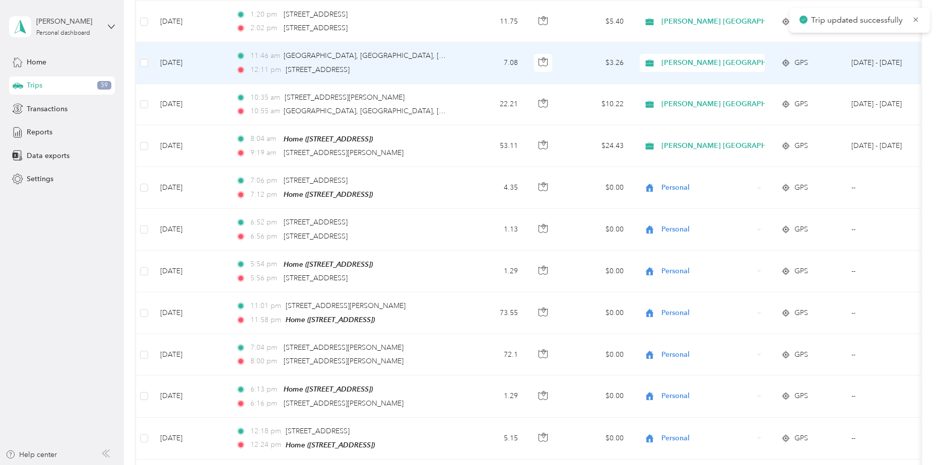
click at [458, 66] on td "11:[GEOGRAPHIC_DATA], [GEOGRAPHIC_DATA], [GEOGRAPHIC_DATA] 12:11 pm [STREET_ADD…" at bounding box center [344, 62] width 232 height 41
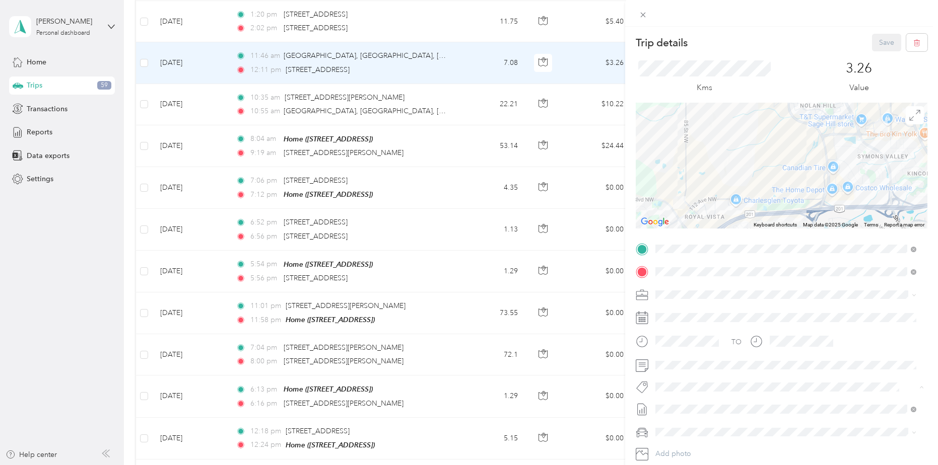
click at [682, 403] on span "Fab Beiersdorf" at bounding box center [686, 405] width 41 height 9
click at [878, 44] on button "Save" at bounding box center [886, 43] width 29 height 18
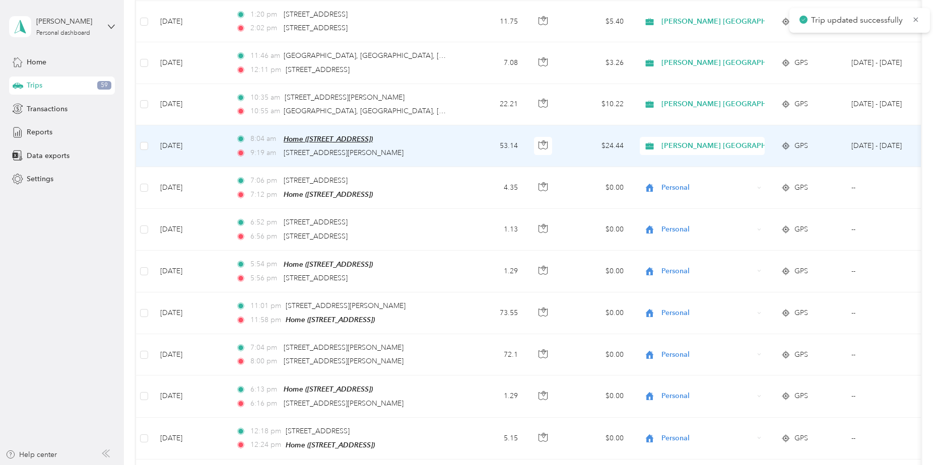
scroll to position [453, 0]
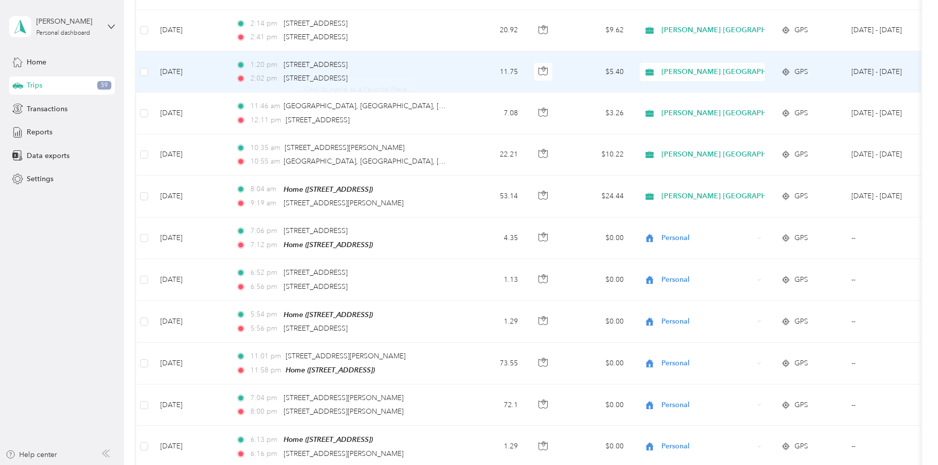
click at [441, 67] on div "1:20 pm [STREET_ADDRESS] 2:02 pm [STREET_ADDRESS]" at bounding box center [342, 71] width 212 height 25
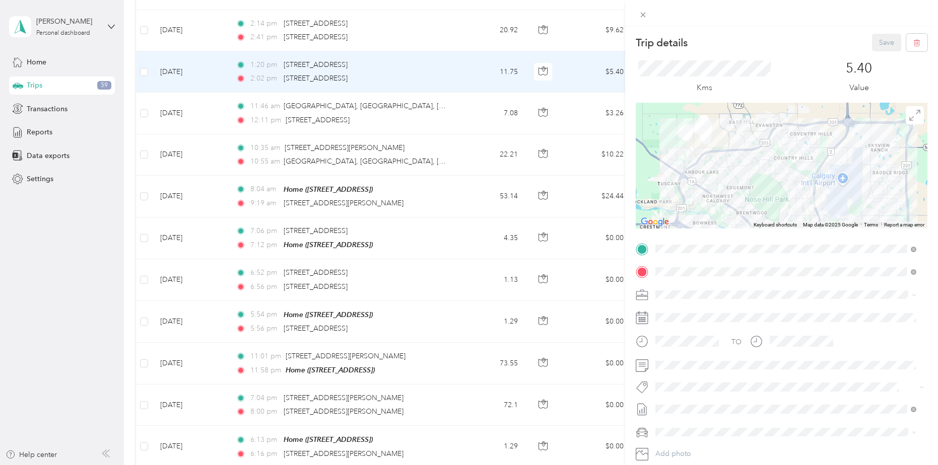
click at [679, 405] on span "Fab Beiersdorf" at bounding box center [686, 405] width 41 height 9
click at [876, 42] on button "Save" at bounding box center [886, 43] width 29 height 18
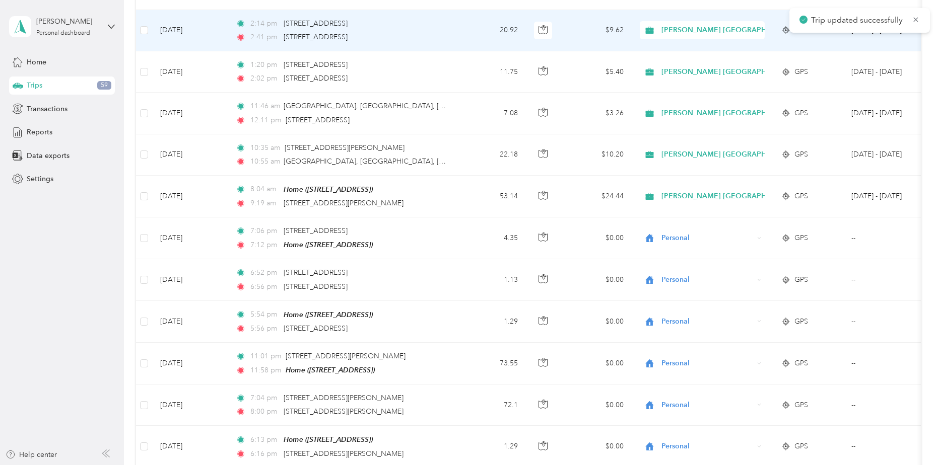
click at [447, 32] on div "2:41 pm [STREET_ADDRESS]" at bounding box center [342, 37] width 212 height 11
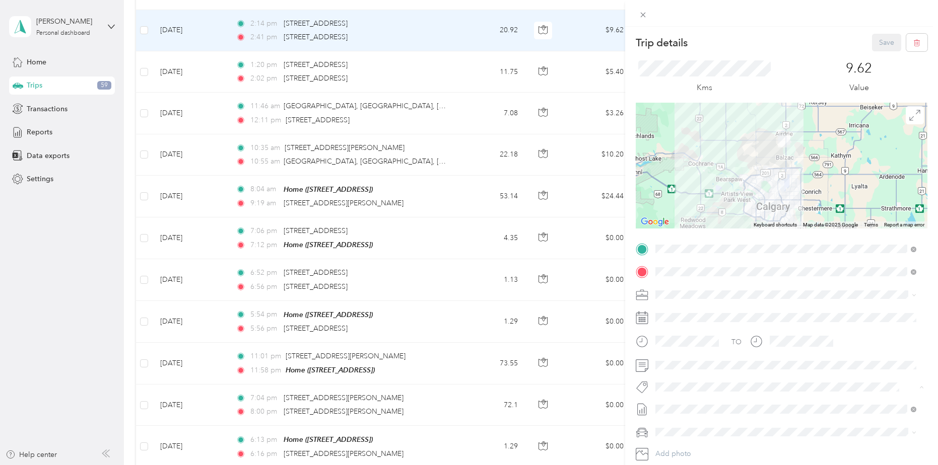
click at [674, 404] on span "Fab Beiersdorf" at bounding box center [686, 405] width 41 height 9
click at [876, 40] on button "Save" at bounding box center [886, 43] width 29 height 18
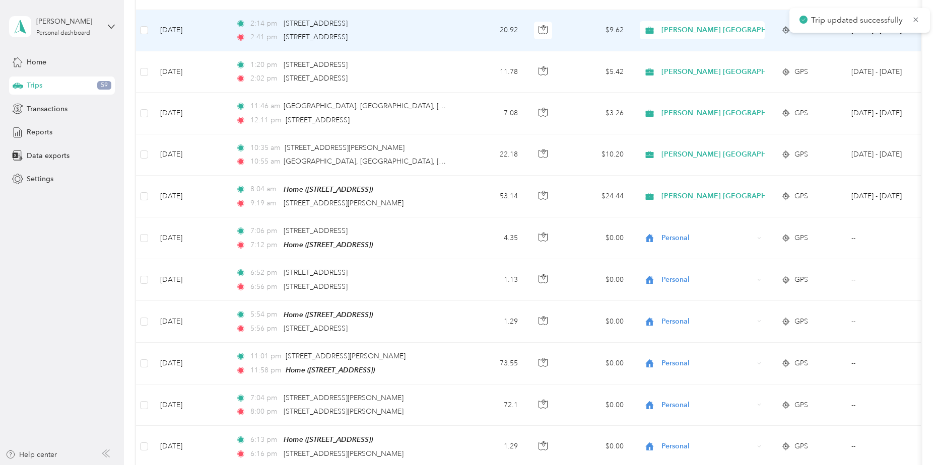
click at [398, 39] on body "Trip updated successfully [PERSON_NAME] Personal dashboard Home Trips 59 Transa…" at bounding box center [466, 232] width 933 height 465
click at [443, 33] on div "2:41 pm [STREET_ADDRESS]" at bounding box center [342, 37] width 212 height 11
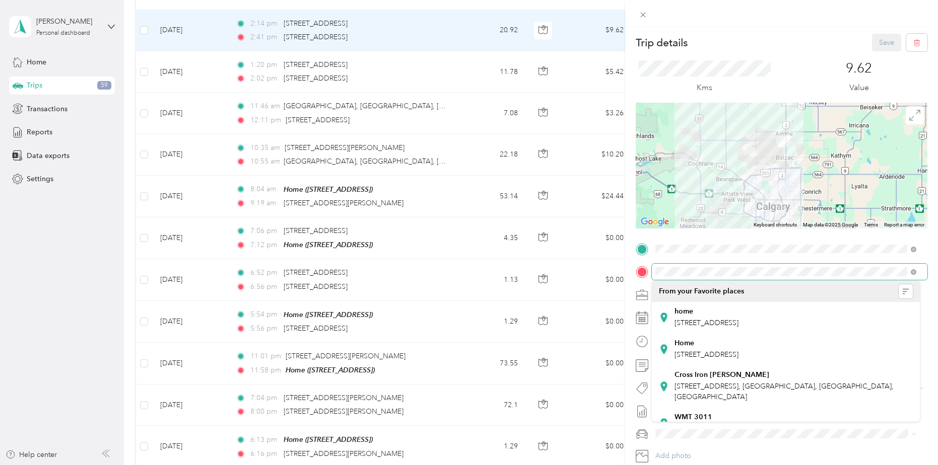
click at [621, 278] on div "Trip details Save This trip cannot be edited because it is either under review,…" at bounding box center [469, 232] width 938 height 465
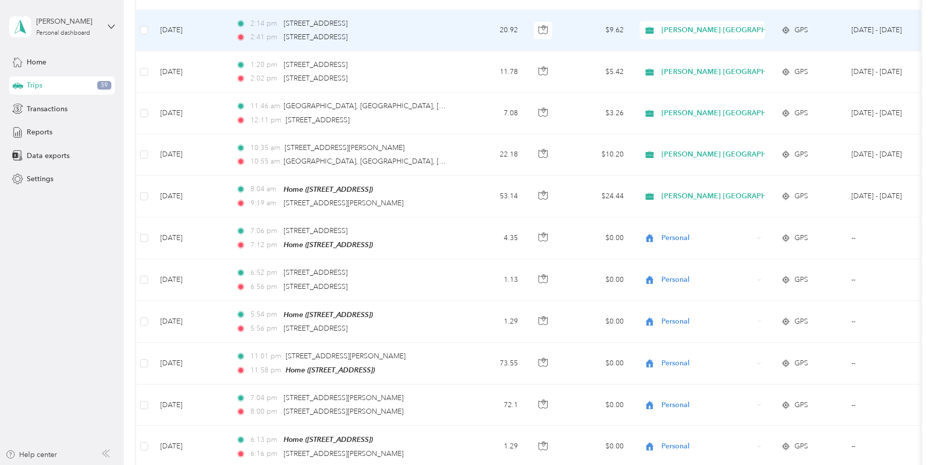
click at [477, 28] on td "20.92" at bounding box center [492, 30] width 66 height 41
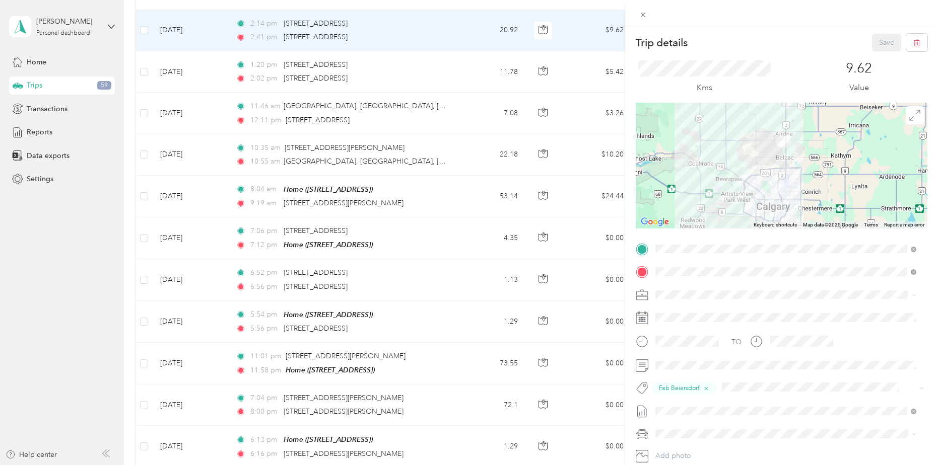
click at [738, 351] on span "[STREET_ADDRESS]" at bounding box center [706, 353] width 64 height 9
click at [875, 39] on button "Save" at bounding box center [886, 43] width 29 height 18
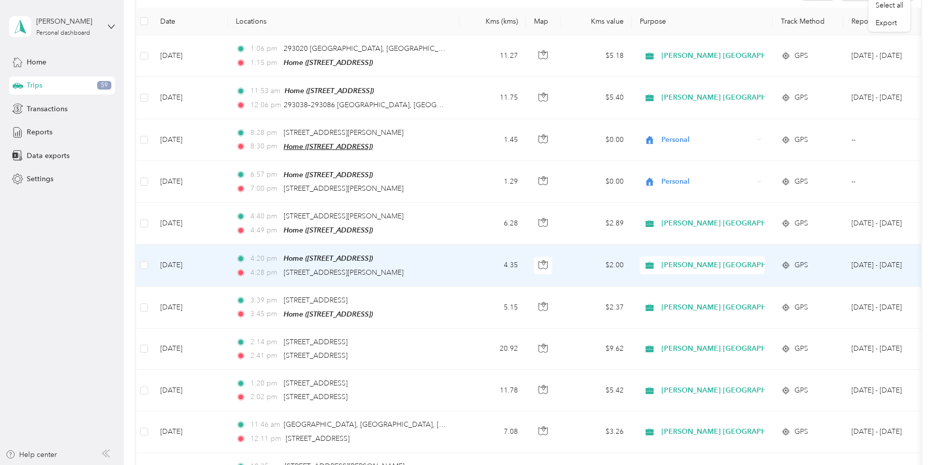
scroll to position [101, 0]
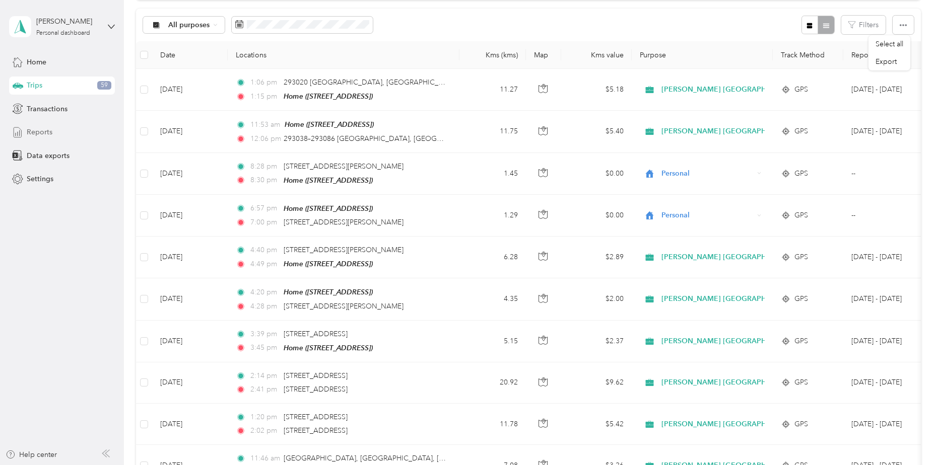
click at [66, 135] on div "Reports" at bounding box center [62, 132] width 106 height 18
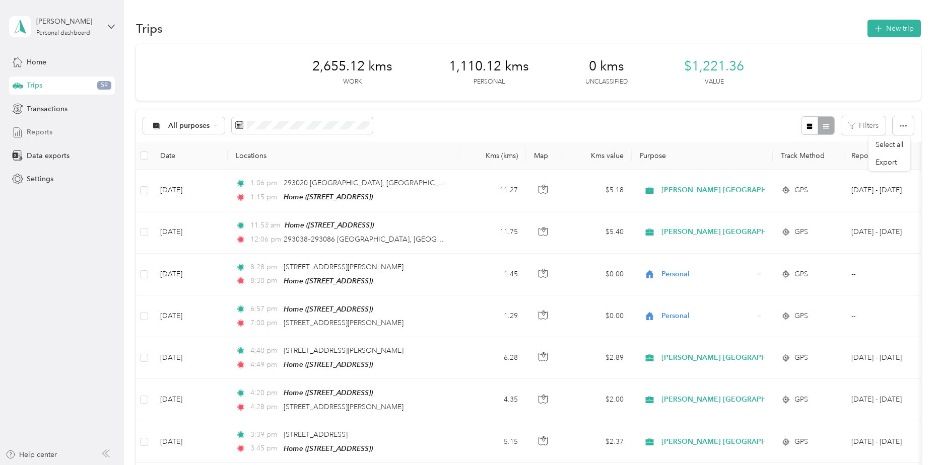
click at [39, 133] on span "Reports" at bounding box center [40, 132] width 26 height 11
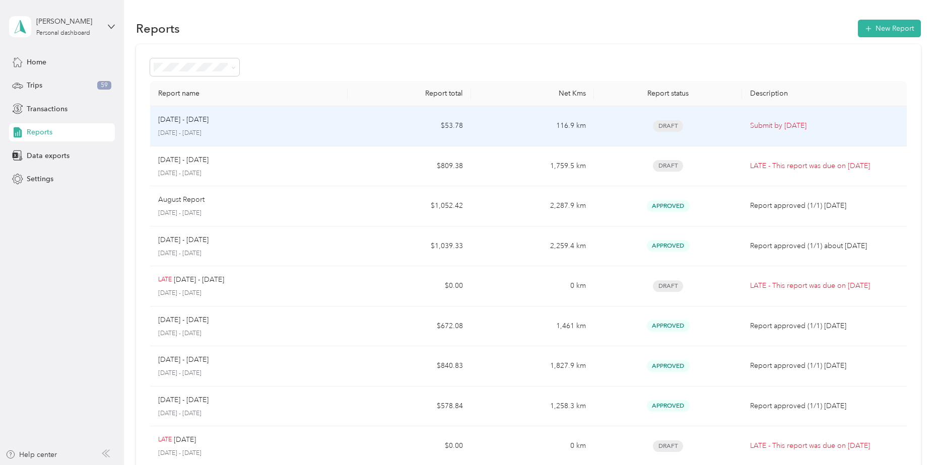
click at [472, 126] on td "116.9 km" at bounding box center [532, 126] width 123 height 40
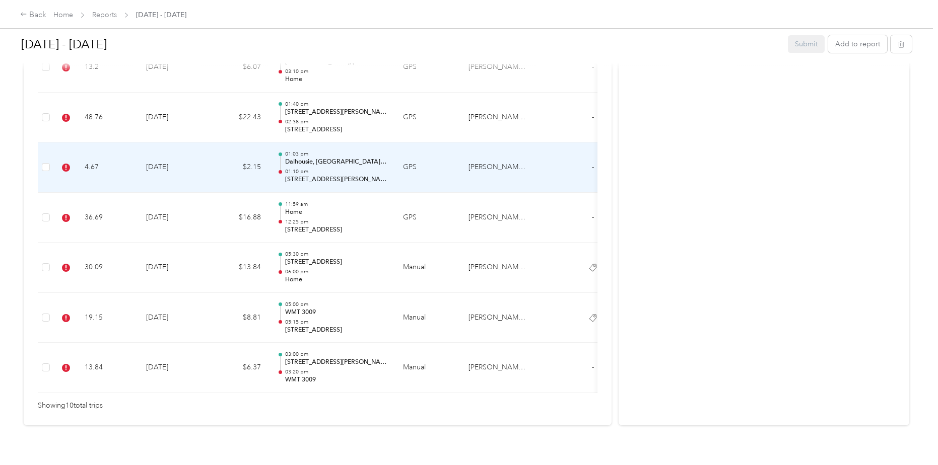
scroll to position [317, 0]
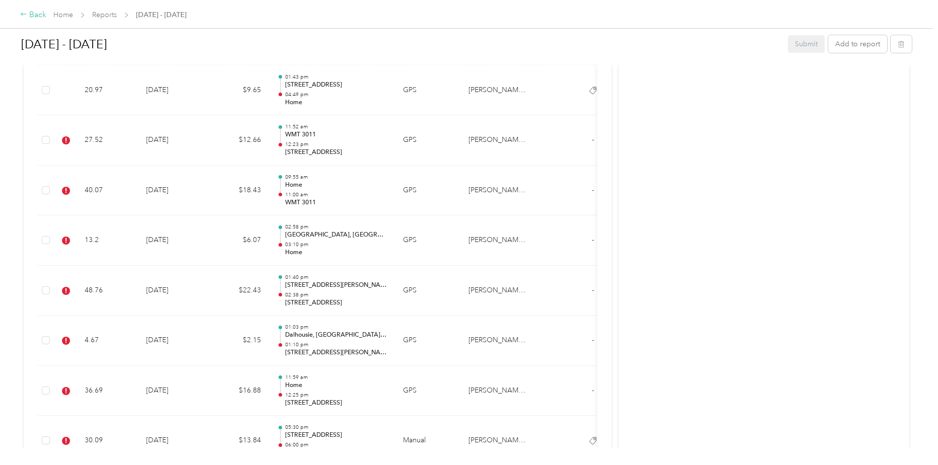
click at [28, 17] on div "Back" at bounding box center [33, 15] width 26 height 12
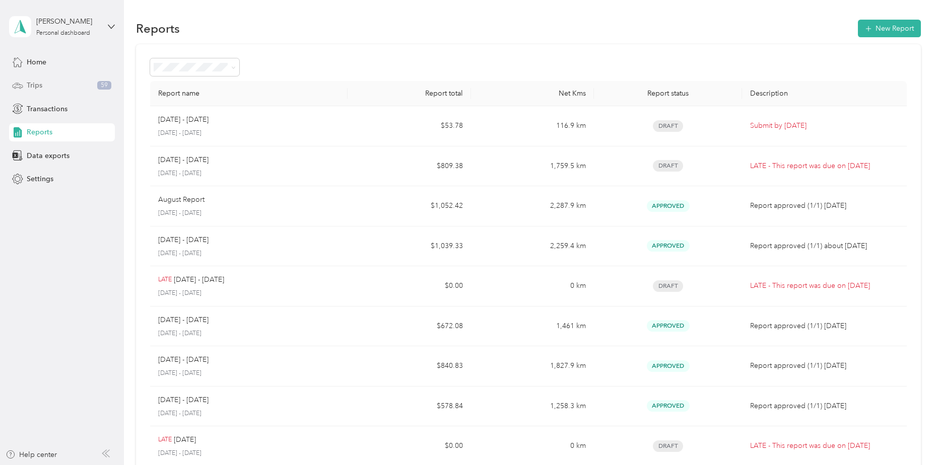
click at [60, 88] on div "Trips 59" at bounding box center [62, 86] width 106 height 18
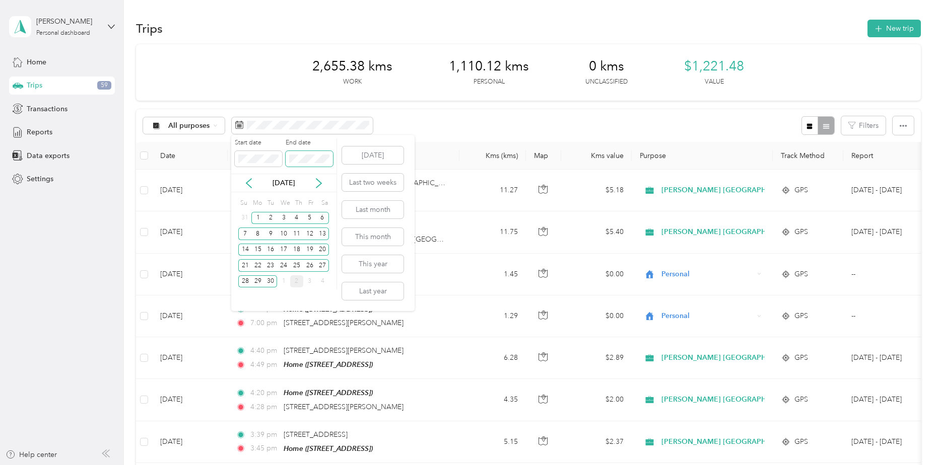
click at [320, 152] on span at bounding box center [309, 159] width 47 height 16
click at [320, 182] on icon at bounding box center [318, 183] width 5 height 9
click at [297, 218] on div "2" at bounding box center [296, 218] width 13 height 13
click at [249, 181] on icon at bounding box center [248, 183] width 5 height 9
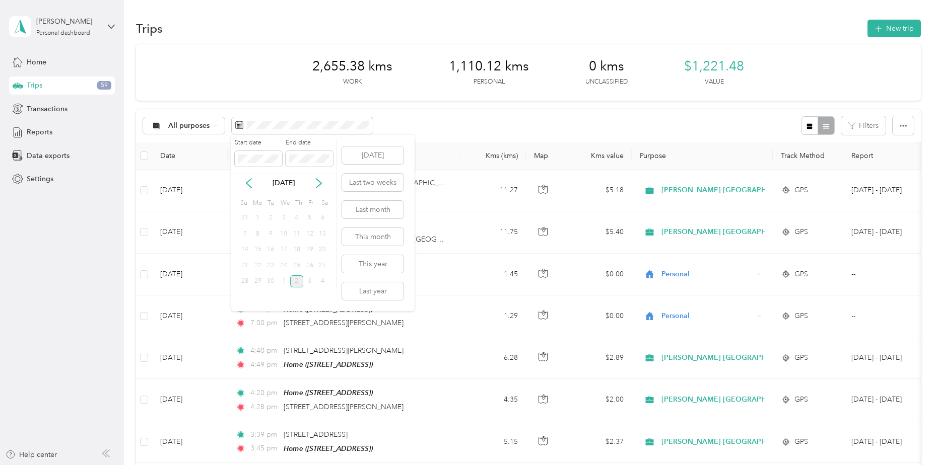
click at [258, 221] on div "1" at bounding box center [257, 218] width 13 height 13
click at [222, 160] on body "[PERSON_NAME] Personal dashboard Home Trips 59 Transactions Reports Data export…" at bounding box center [466, 232] width 933 height 465
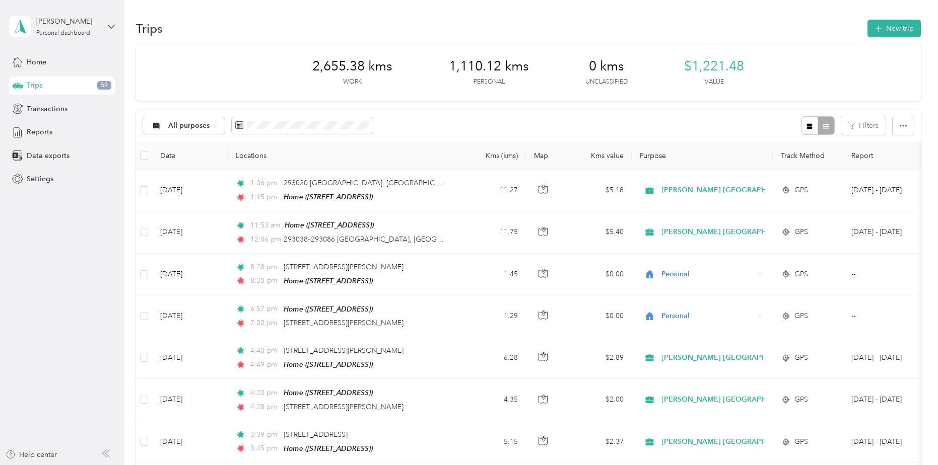
click at [435, 134] on div "All purposes Filters" at bounding box center [528, 125] width 784 height 33
click at [307, 118] on span at bounding box center [302, 125] width 141 height 17
click at [483, 127] on div "All purposes Filters" at bounding box center [528, 125] width 784 height 33
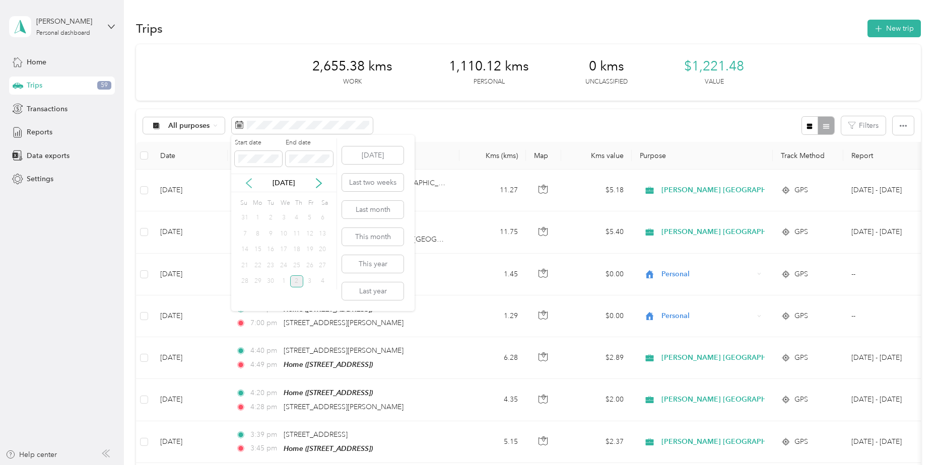
click at [248, 184] on icon at bounding box center [249, 183] width 10 height 10
click at [319, 183] on icon at bounding box center [319, 183] width 10 height 10
click at [282, 218] on div "1" at bounding box center [283, 218] width 13 height 13
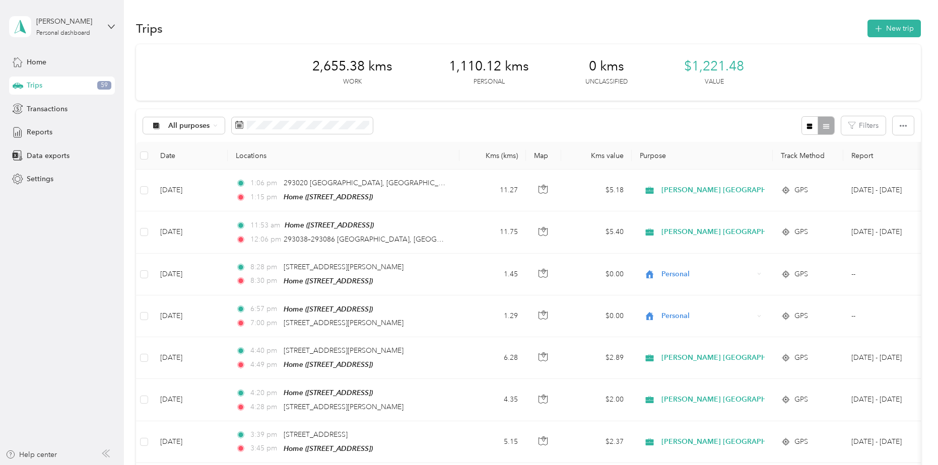
click at [458, 117] on div "All purposes Filters" at bounding box center [528, 125] width 784 height 33
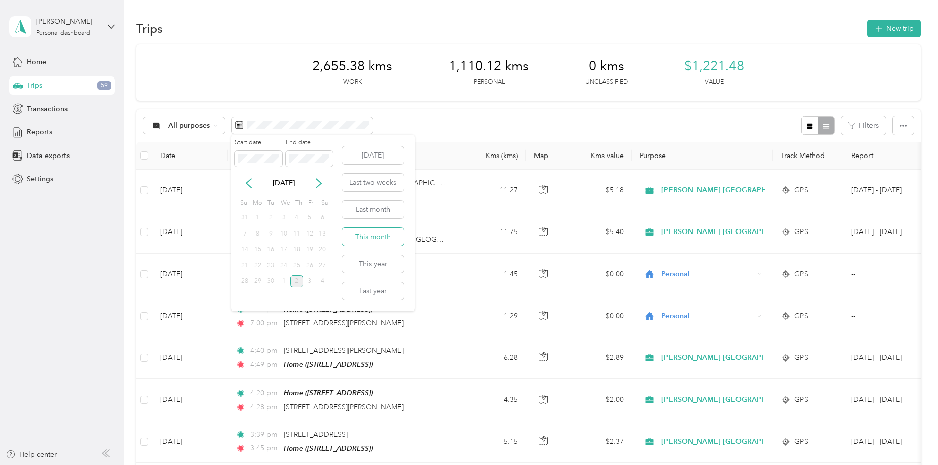
click at [382, 234] on button "This month" at bounding box center [372, 237] width 61 height 18
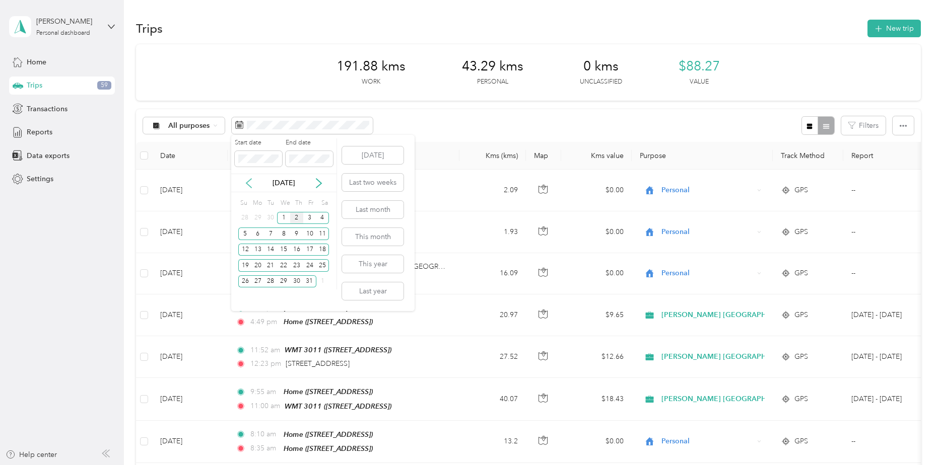
click at [250, 181] on icon at bounding box center [249, 183] width 10 height 10
click at [259, 217] on div "1" at bounding box center [257, 218] width 13 height 13
click at [272, 283] on div "30" at bounding box center [270, 281] width 13 height 13
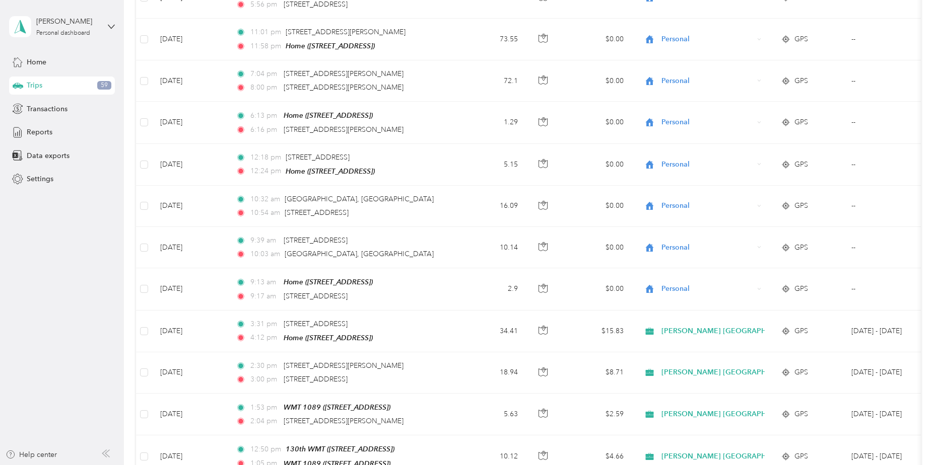
scroll to position [755, 0]
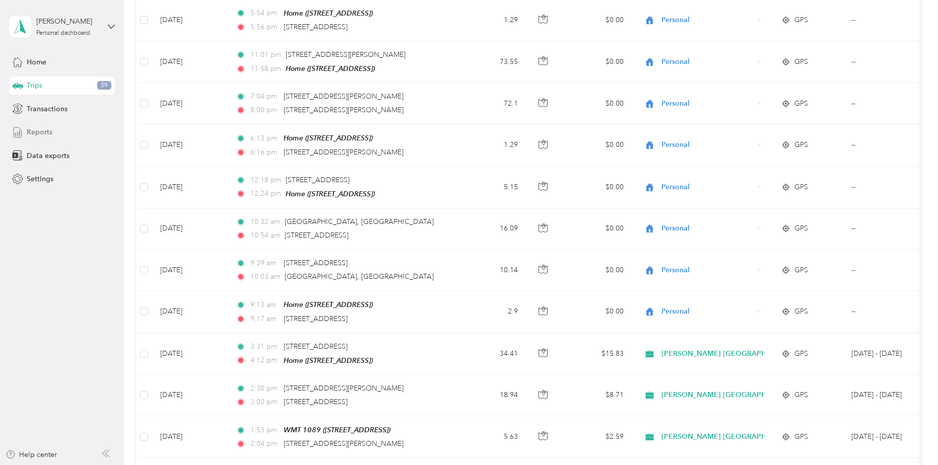
click at [69, 128] on div "Reports" at bounding box center [62, 132] width 106 height 18
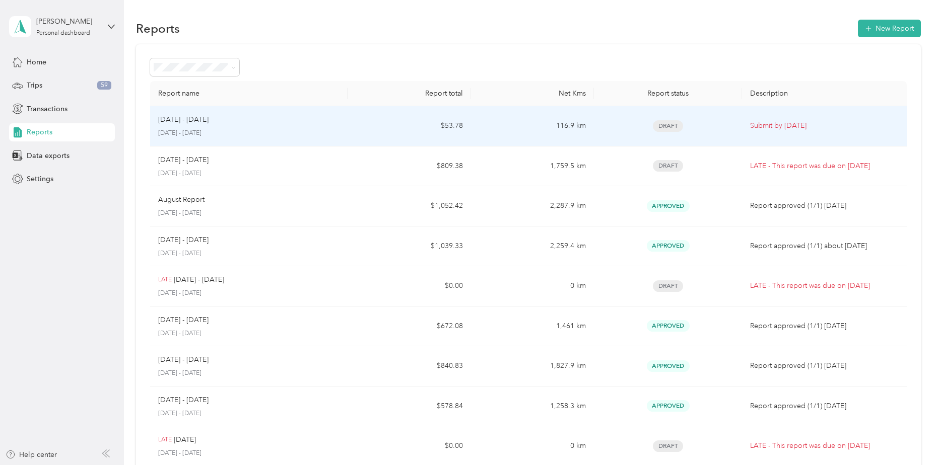
click at [368, 122] on td "$53.78" at bounding box center [408, 126] width 123 height 40
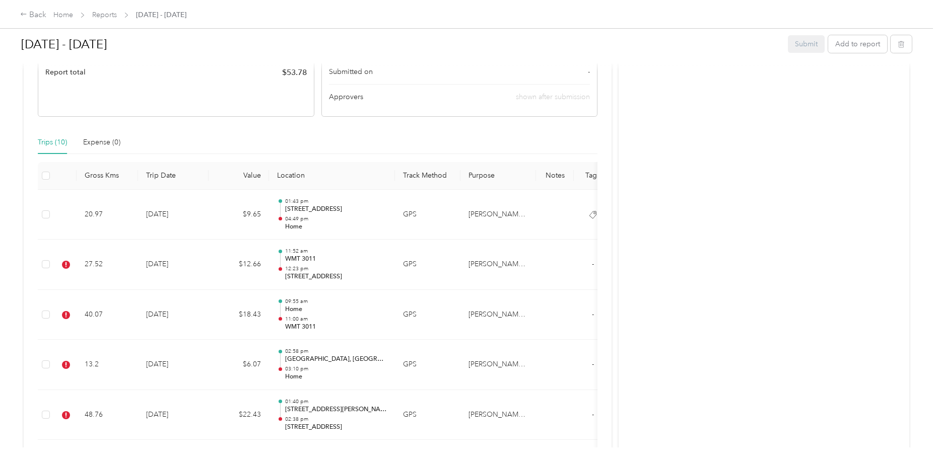
scroll to position [201, 0]
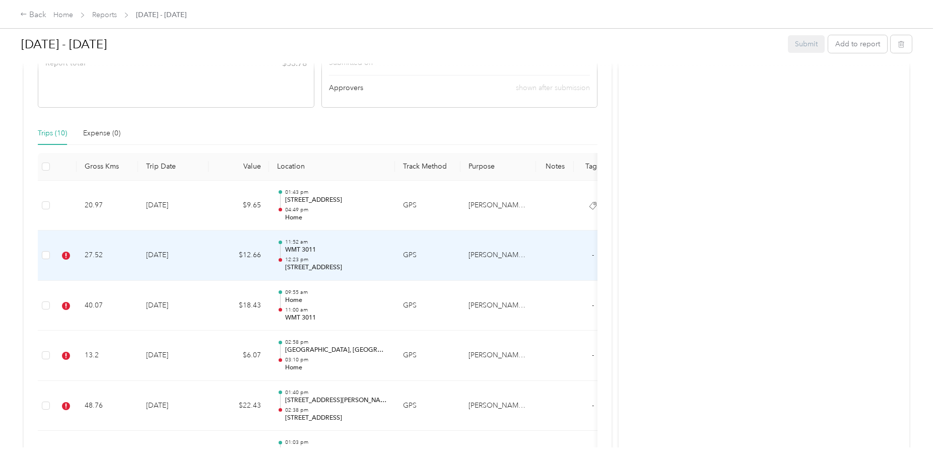
click at [83, 259] on td "27.52" at bounding box center [107, 256] width 61 height 50
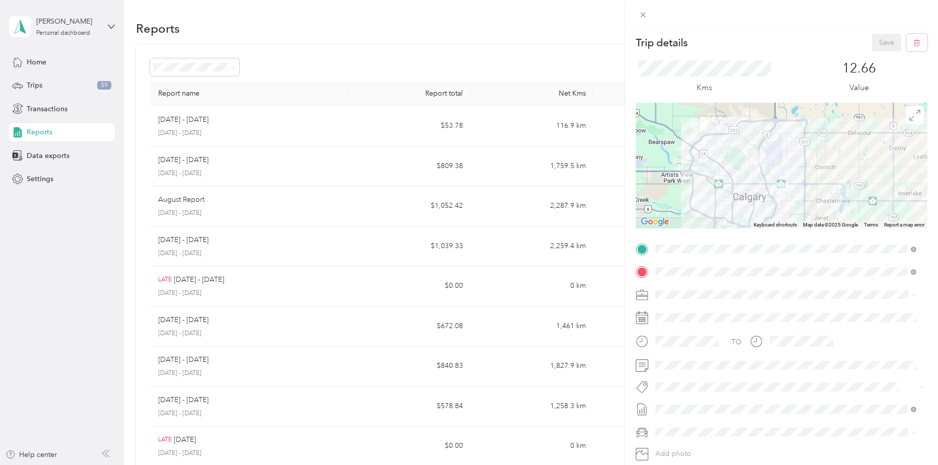
click at [268, 172] on div "Trip details Save This trip cannot be edited because it is either under review,…" at bounding box center [469, 232] width 938 height 465
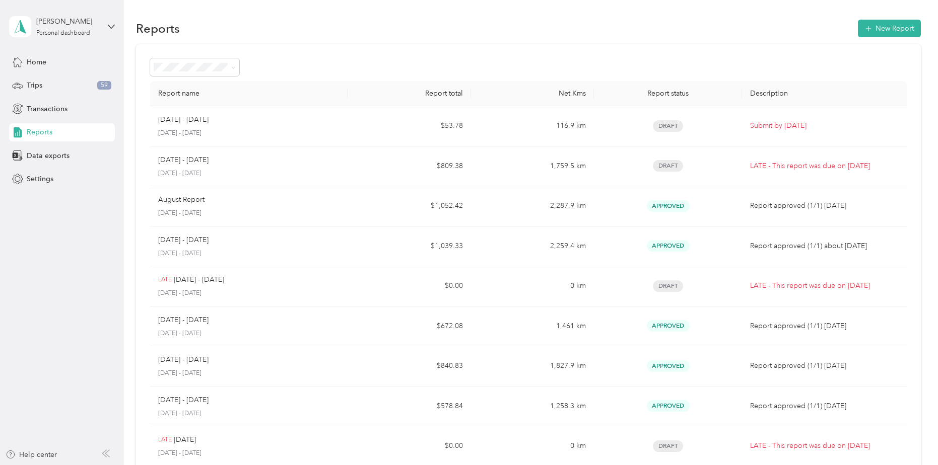
click at [37, 139] on div "Reports" at bounding box center [62, 132] width 106 height 18
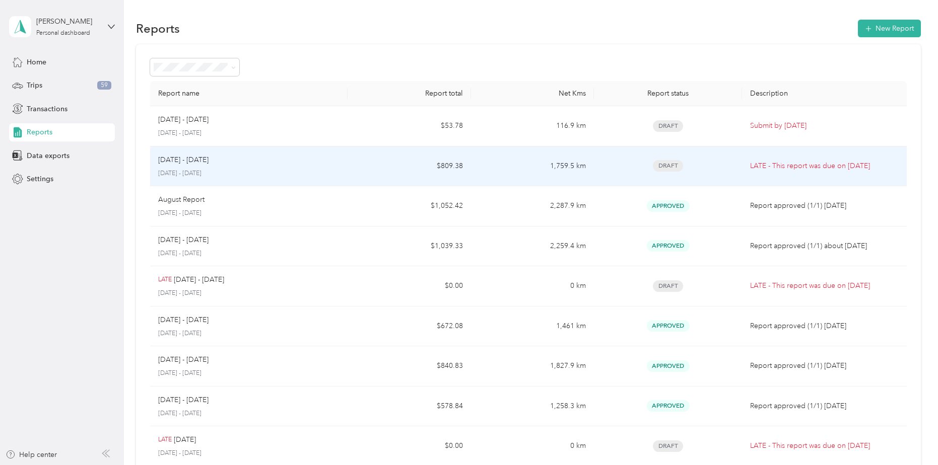
click at [269, 177] on p "[DATE] - [DATE]" at bounding box center [248, 173] width 181 height 9
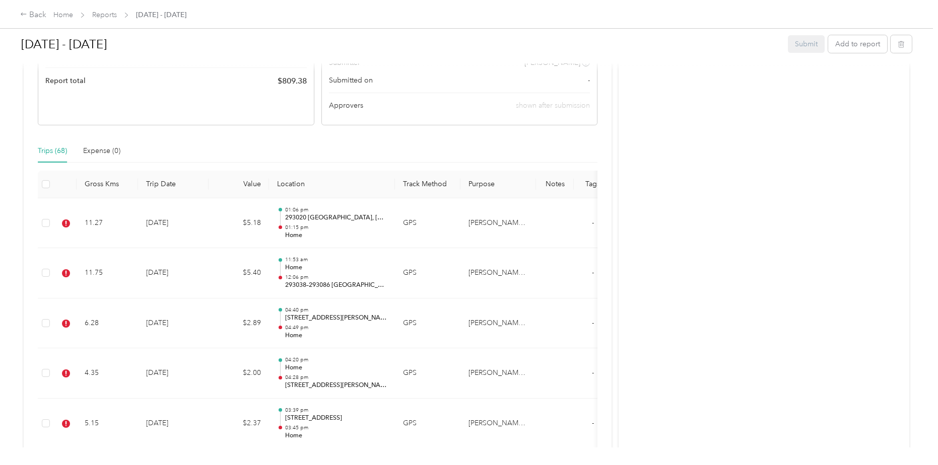
scroll to position [252, 0]
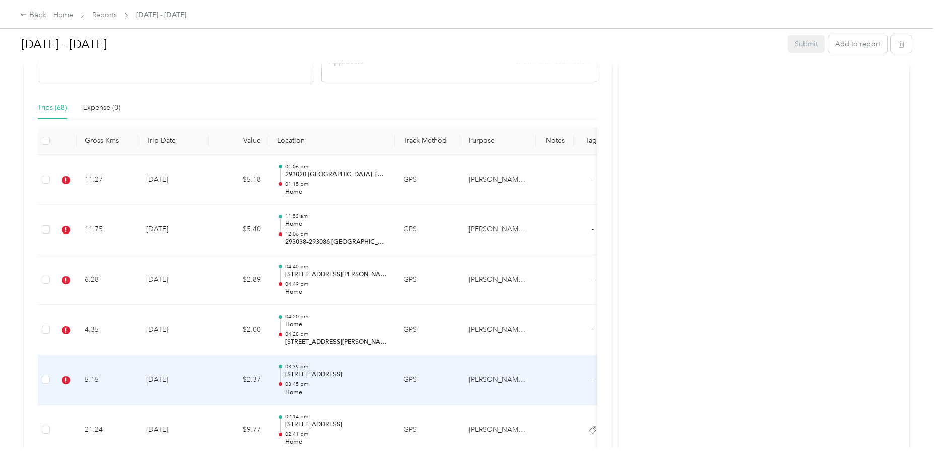
click at [215, 370] on td "$2.37" at bounding box center [238, 381] width 60 height 50
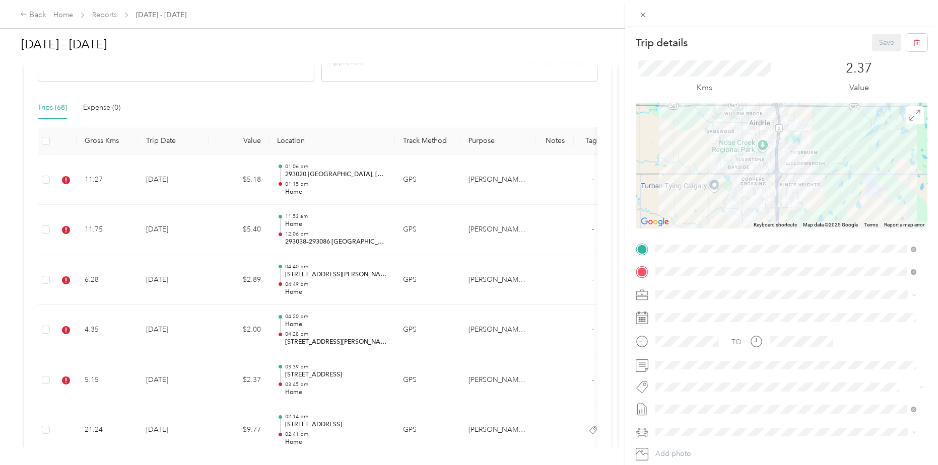
click at [697, 402] on span "Fab Beiersdorf" at bounding box center [686, 400] width 41 height 9
click at [874, 44] on button "Save" at bounding box center [886, 43] width 29 height 18
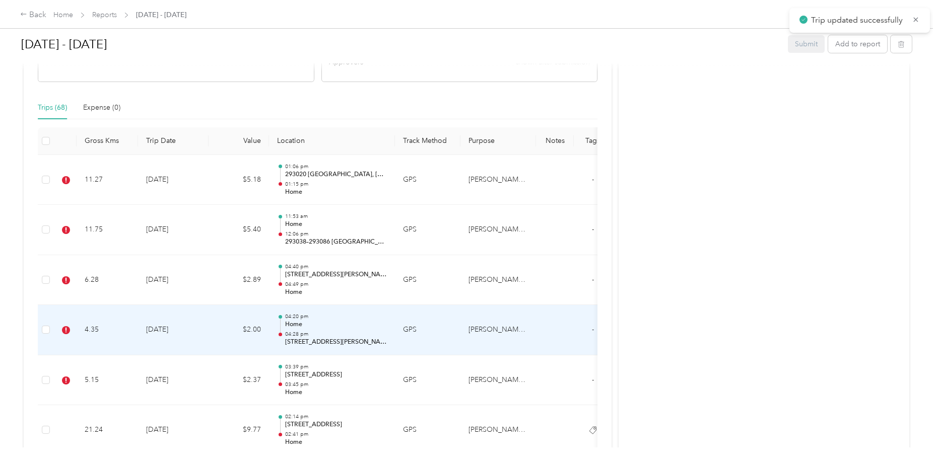
click at [448, 328] on td "GPS" at bounding box center [427, 330] width 65 height 50
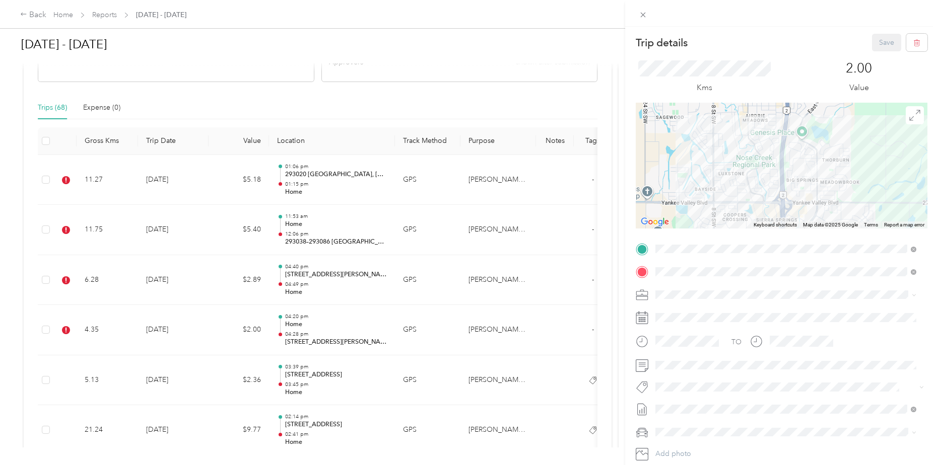
click at [685, 405] on span "Fab Beiersdorf" at bounding box center [686, 405] width 41 height 9
click at [879, 42] on button "Save" at bounding box center [886, 43] width 29 height 18
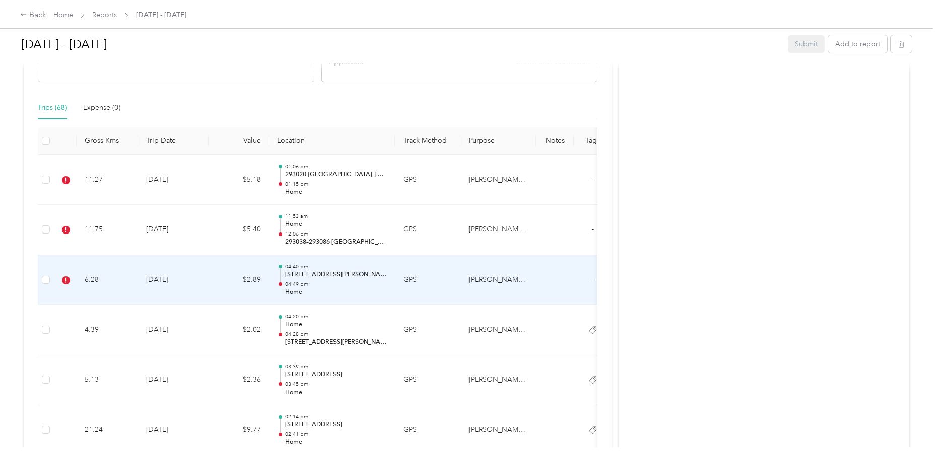
click at [219, 280] on td "$2.89" at bounding box center [238, 280] width 60 height 50
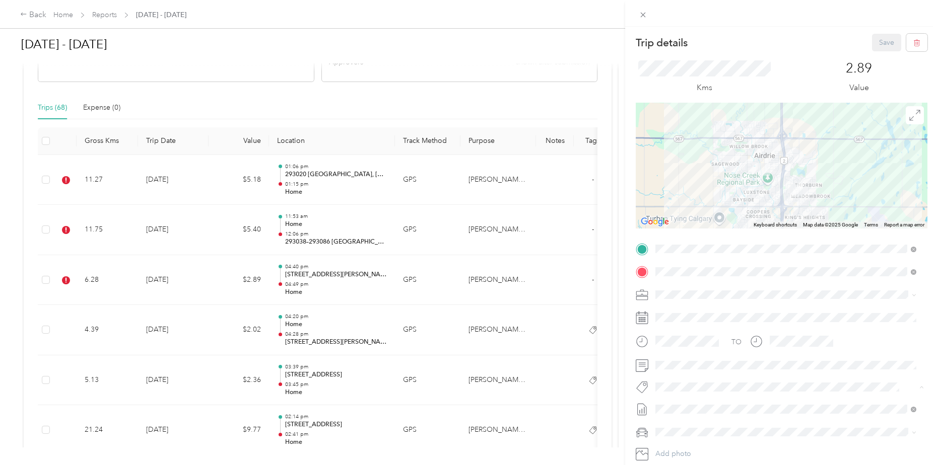
click at [679, 405] on span "Fab Beiersdorf" at bounding box center [686, 405] width 41 height 9
click at [878, 38] on button "Save" at bounding box center [886, 43] width 29 height 18
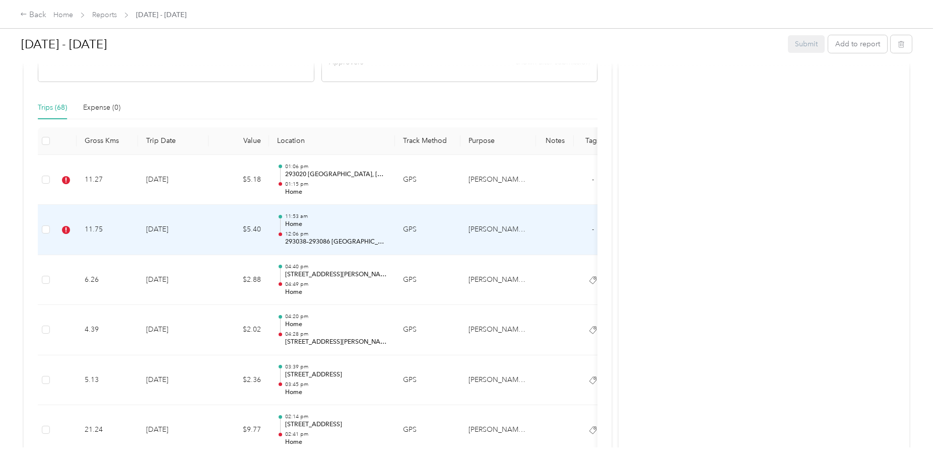
click at [228, 222] on td "$5.40" at bounding box center [238, 230] width 60 height 50
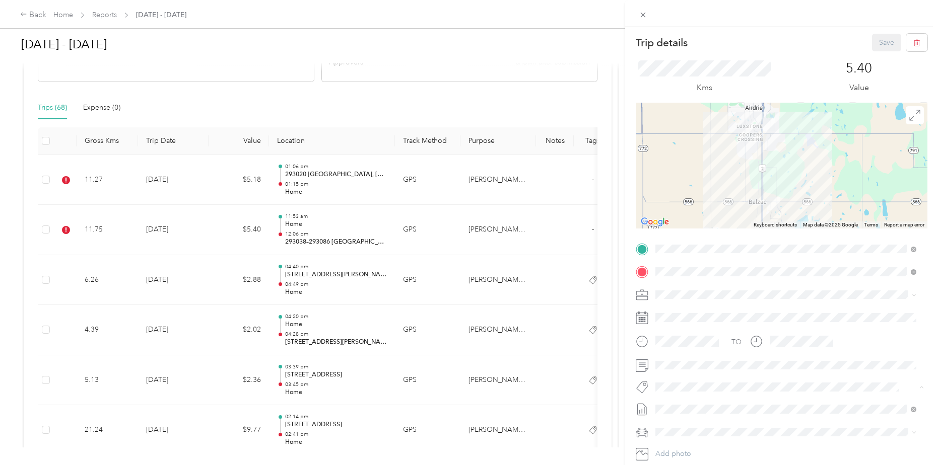
click at [681, 401] on span "Fab Beiersdorf" at bounding box center [686, 405] width 41 height 9
click at [882, 41] on button "Save" at bounding box center [886, 43] width 29 height 18
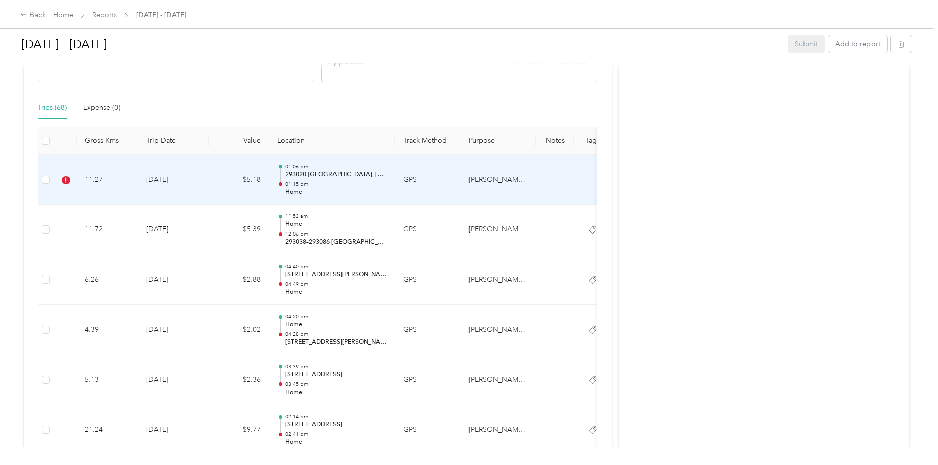
click at [205, 190] on td "[DATE]" at bounding box center [173, 180] width 71 height 50
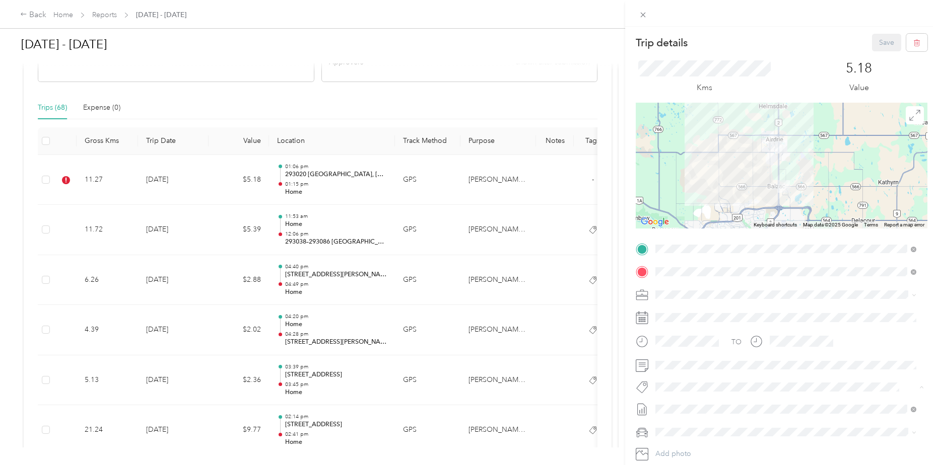
click at [696, 405] on span "Fab Beiersdorf" at bounding box center [686, 405] width 41 height 9
click at [872, 40] on button "Save" at bounding box center [886, 43] width 29 height 18
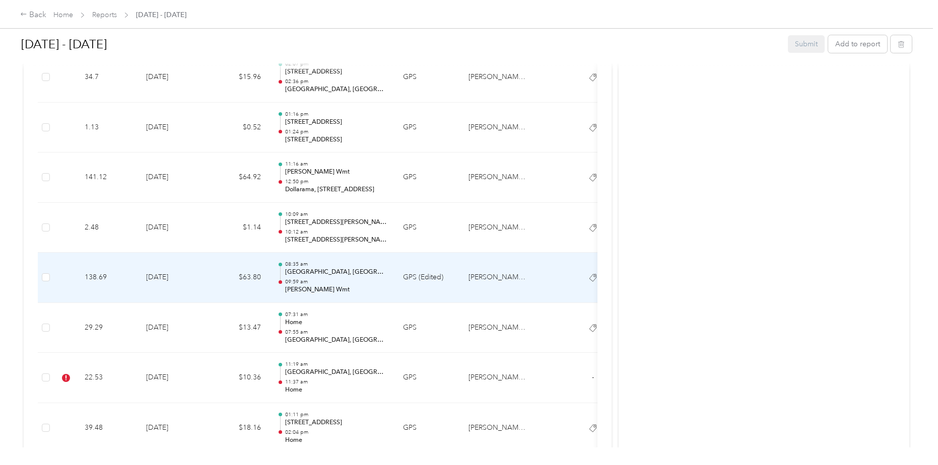
scroll to position [3273, 0]
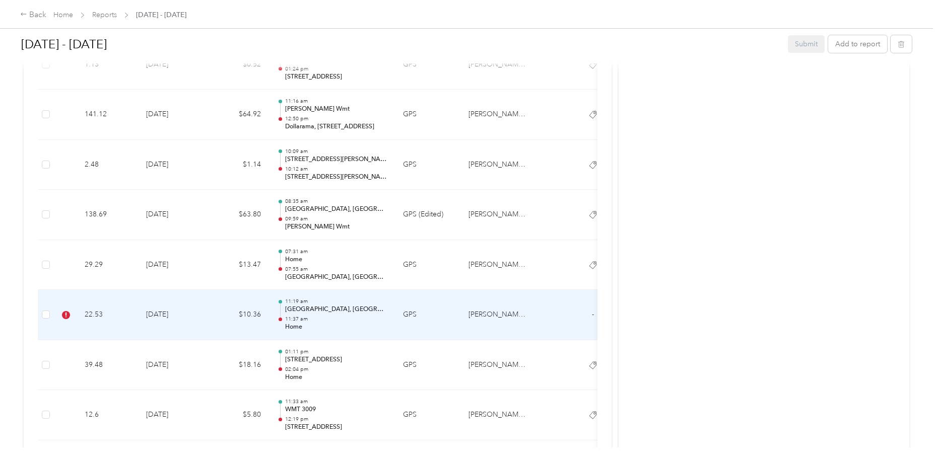
click at [259, 319] on td "$10.36" at bounding box center [238, 315] width 60 height 50
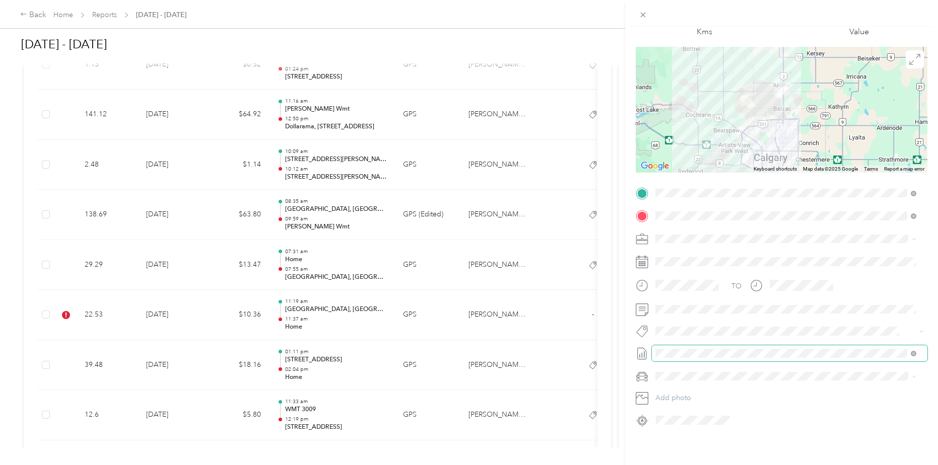
scroll to position [63, 0]
click at [707, 343] on button "Rt Revlon [GEOGRAPHIC_DATA] Relines And Nso’s" at bounding box center [737, 341] width 156 height 13
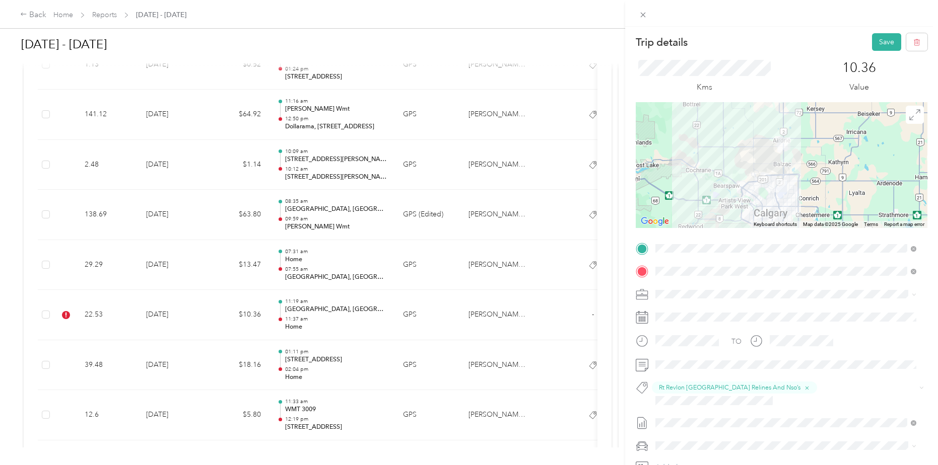
scroll to position [0, 0]
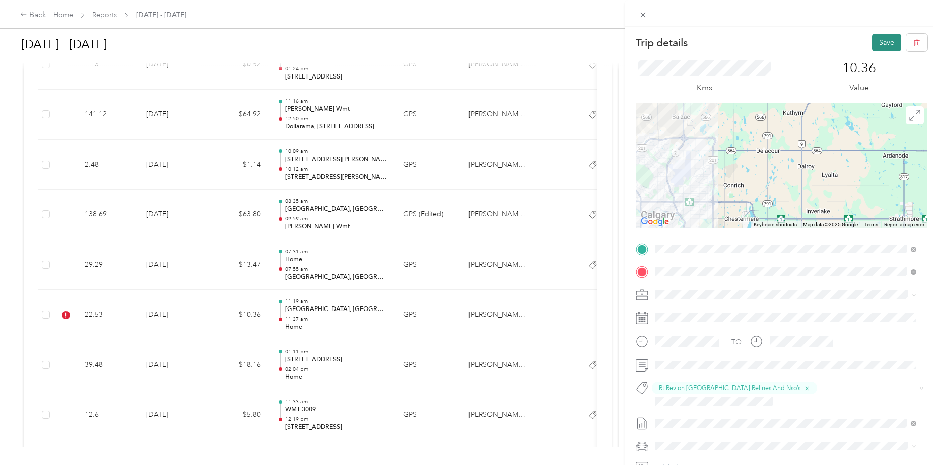
click at [872, 43] on button "Save" at bounding box center [886, 43] width 29 height 18
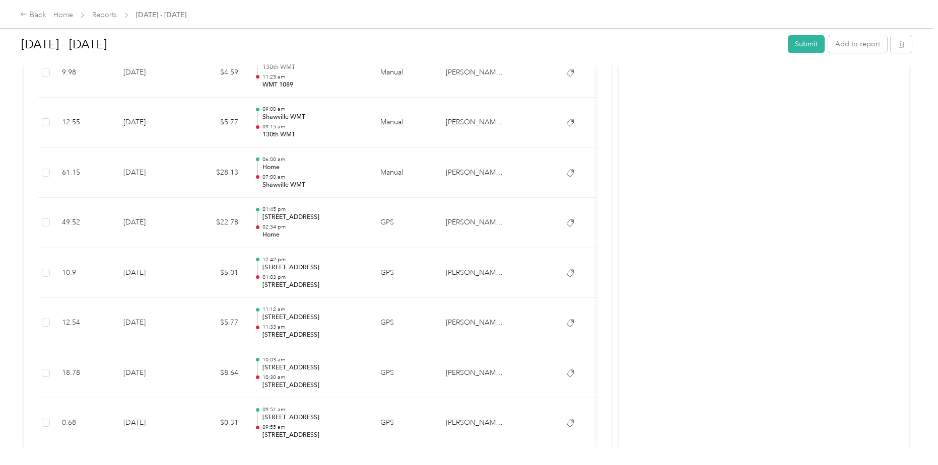
scroll to position [1536, 0]
click at [809, 40] on button "Submit" at bounding box center [806, 44] width 37 height 18
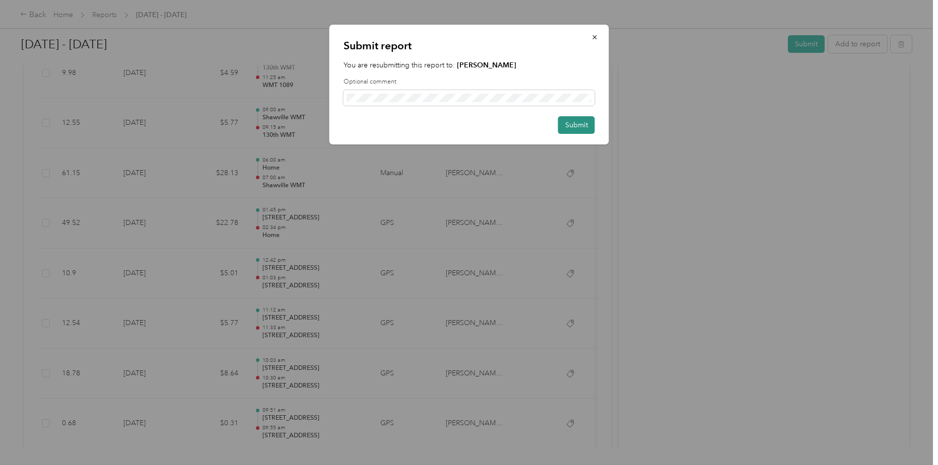
click at [586, 127] on button "Submit" at bounding box center [576, 125] width 37 height 18
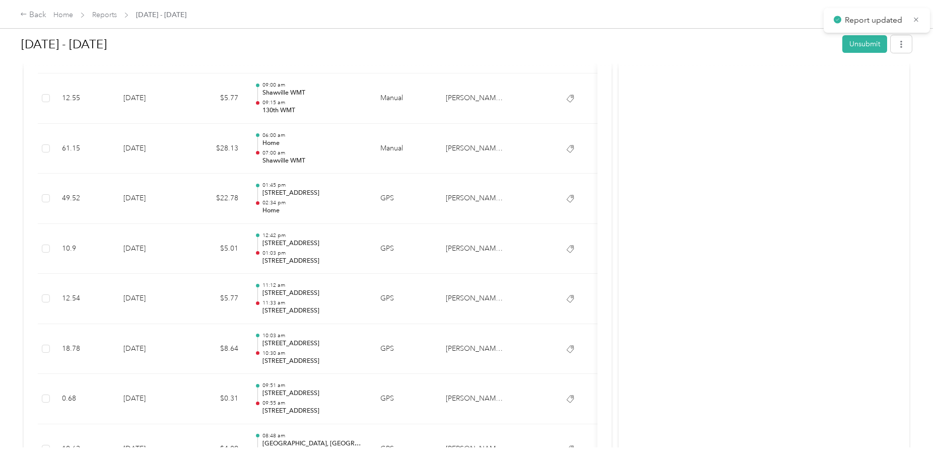
scroll to position [1512, 0]
